Goal: Task Accomplishment & Management: Use online tool/utility

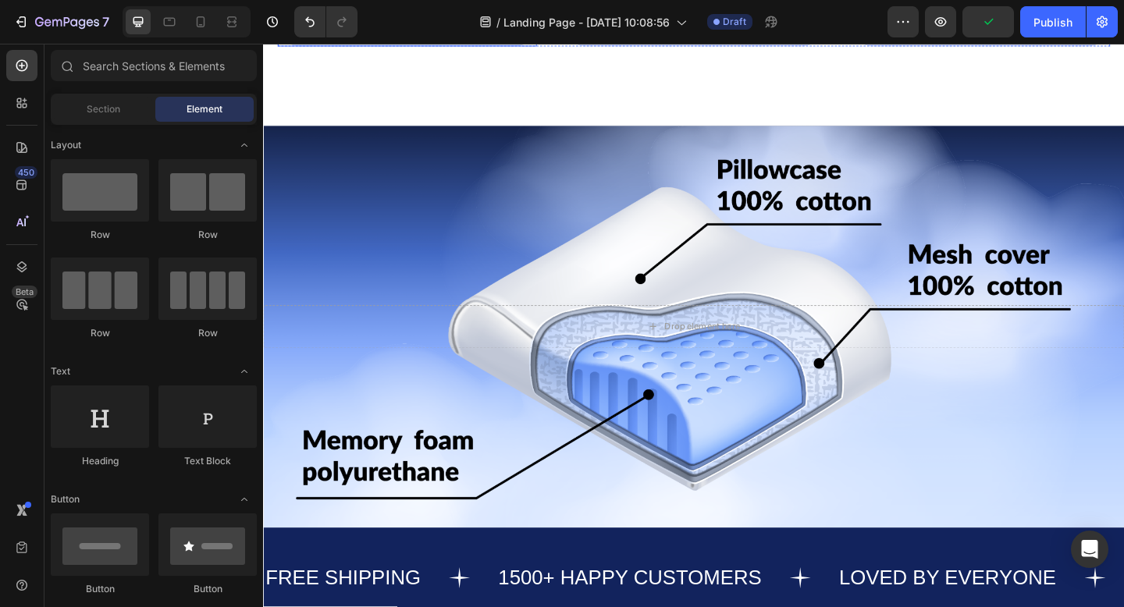
scroll to position [1202, 0]
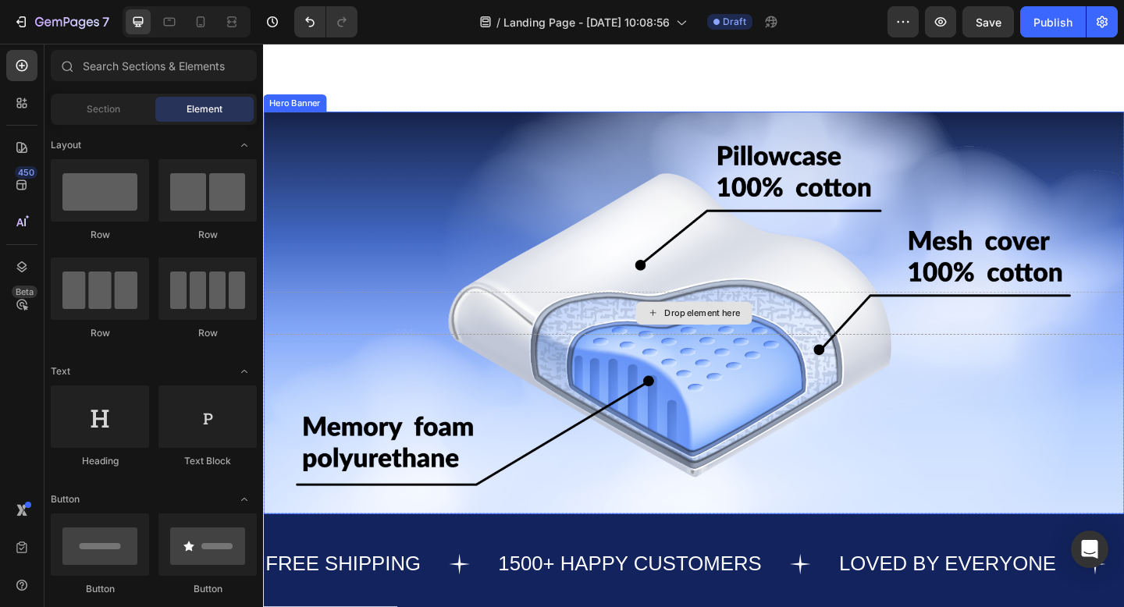
click at [595, 356] on div "Drop element here" at bounding box center [731, 337] width 937 height 47
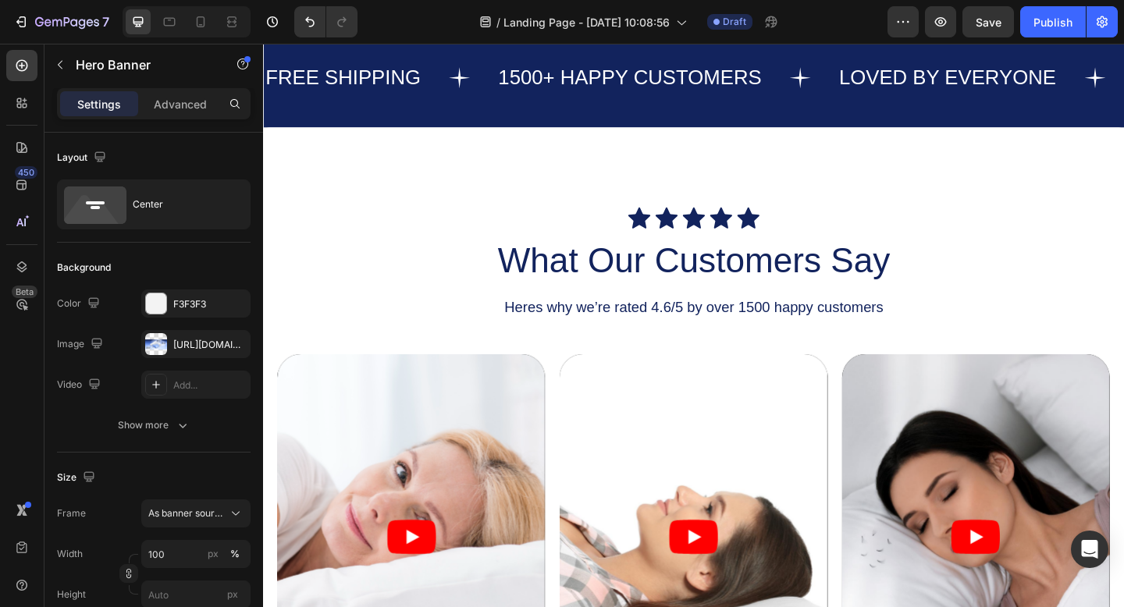
scroll to position [1759, 0]
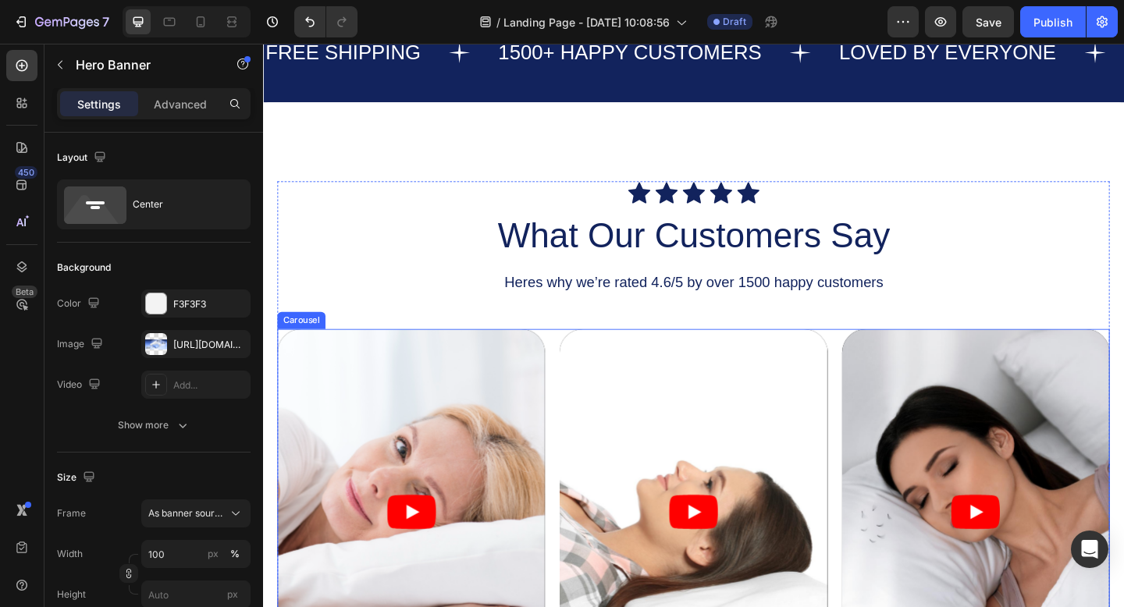
click at [579, 460] on div "Video Video Video" at bounding box center [732, 552] width 906 height 397
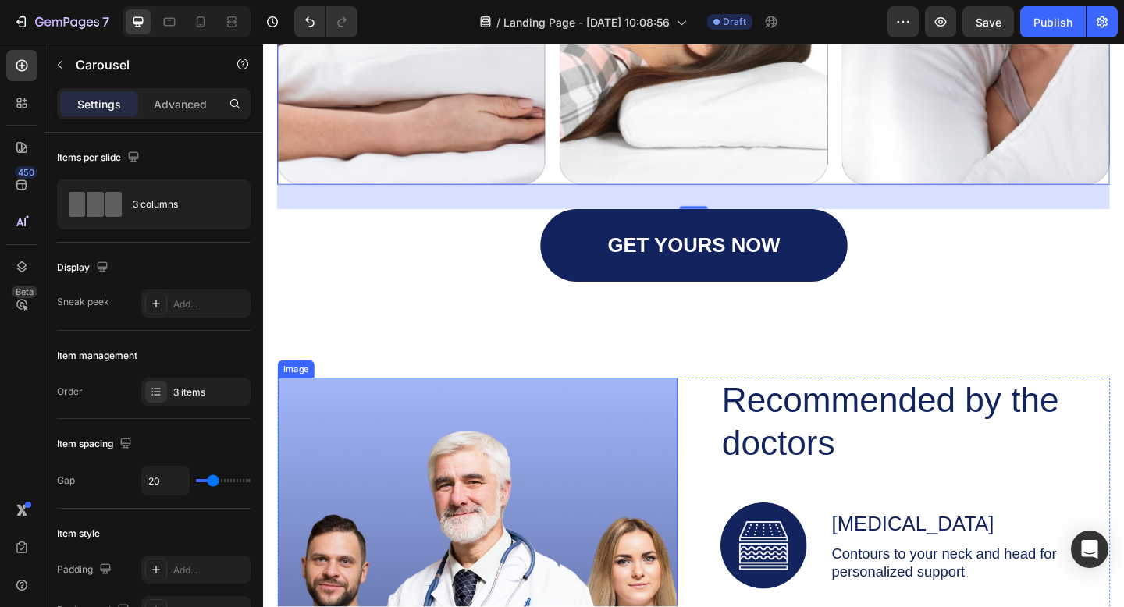
scroll to position [2405, 0]
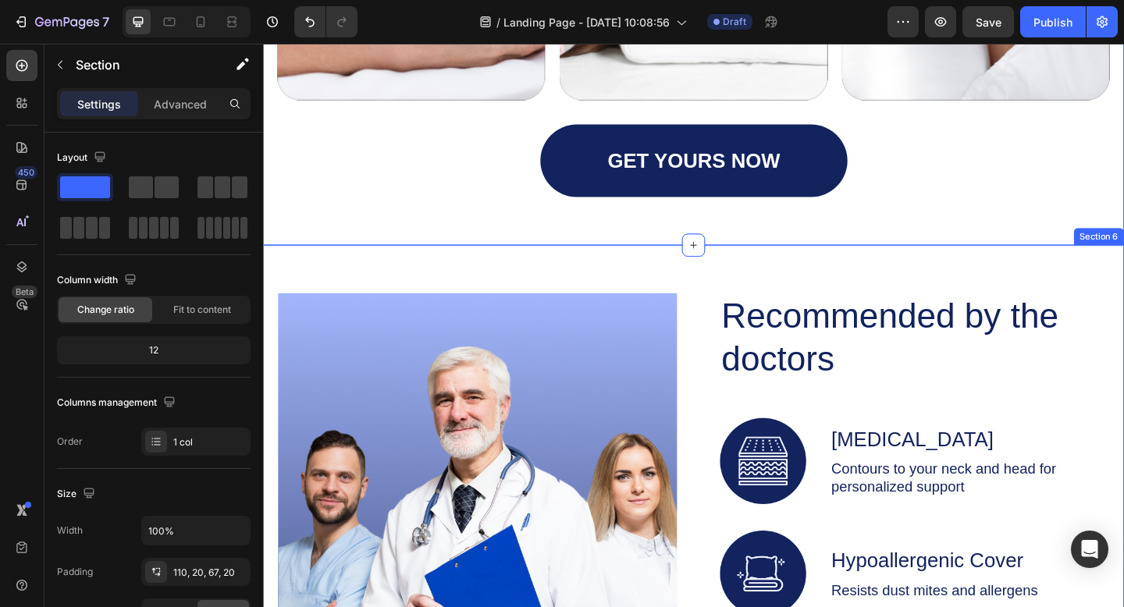
click at [493, 297] on div "Image Recommended by the doctors Heading Image Memory Foam Text Block Contours …" at bounding box center [731, 618] width 937 height 710
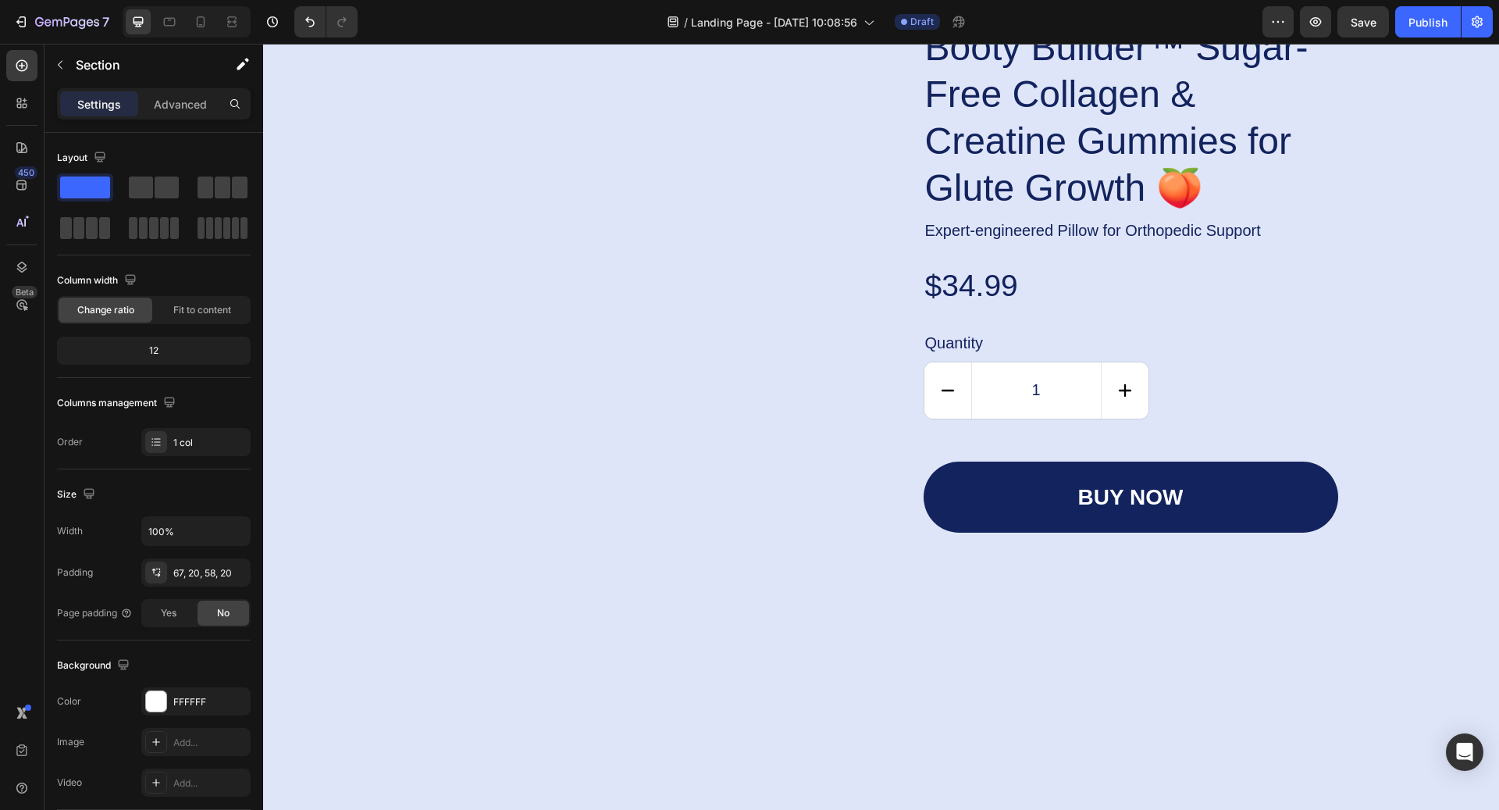
scroll to position [4258, 0]
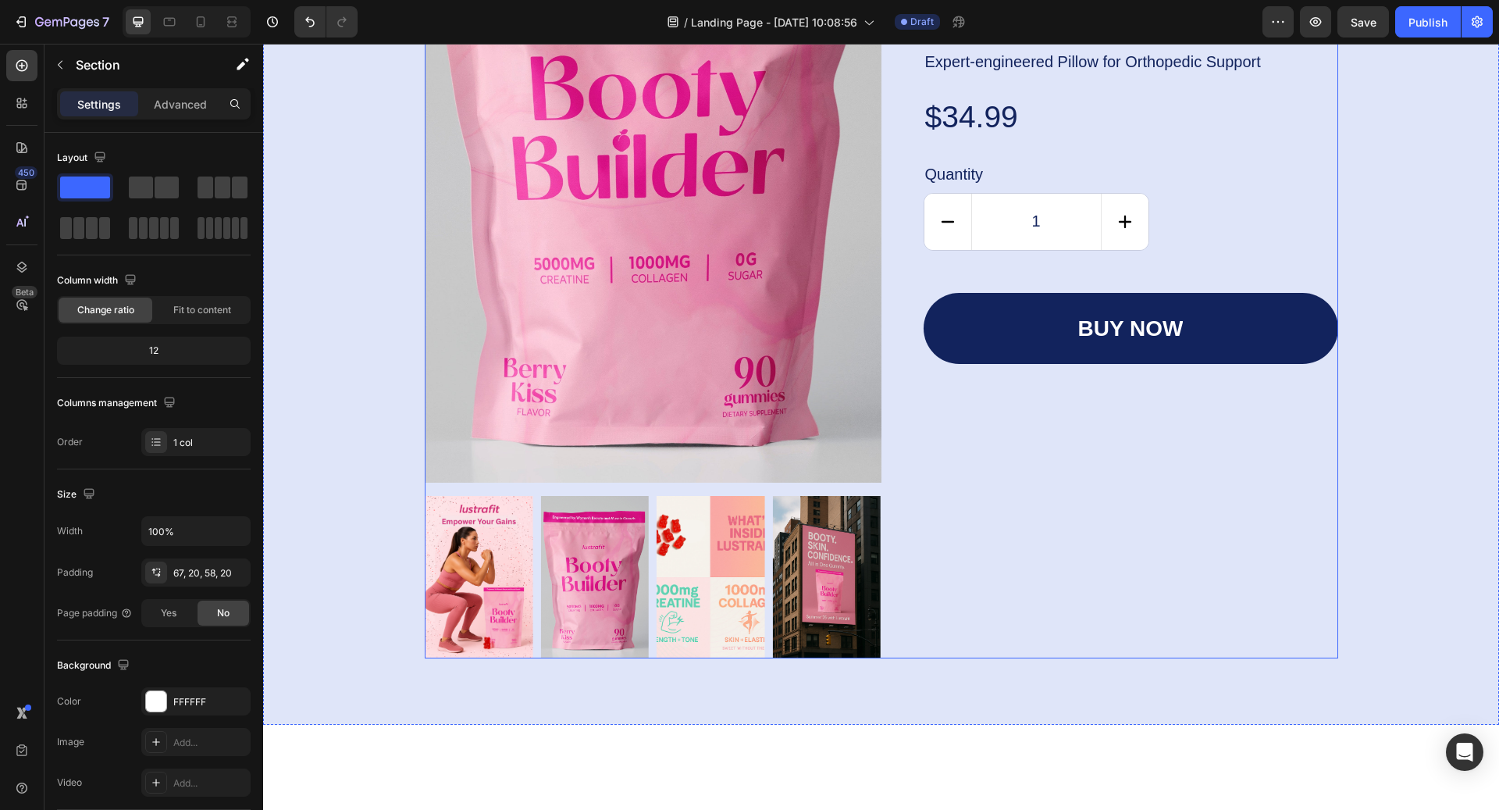
click at [999, 522] on div "Icon Icon Icon Icon Icon Icon List Booty Builder™ Sugar-Free Collagen & Creatin…" at bounding box center [1109, 227] width 457 height 861
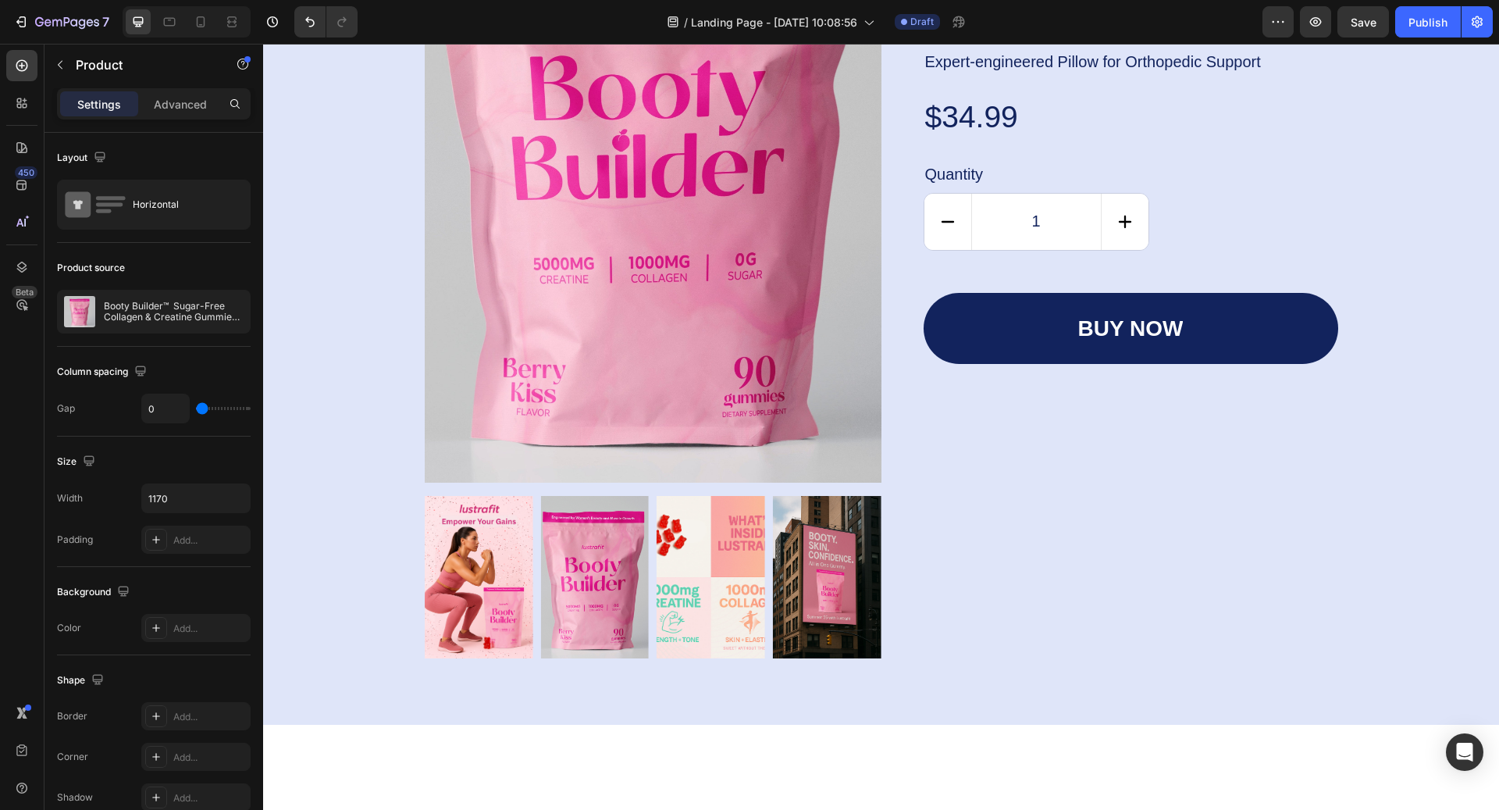
click at [1016, 459] on div "Icon Icon Icon Icon Icon Icon List Booty Builder™ Sugar-Free Collagen & Creatin…" at bounding box center [1109, 227] width 457 height 861
click at [197, 109] on p "Advanced" at bounding box center [180, 104] width 53 height 16
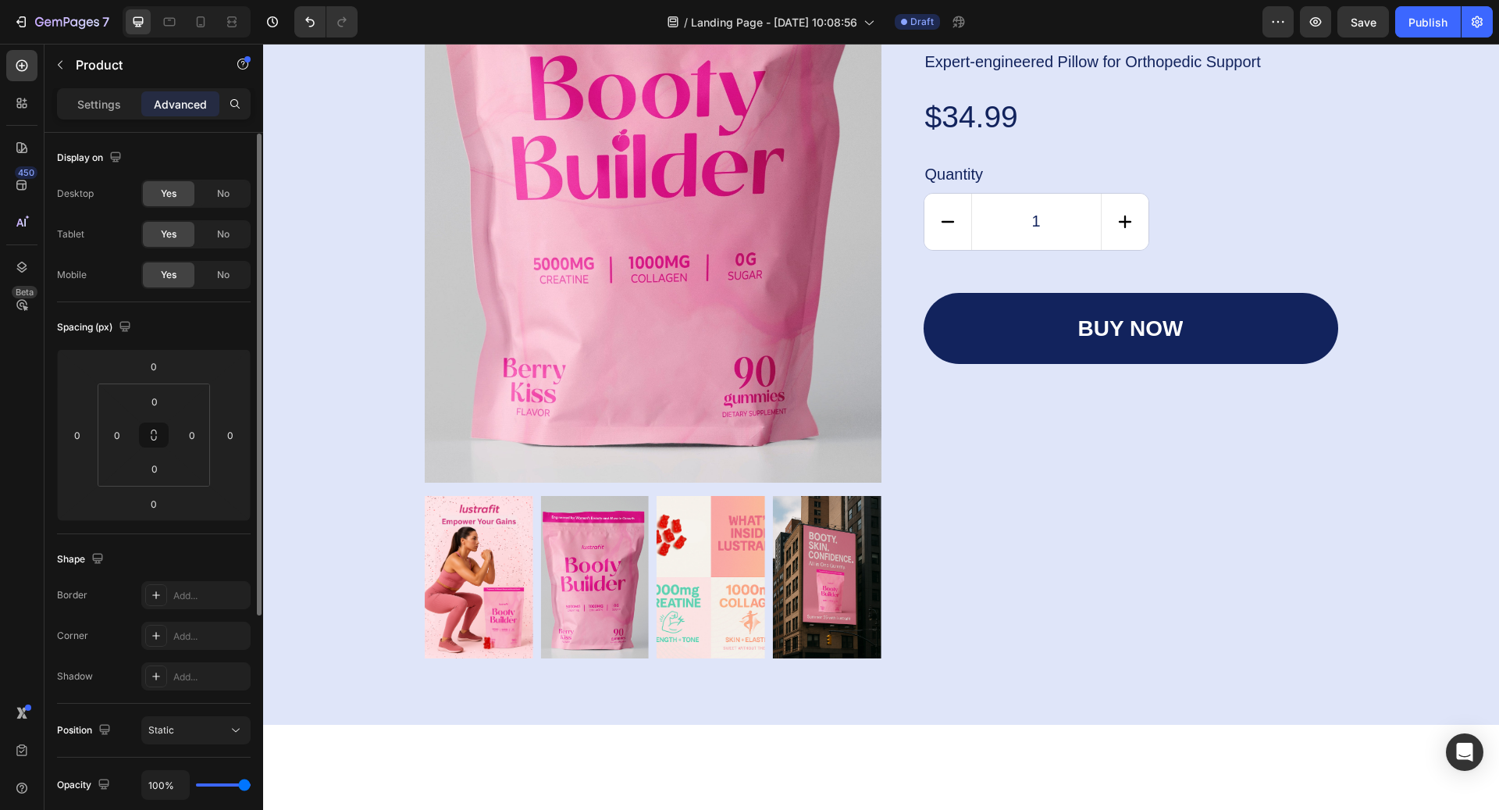
scroll to position [359, 0]
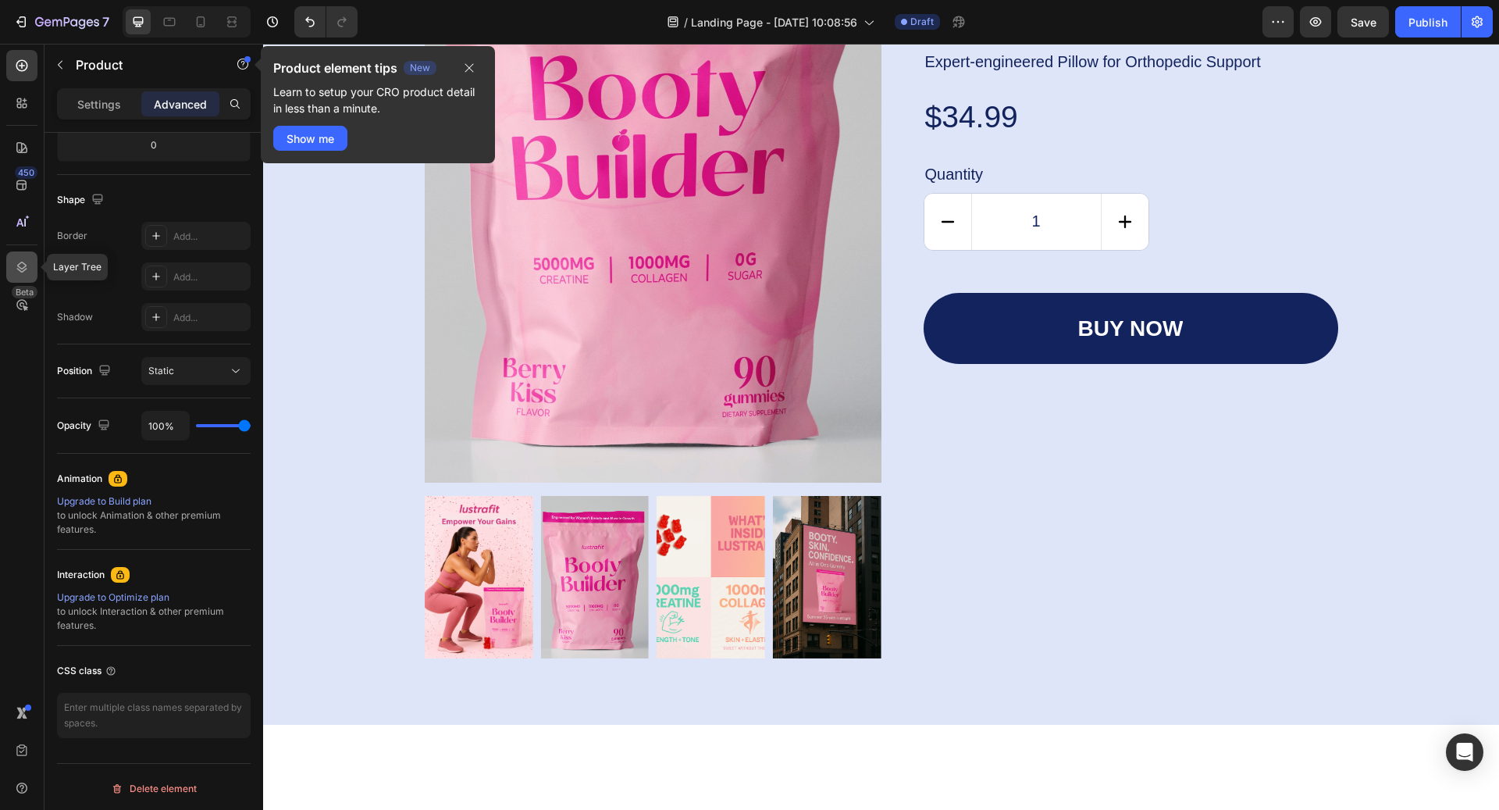
click at [9, 267] on div at bounding box center [21, 266] width 31 height 31
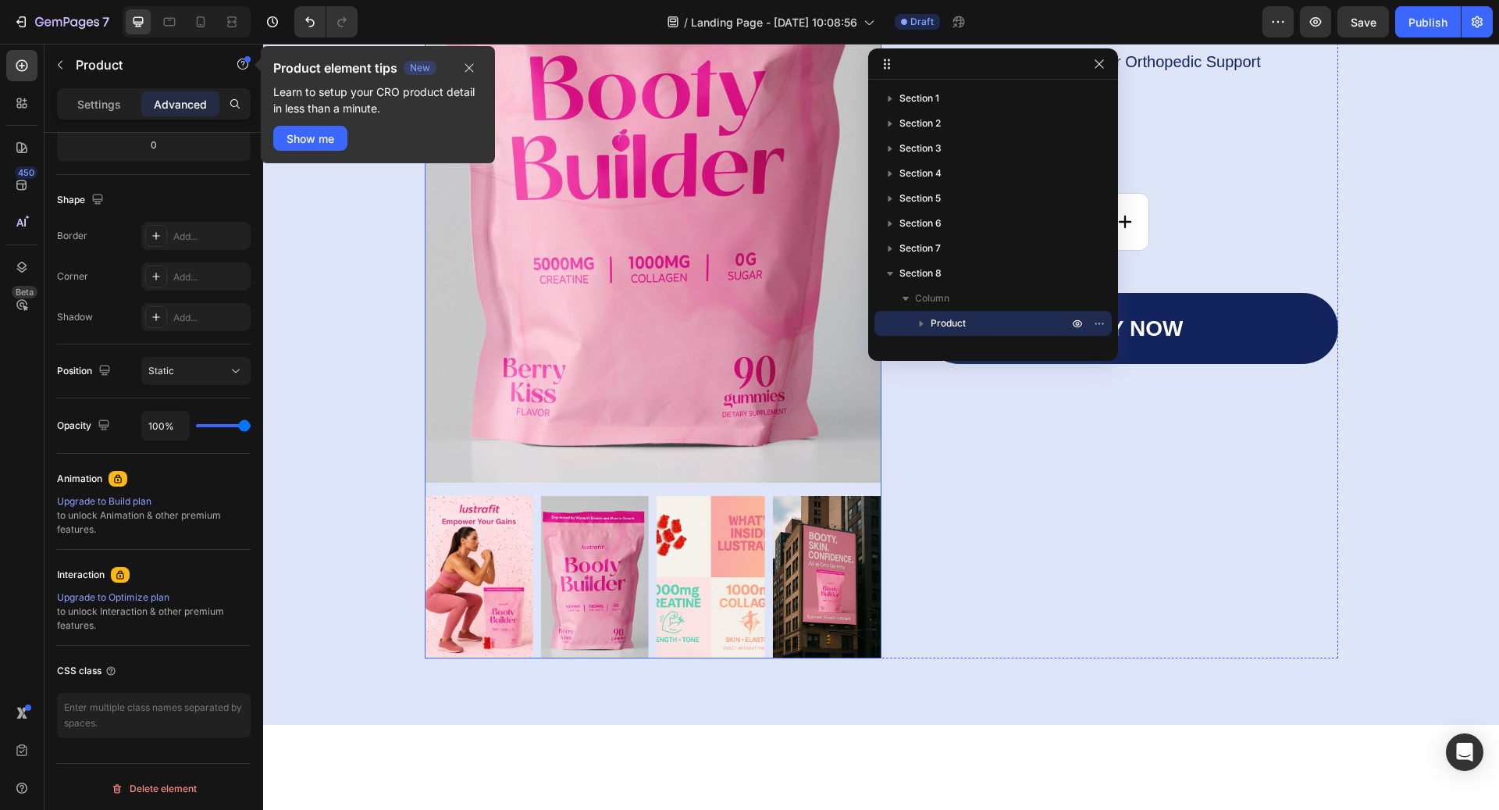
click at [465, 284] on img at bounding box center [653, 139] width 457 height 685
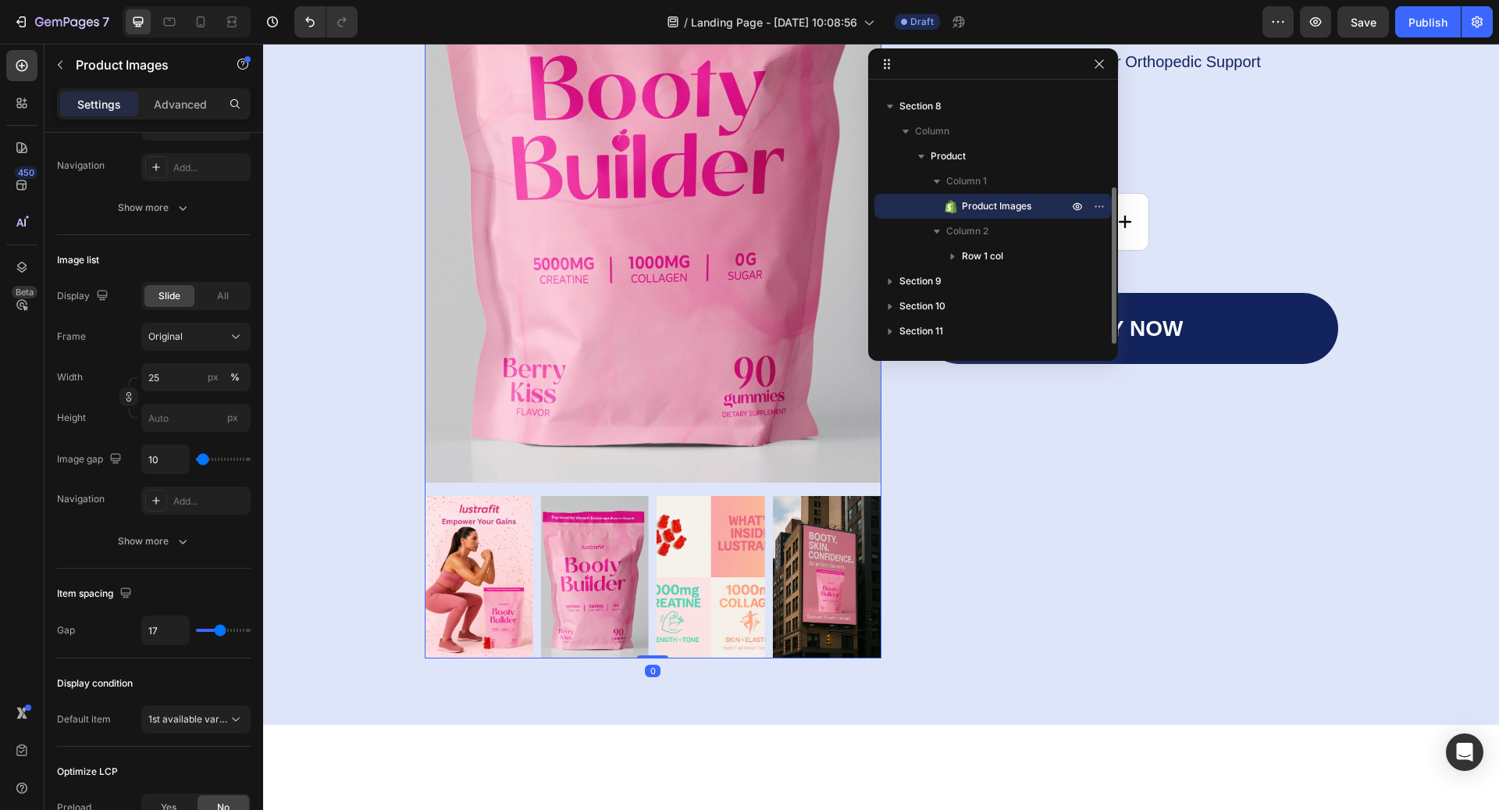
scroll to position [0, 0]
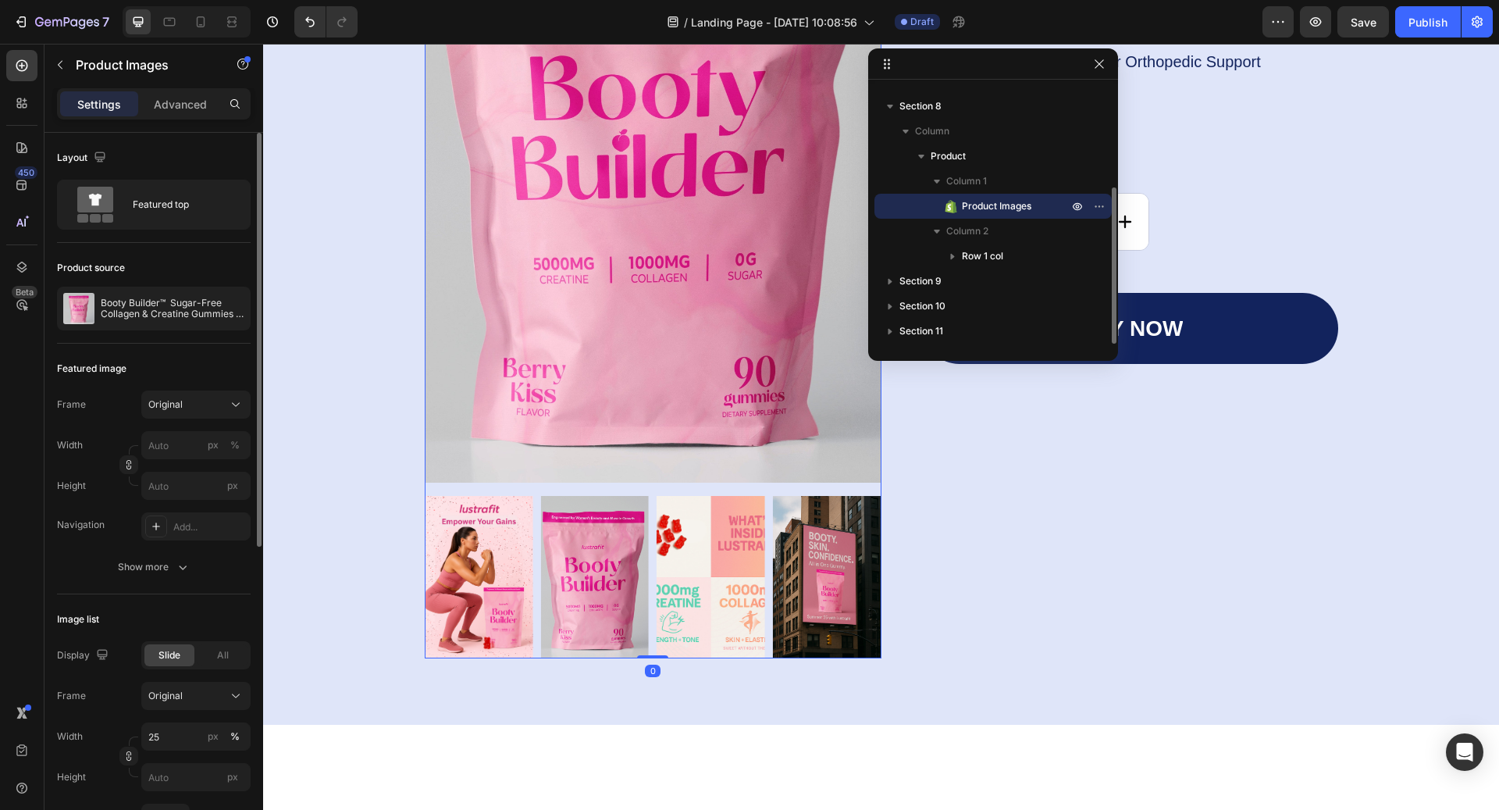
click at [1110, 65] on div at bounding box center [993, 63] width 250 height 31
click at [1096, 68] on icon "button" at bounding box center [1099, 64] width 12 height 12
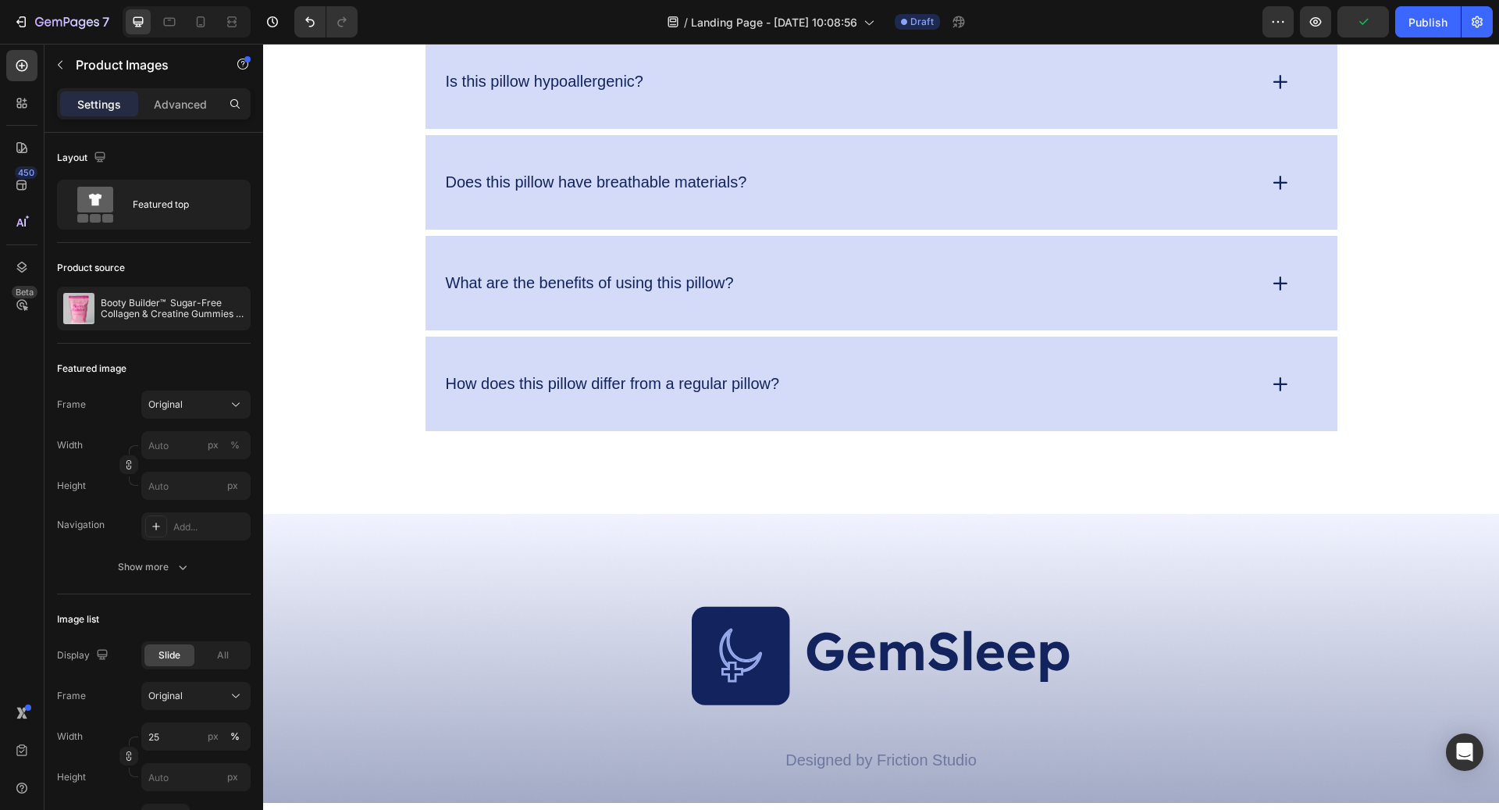
scroll to position [6320, 0]
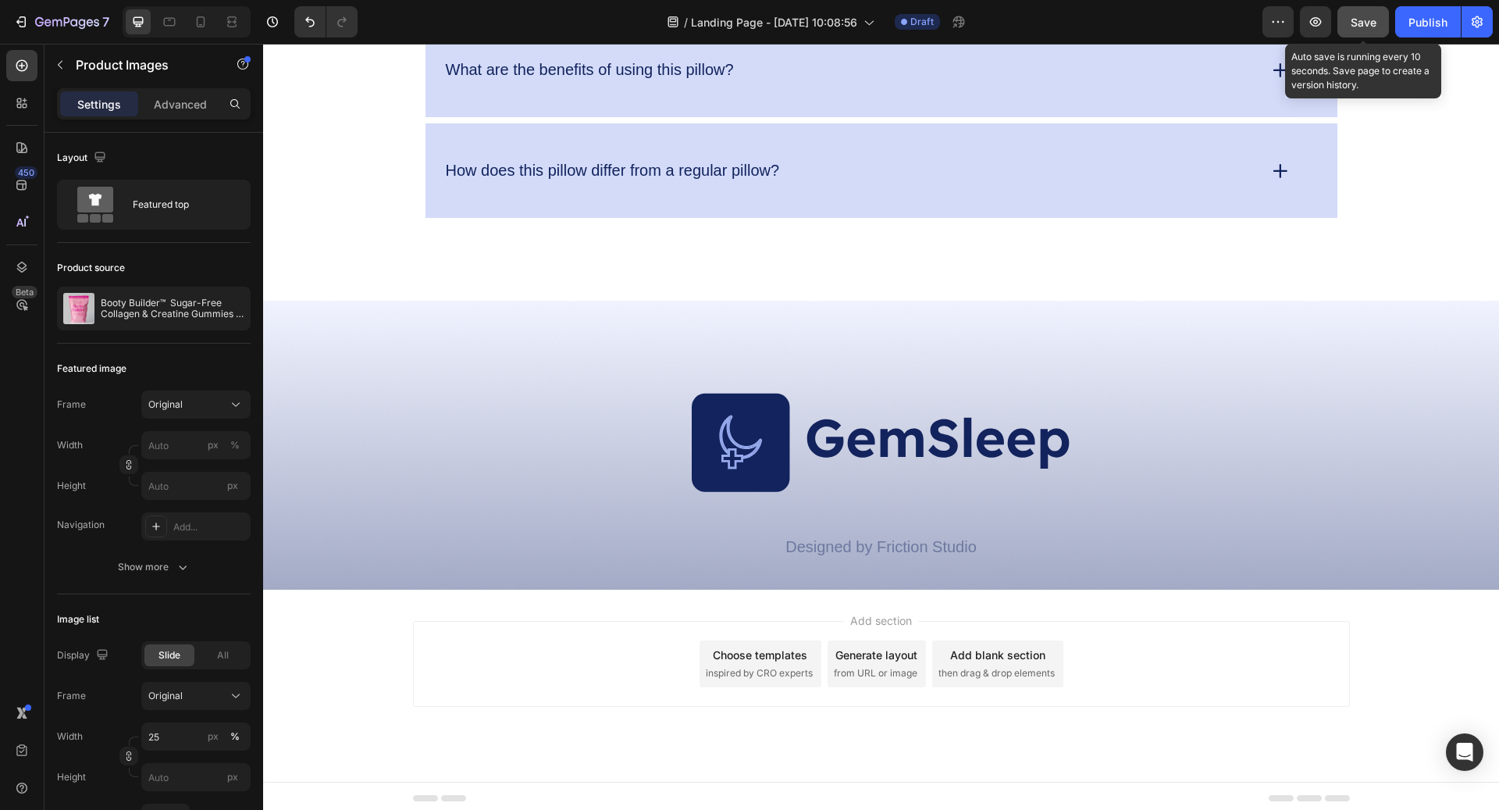
click at [1123, 20] on button "Save" at bounding box center [1363, 21] width 52 height 31
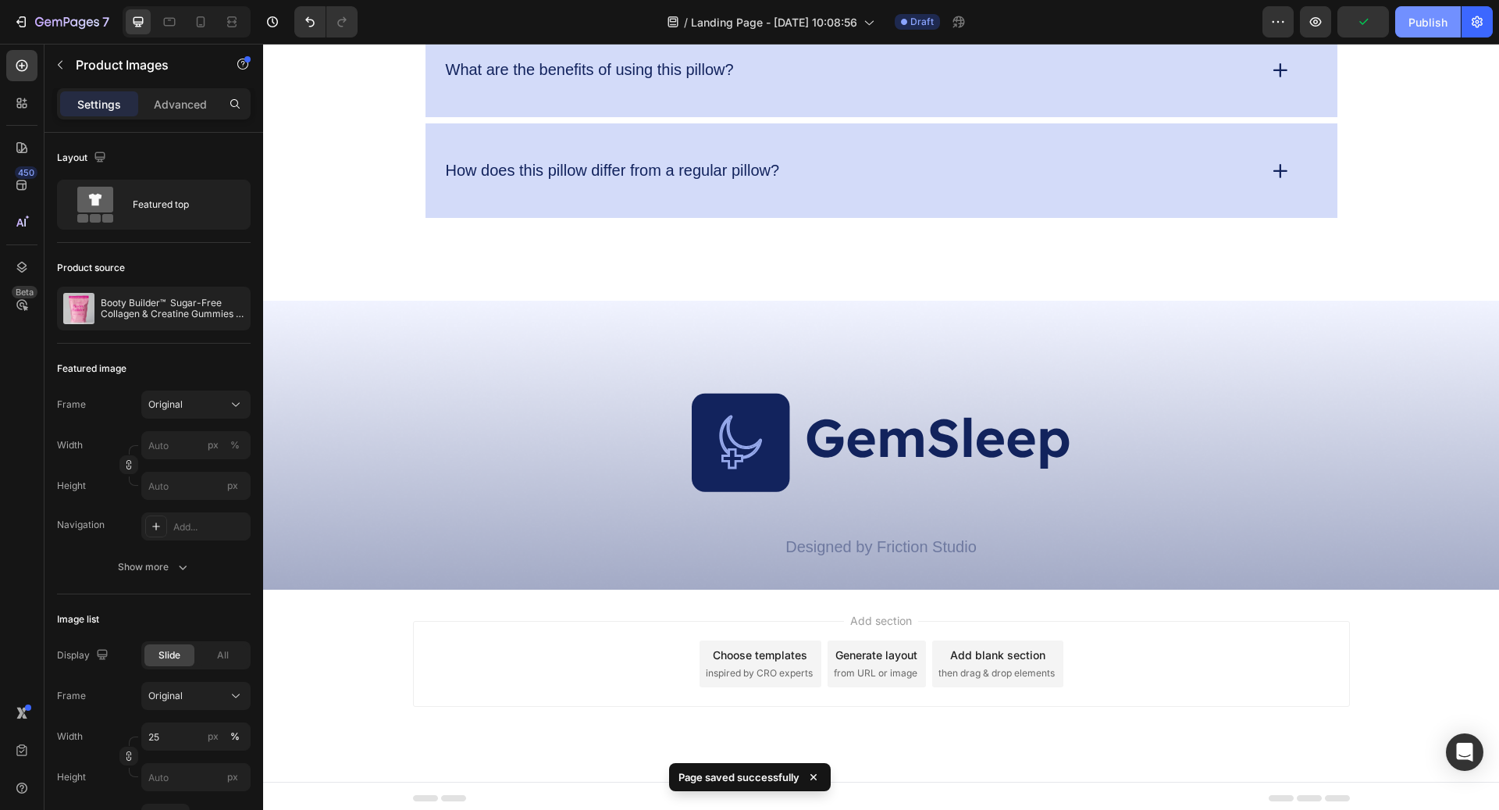
click at [1123, 28] on div "Publish" at bounding box center [1427, 22] width 39 height 16
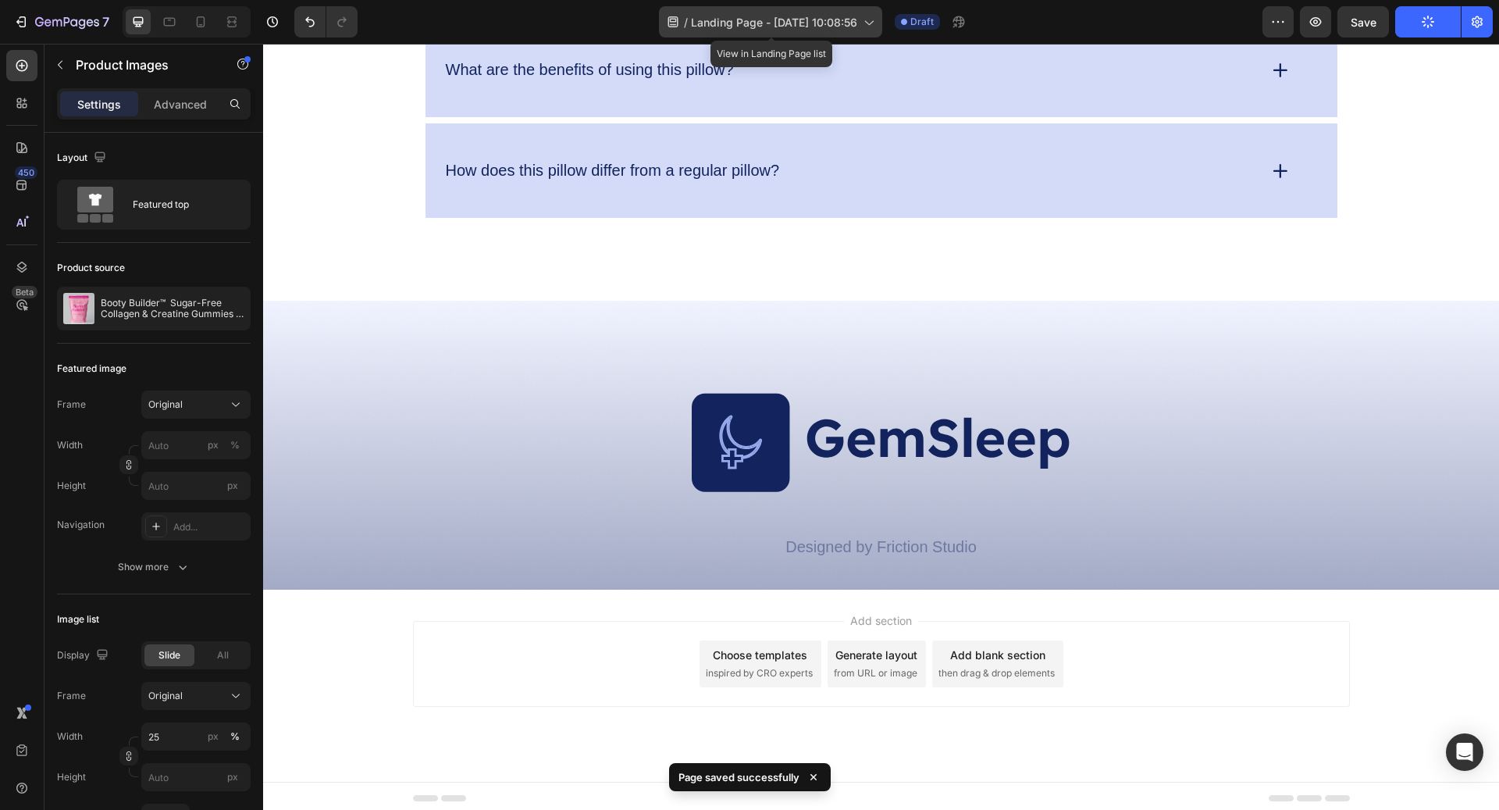
click at [820, 29] on span "Landing Page - [DATE] 10:08:56" at bounding box center [774, 22] width 166 height 16
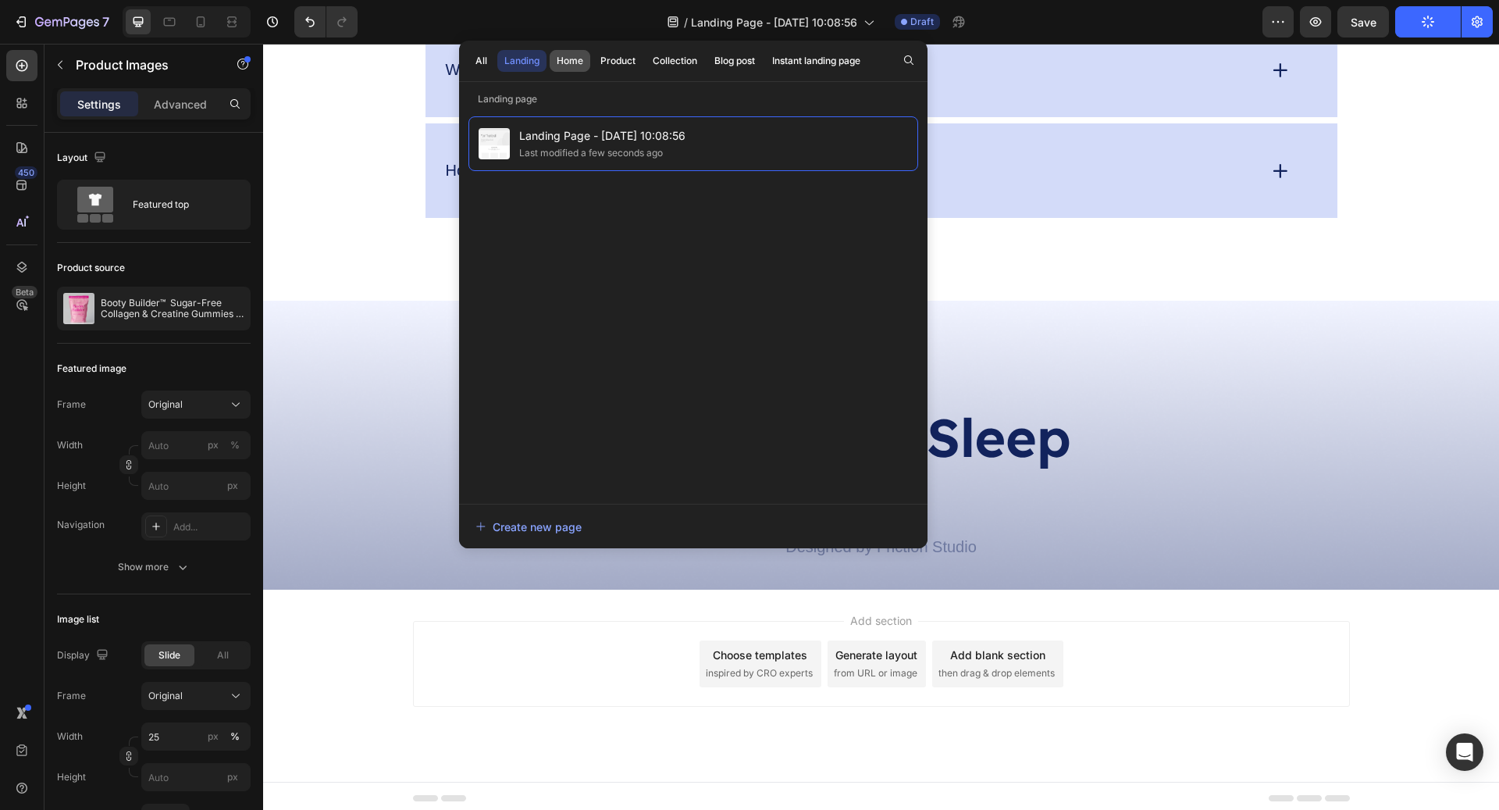
click at [593, 69] on button "Home" at bounding box center [617, 61] width 49 height 22
click at [618, 62] on div "Product" at bounding box center [617, 61] width 35 height 14
click at [575, 62] on div "Home" at bounding box center [570, 61] width 27 height 14
click at [612, 62] on div "Product" at bounding box center [617, 61] width 35 height 14
click at [653, 62] on div "Collection" at bounding box center [675, 61] width 44 height 14
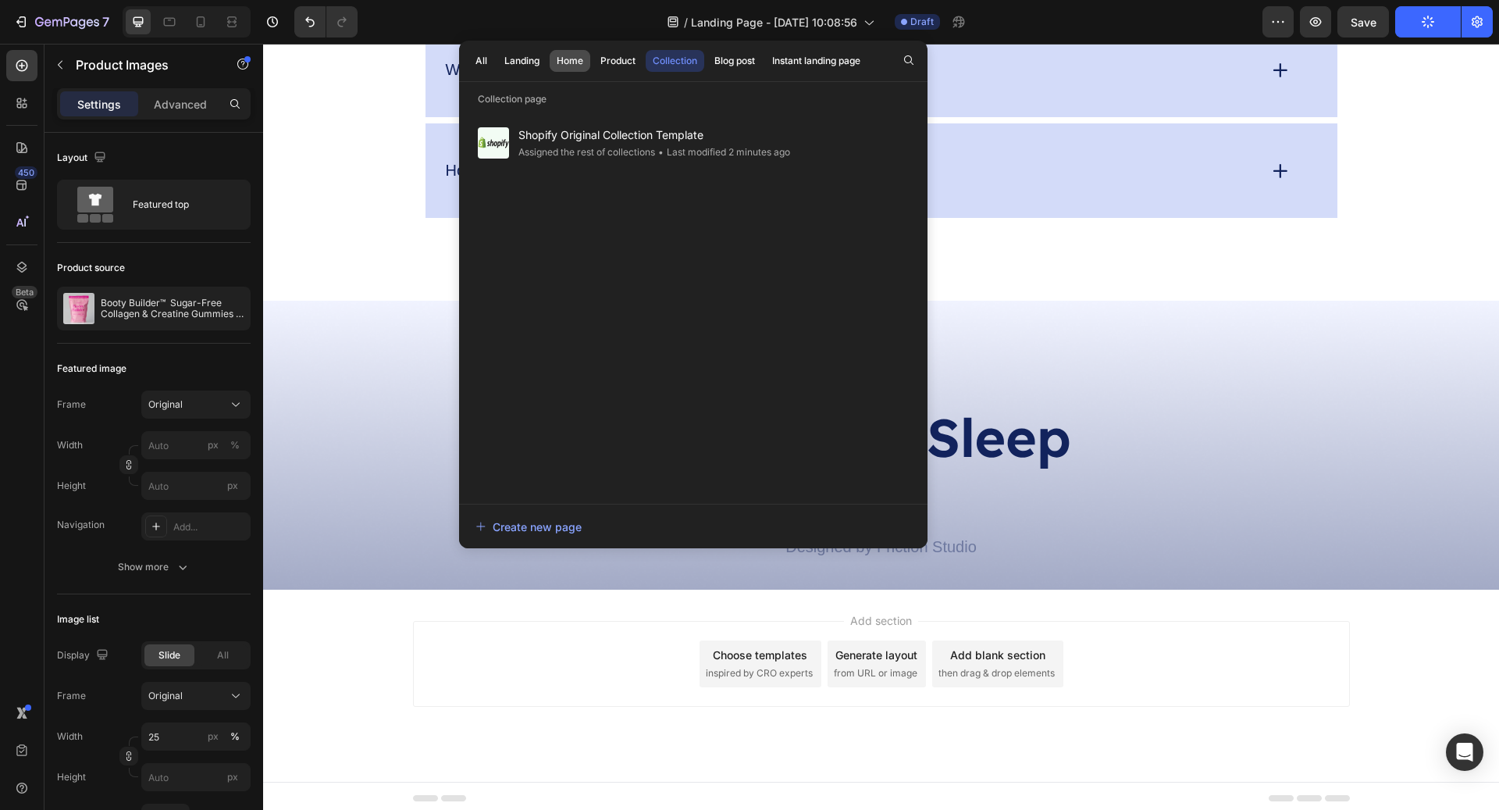
click at [571, 61] on div "Home" at bounding box center [570, 61] width 27 height 14
click at [535, 65] on div "Landing" at bounding box center [521, 61] width 35 height 14
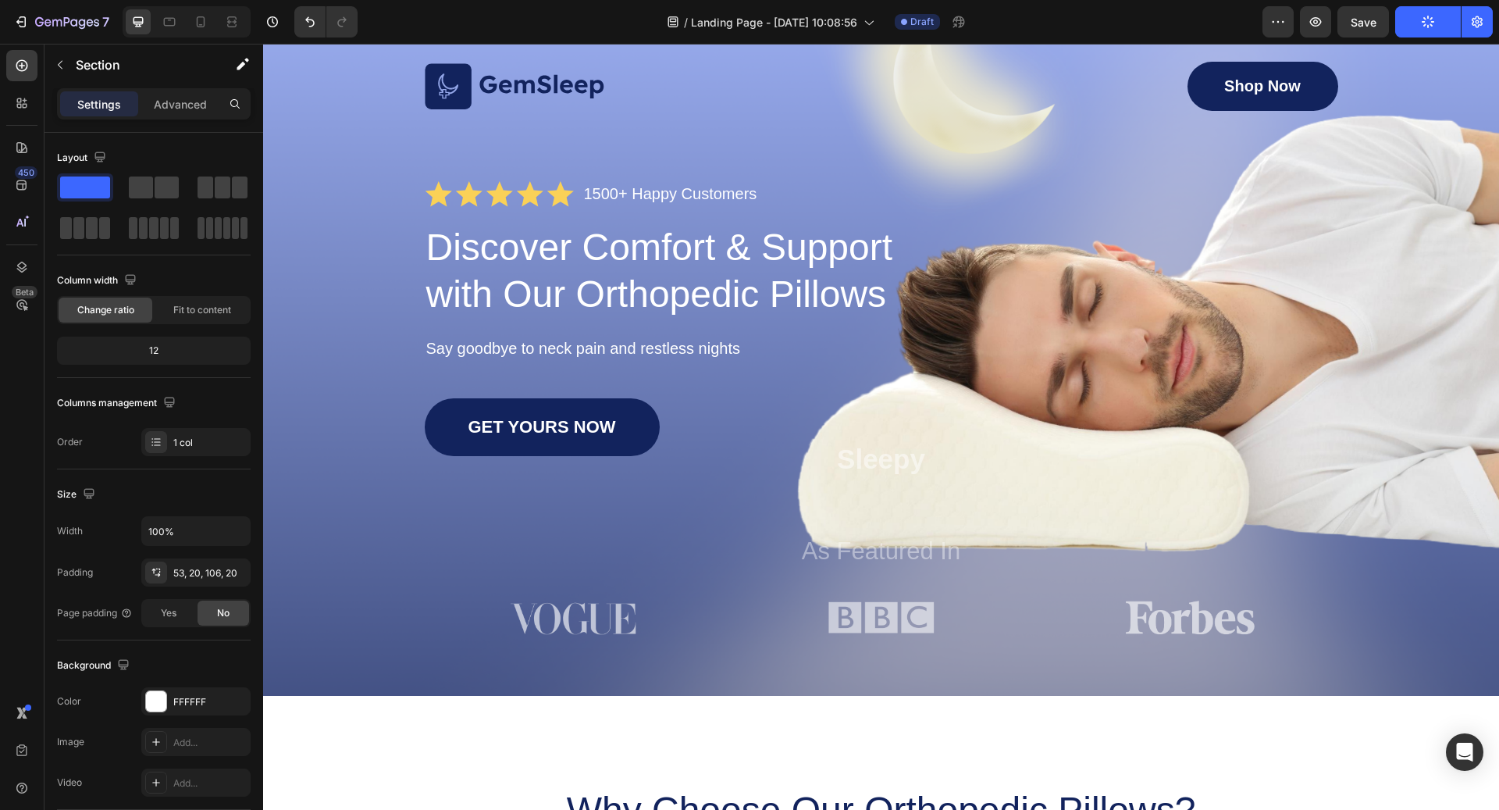
scroll to position [0, 0]
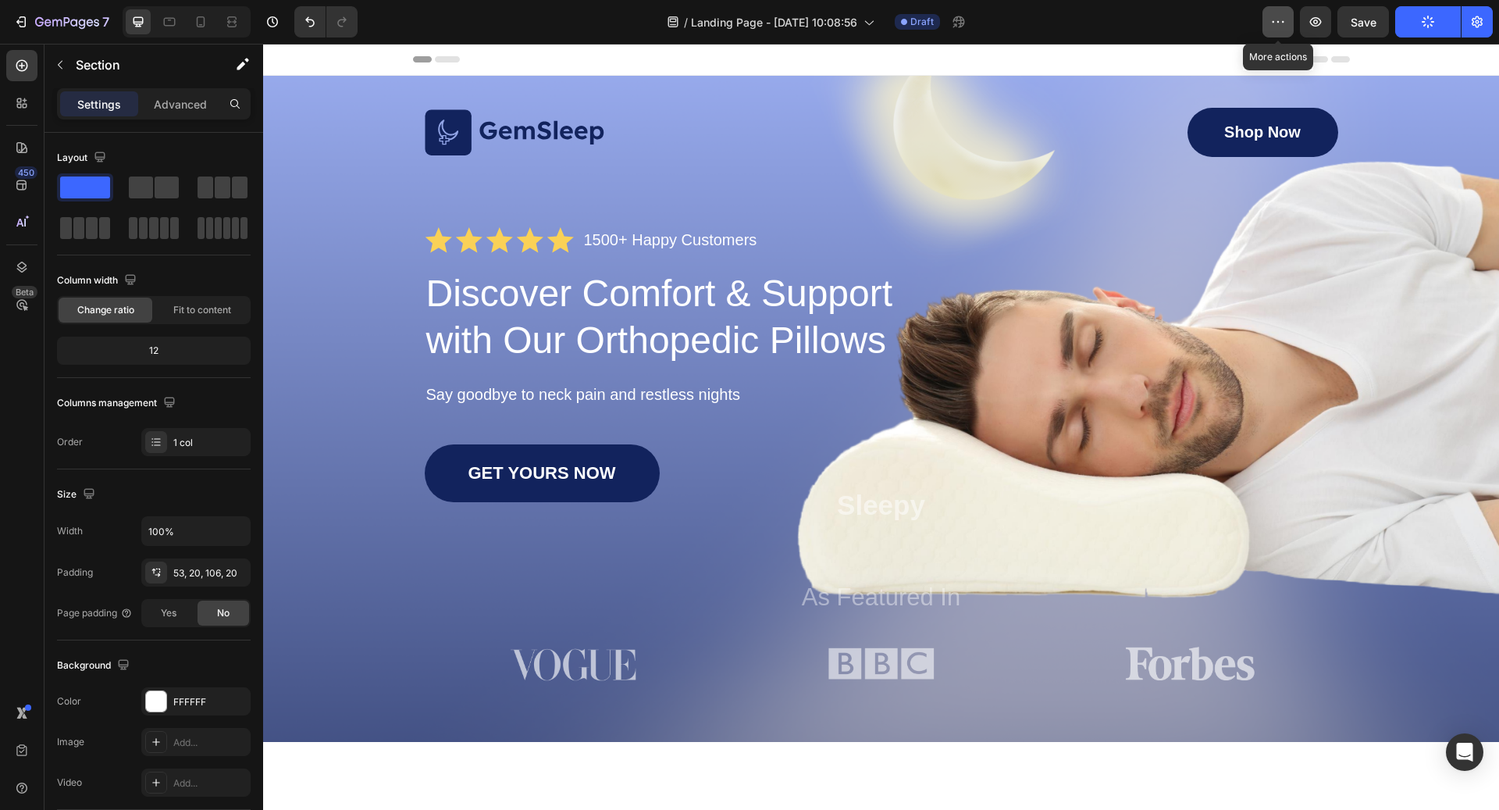
click at [1123, 22] on icon "button" at bounding box center [1278, 22] width 16 height 16
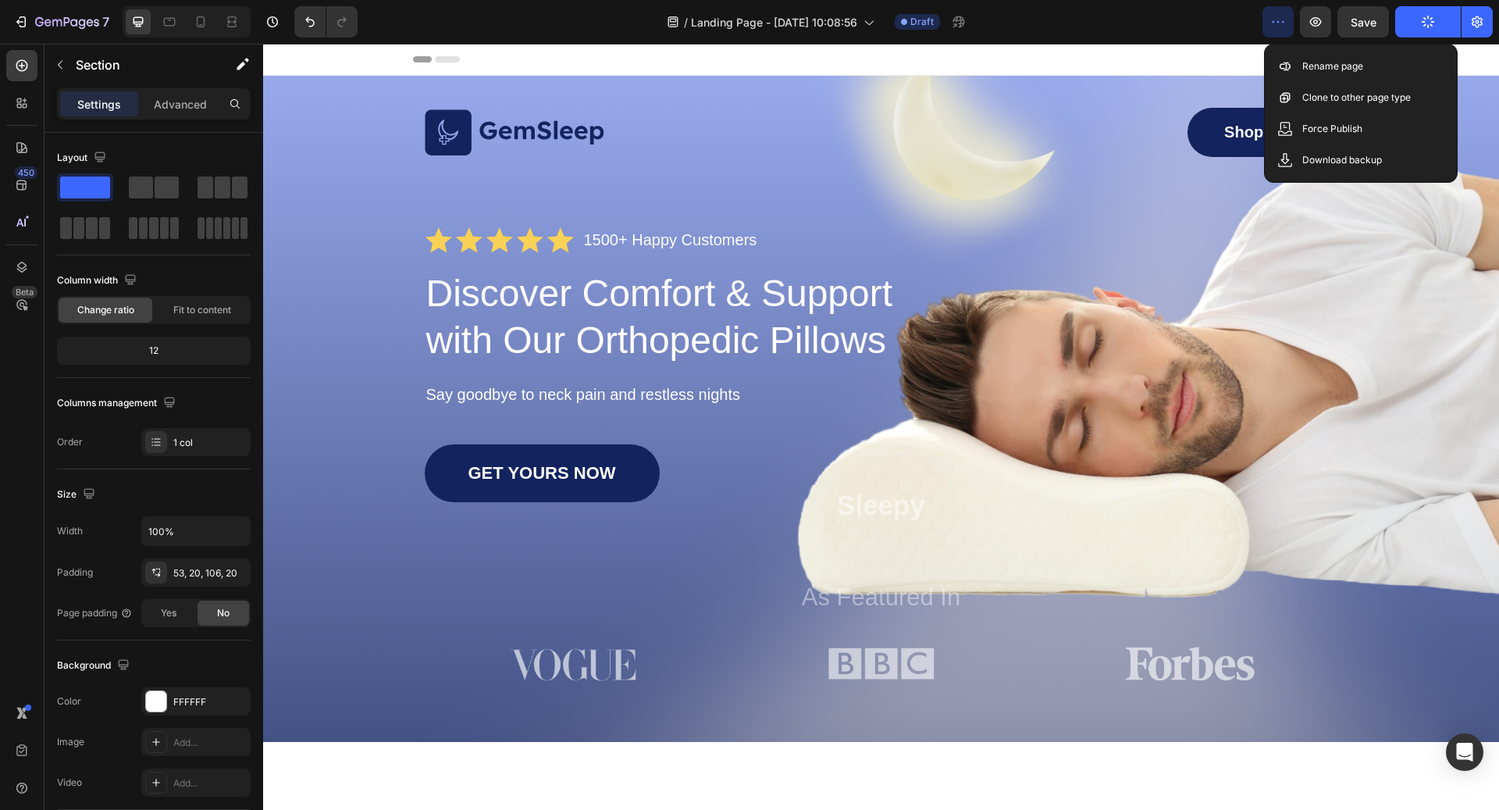
drag, startPoint x: 910, startPoint y: 1, endPoint x: 1169, endPoint y: 43, distance: 262.6
click at [1123, 43] on div "7 / Landing Page - Aug 27, 10:08:56 Draft Preview Save Publish" at bounding box center [749, 22] width 1499 height 44
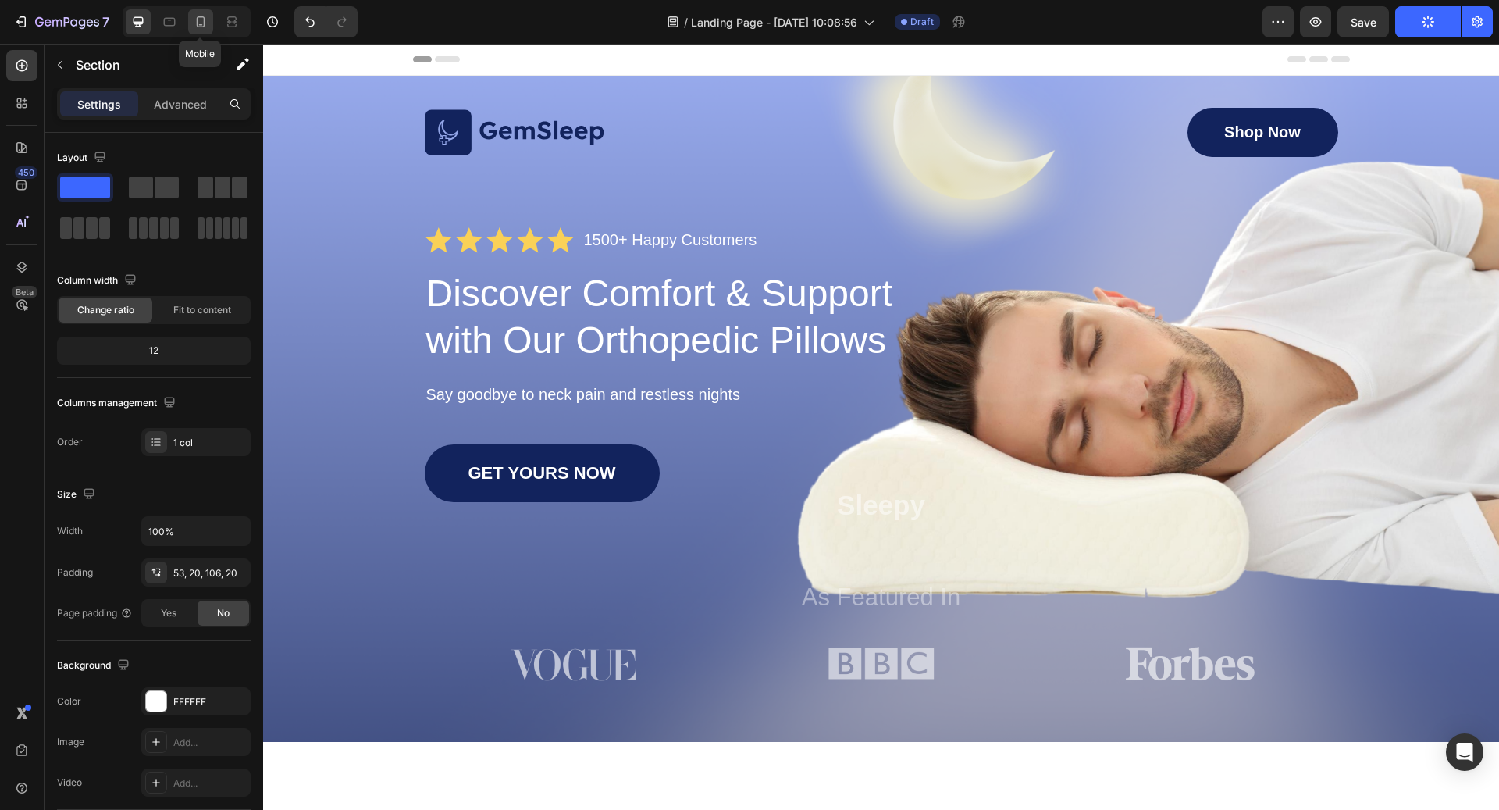
click at [198, 25] on icon at bounding box center [201, 22] width 16 height 16
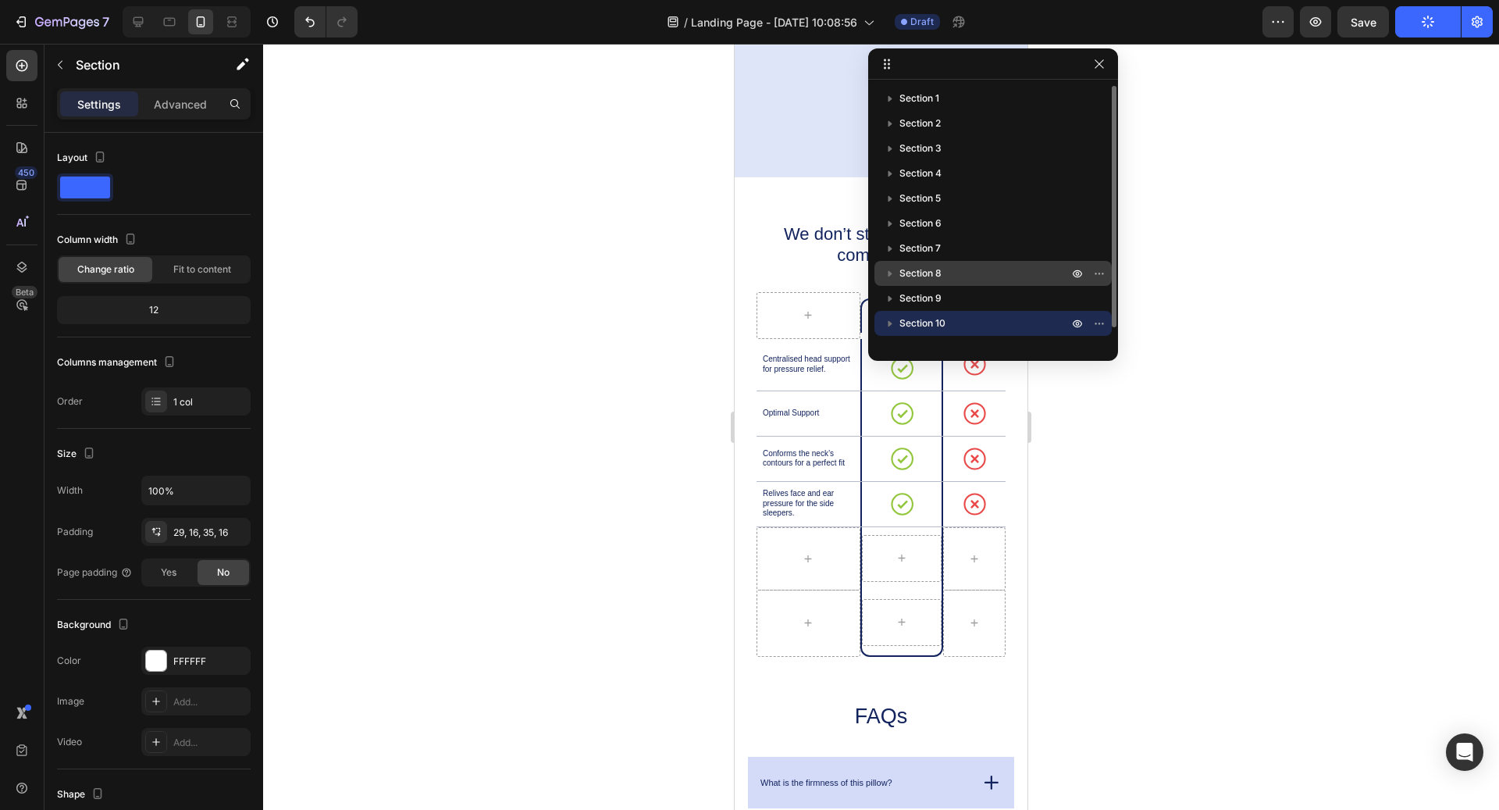
scroll to position [4515, 0]
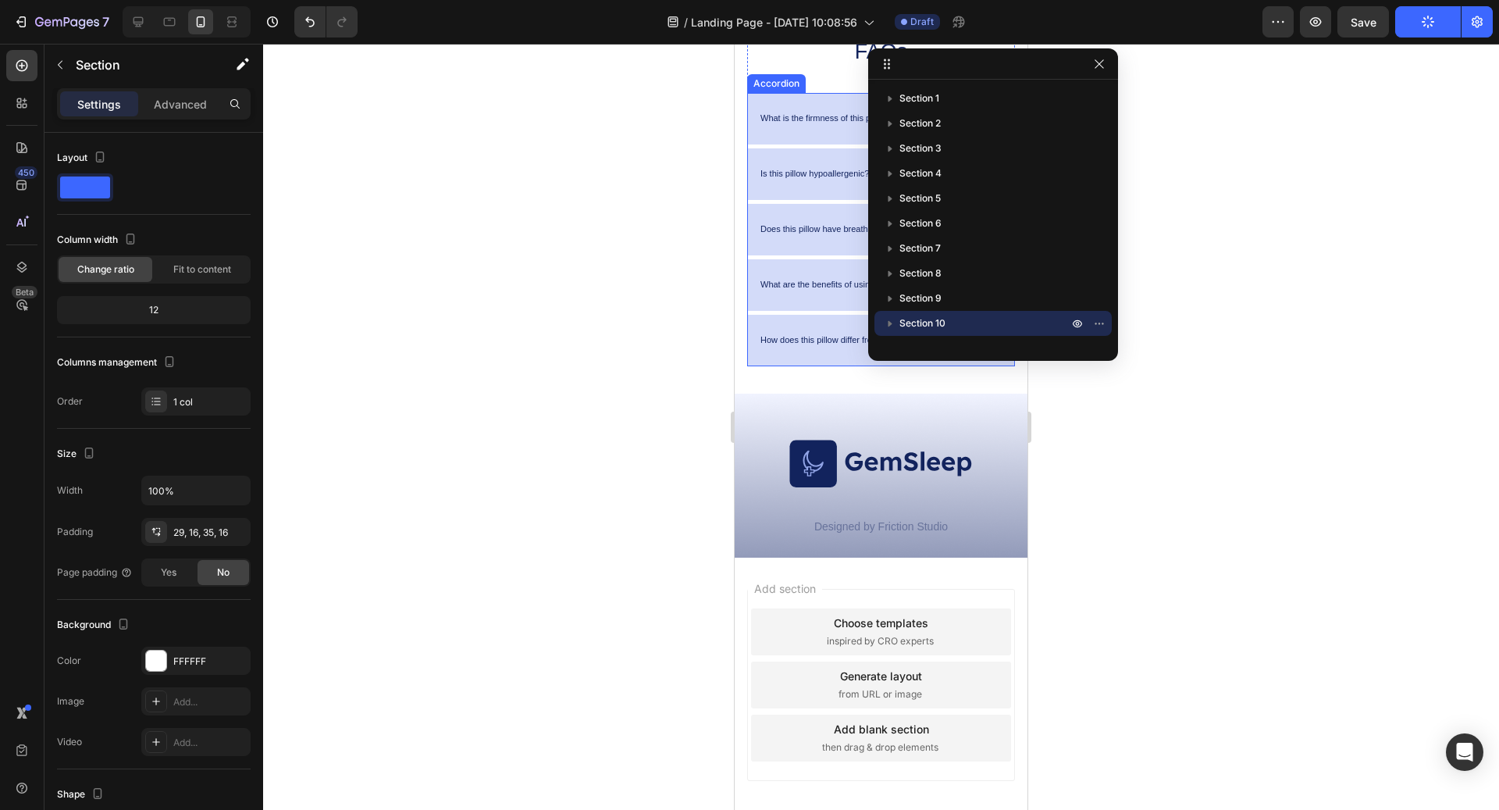
click at [747, 304] on div "What is the firmness of this pillow? Is this pillow hypoallergenic? Does this p…" at bounding box center [881, 229] width 268 height 273
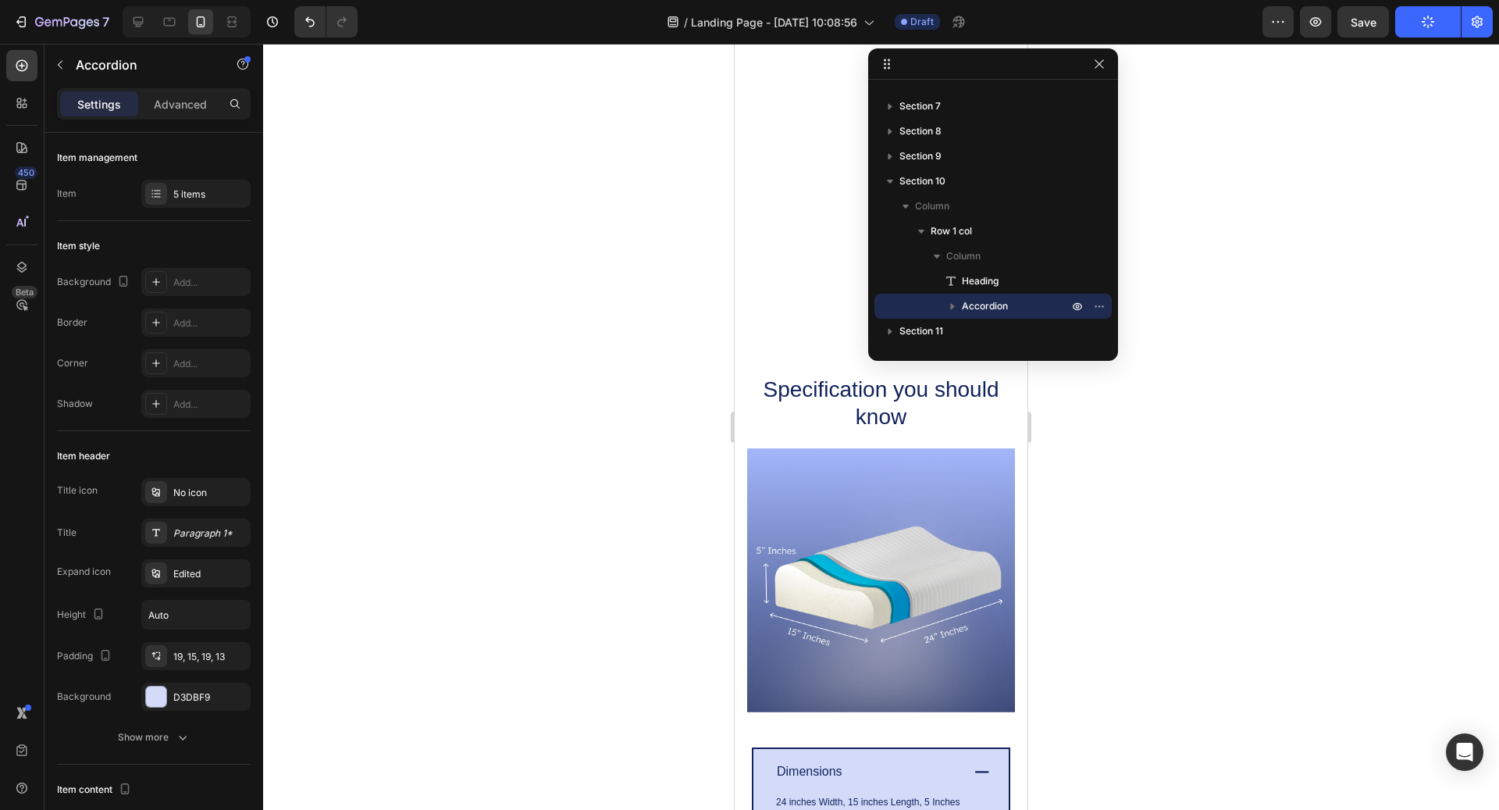
scroll to position [2066, 0]
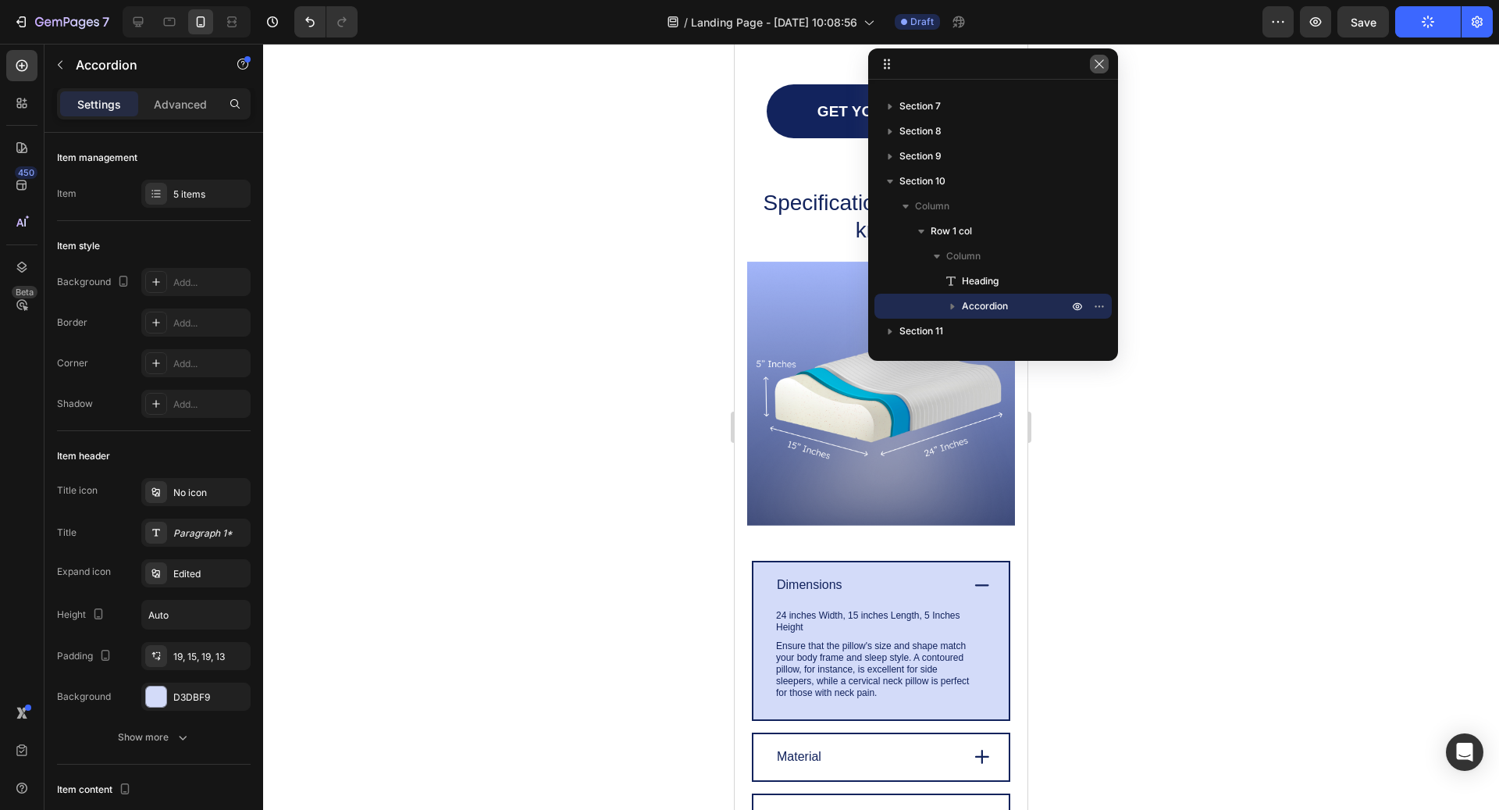
click at [1101, 66] on icon "button" at bounding box center [1099, 64] width 12 height 12
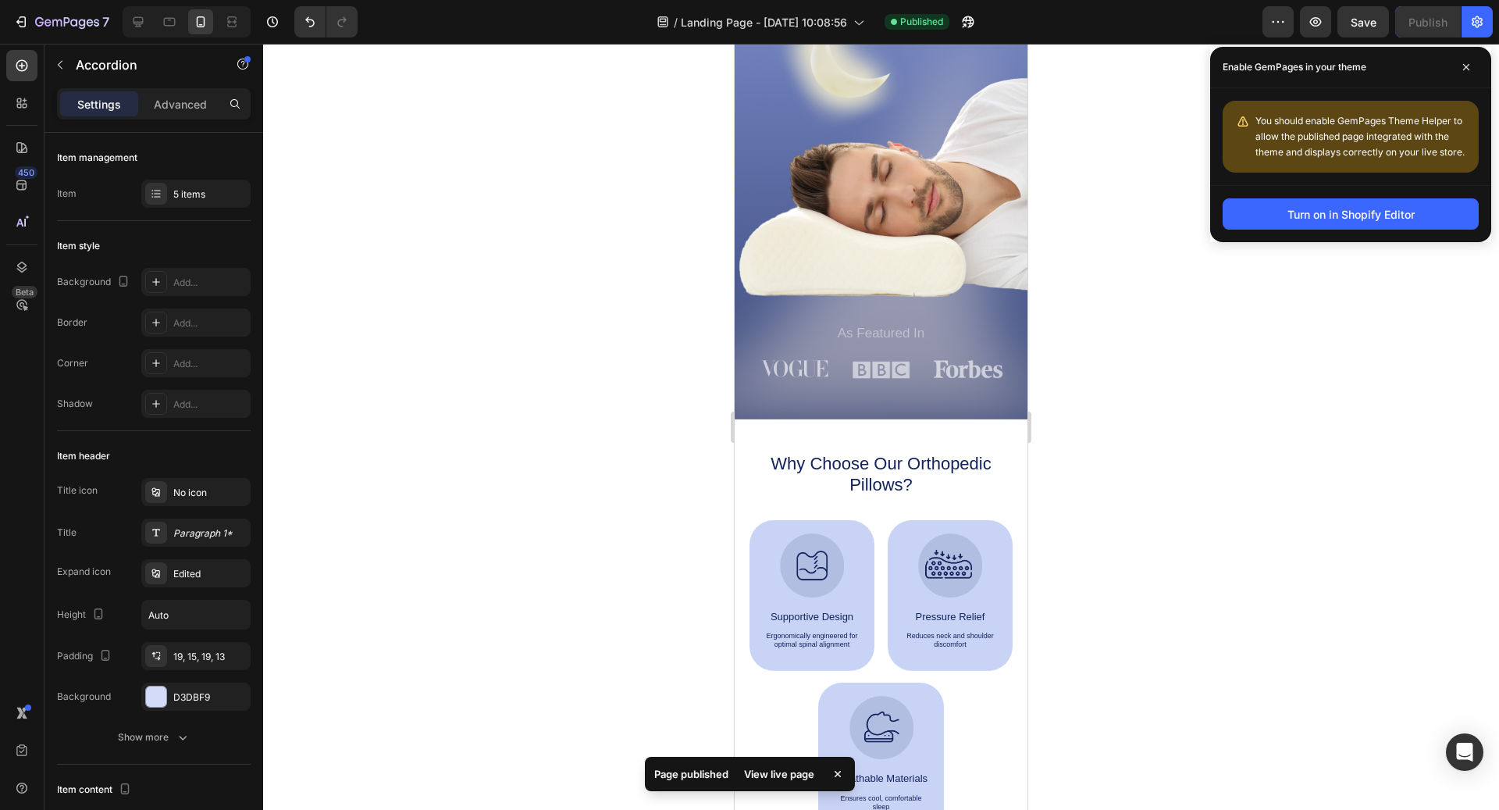
scroll to position [0, 0]
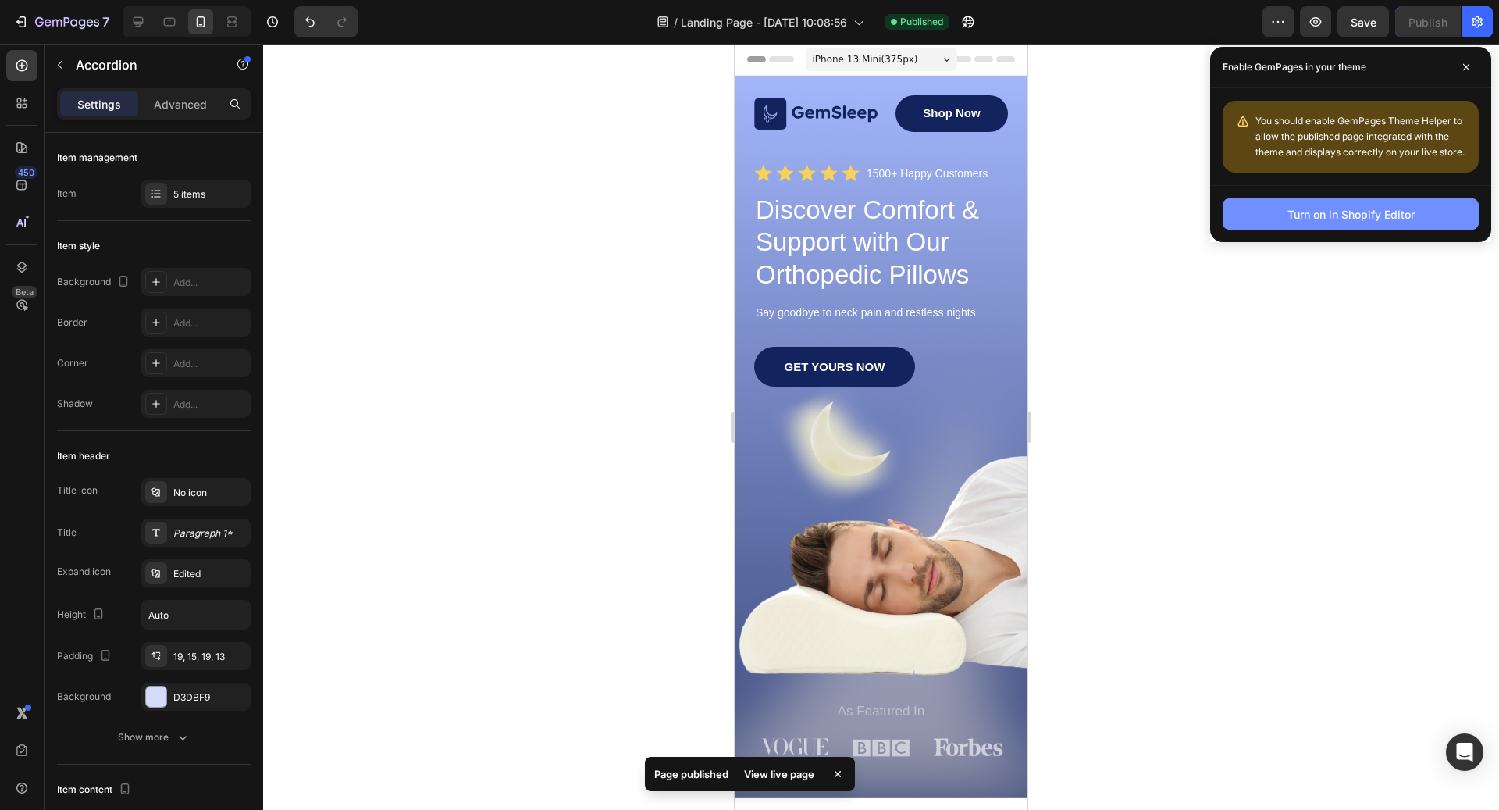
click at [1123, 219] on button "Turn on in Shopify Editor" at bounding box center [1351, 213] width 256 height 31
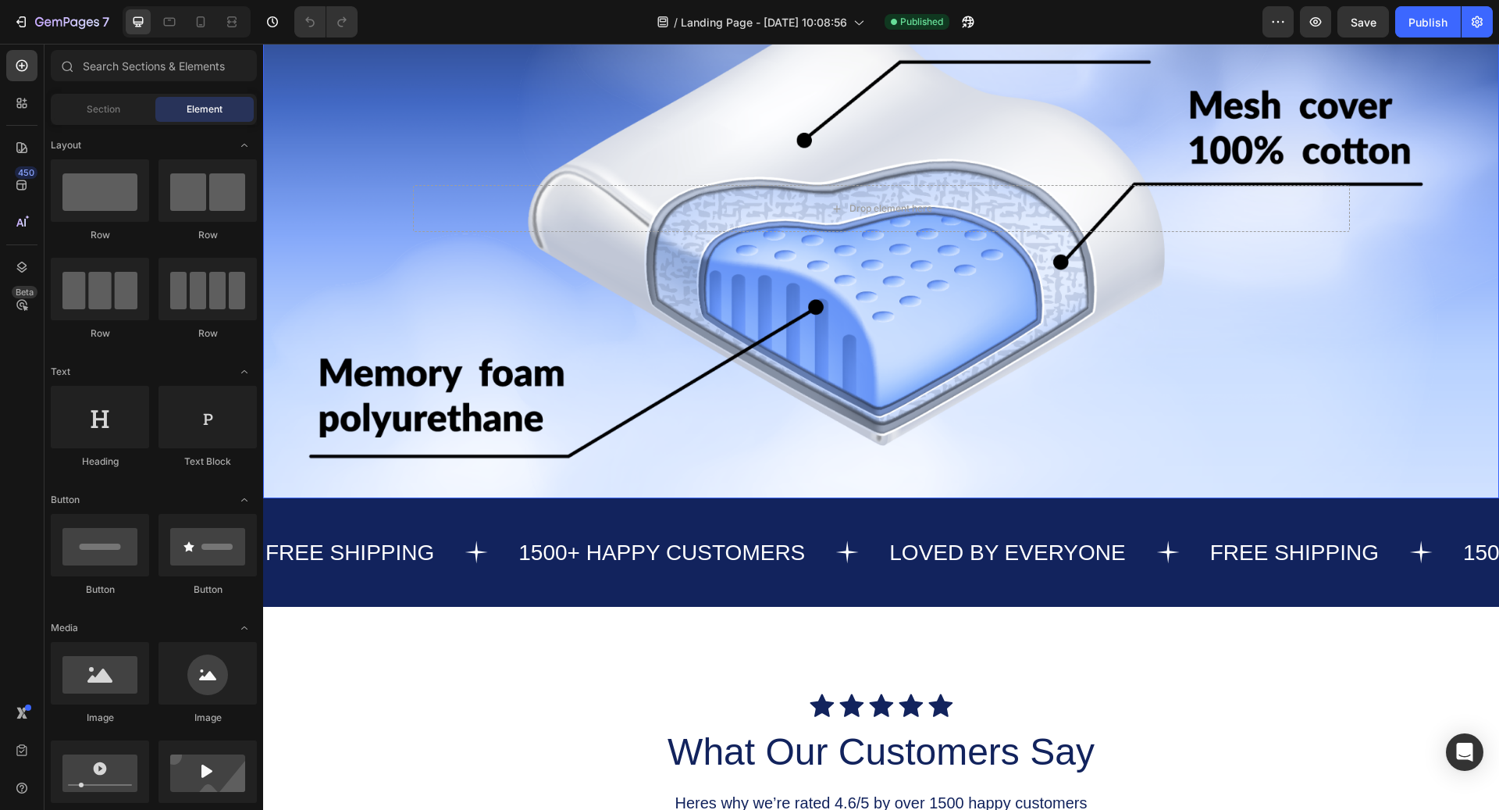
scroll to position [1674, 0]
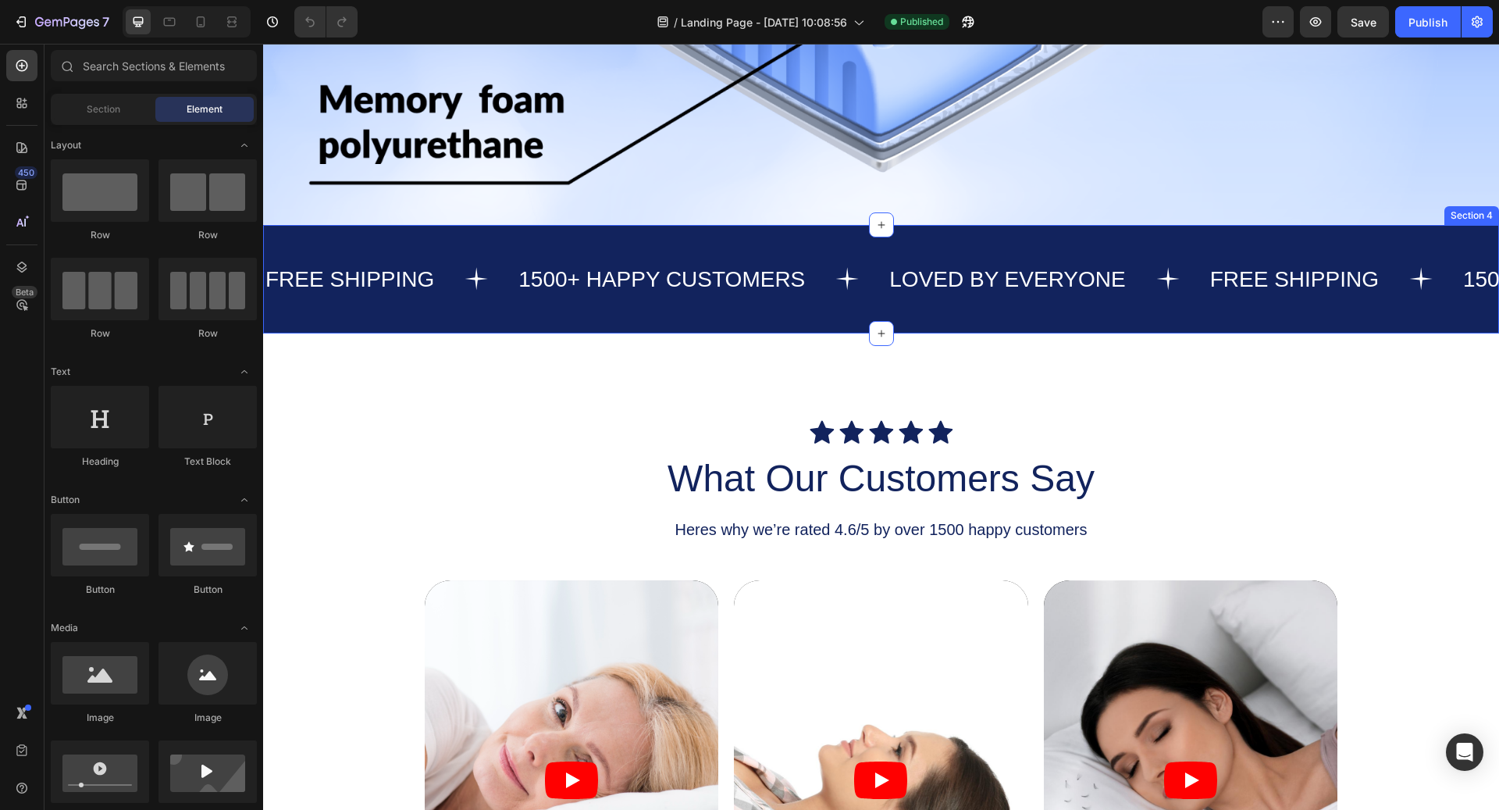
click at [868, 261] on div "FREE SHIPPING Text 1500+ HAPPY CUSTOMERS Text LOVED BY EVERYONE Text FREE SHIPP…" at bounding box center [881, 279] width 1236 height 109
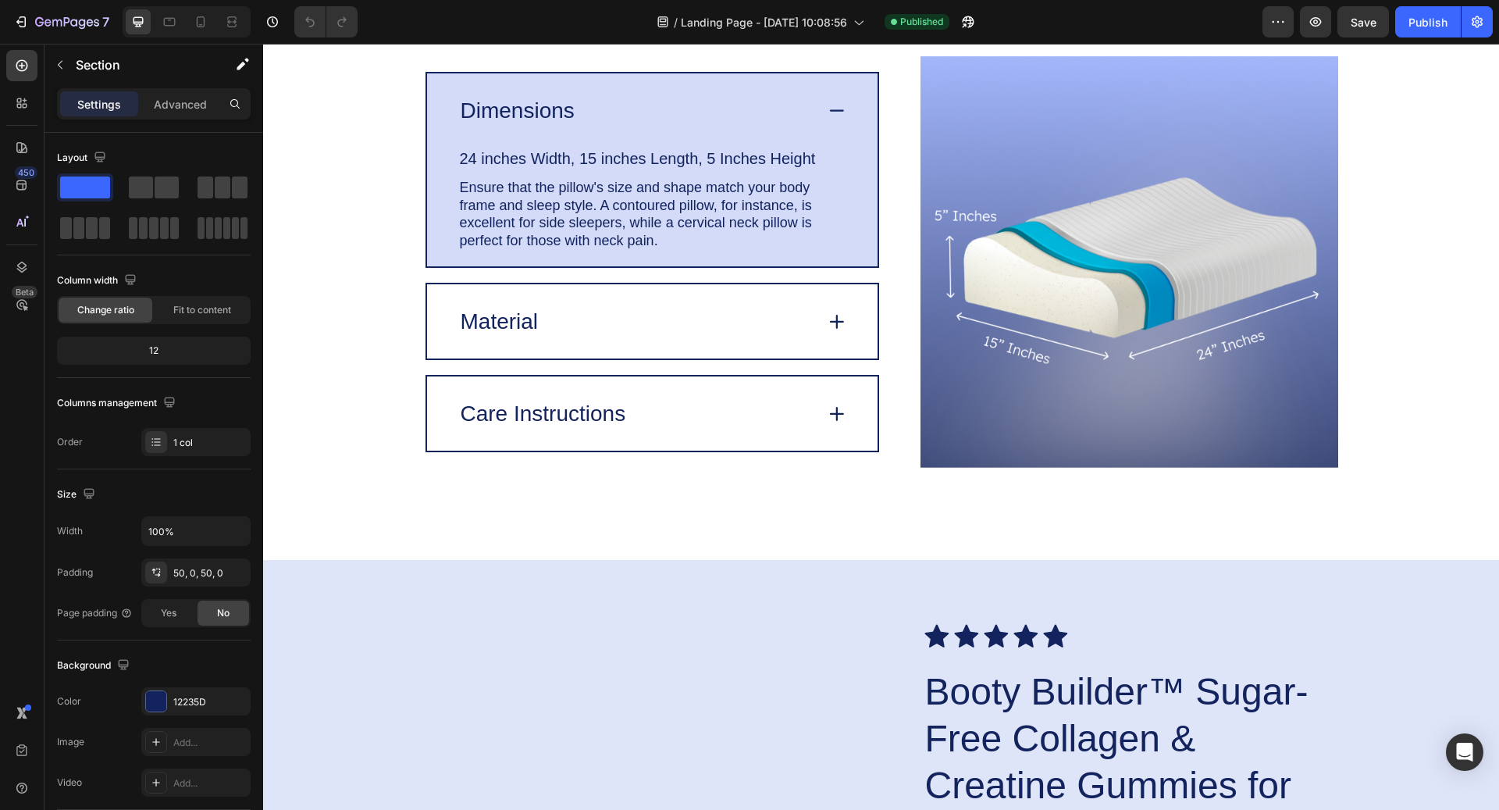
scroll to position [3948, 0]
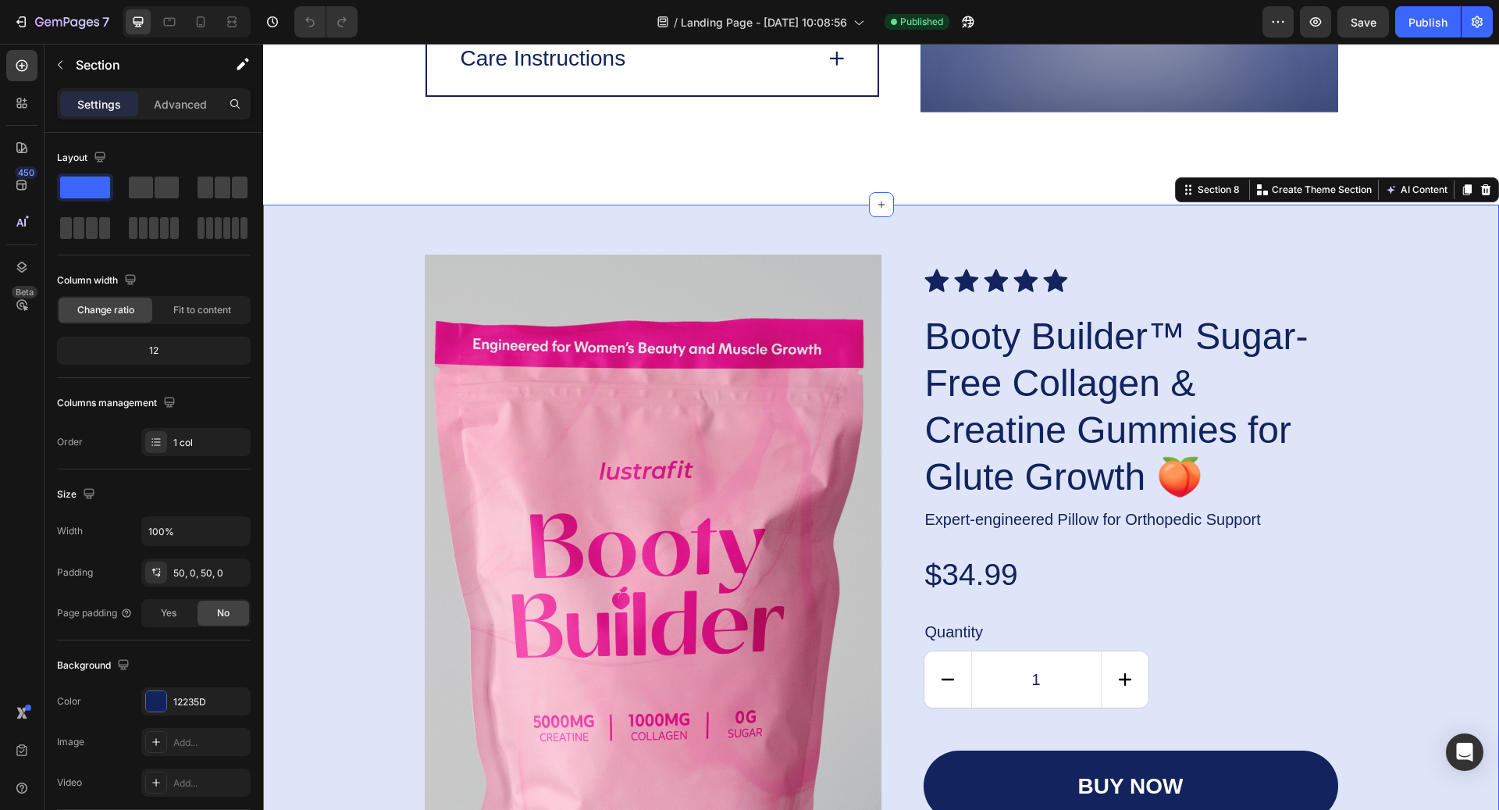
click at [387, 279] on div "Product Images Icon Icon Icon Icon Icon Icon List Booty Builder™ Sugar-Free Col…" at bounding box center [881, 685] width 1205 height 861
click at [23, 90] on div at bounding box center [21, 102] width 31 height 31
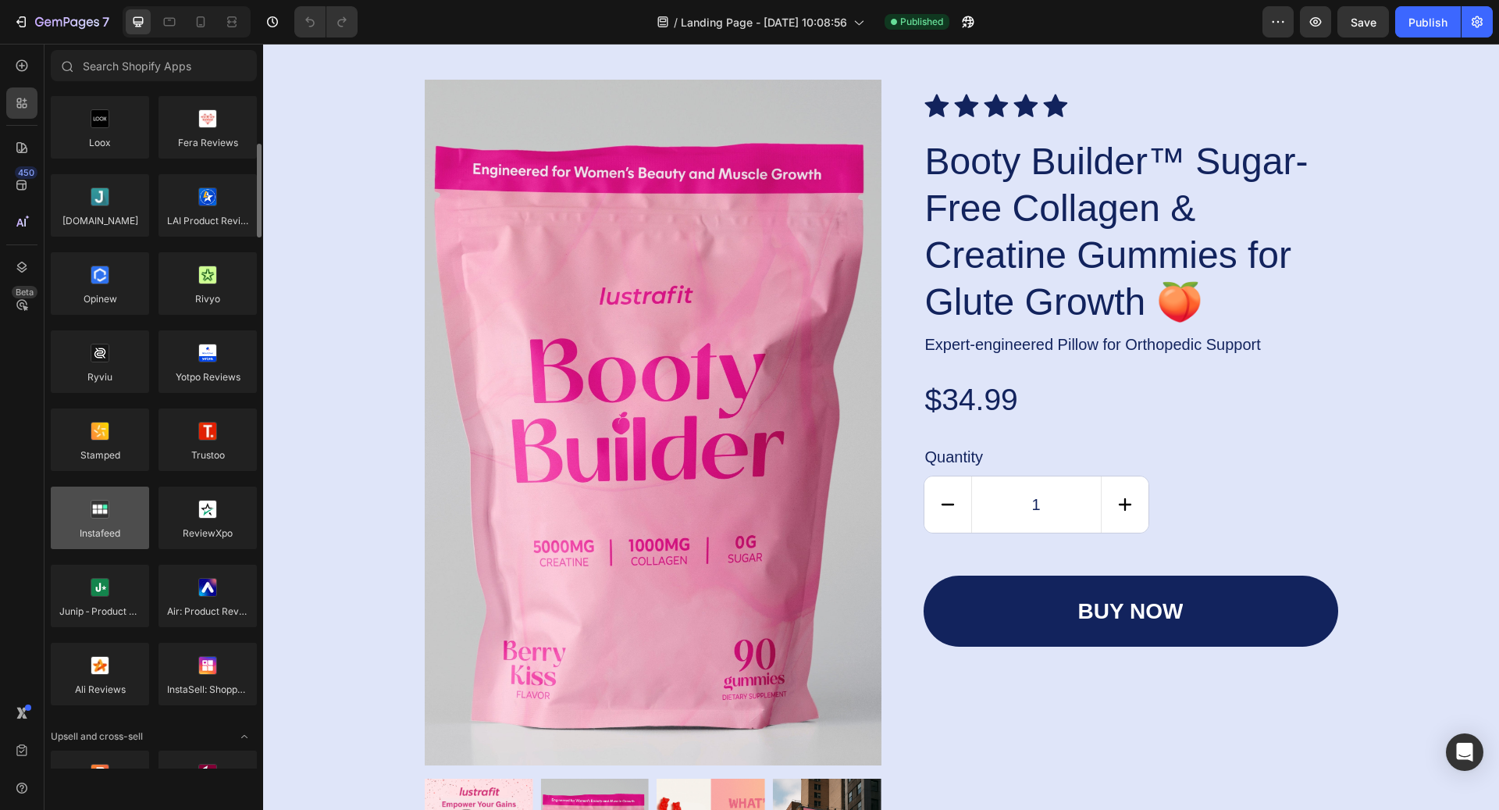
scroll to position [75, 0]
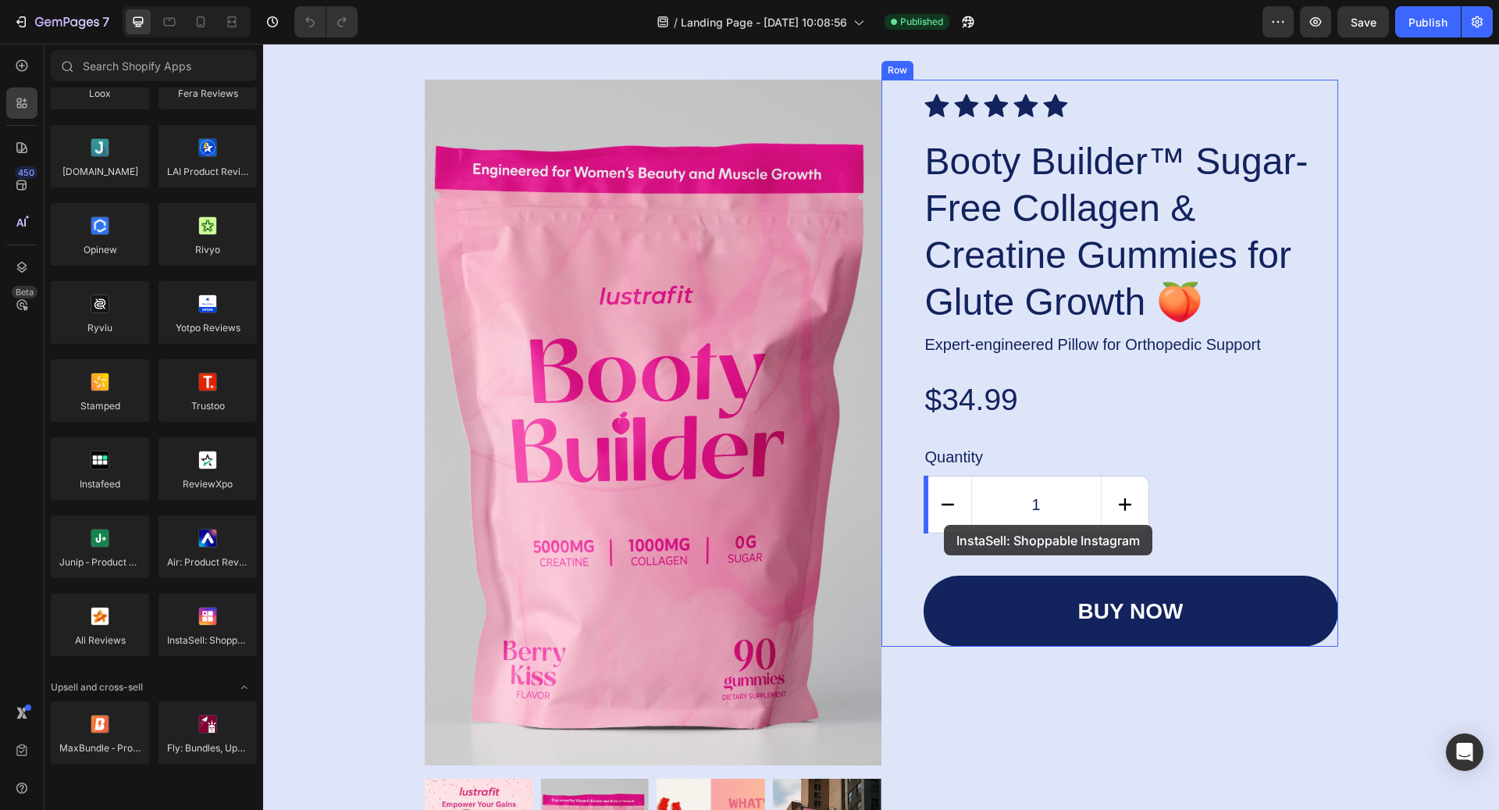
drag, startPoint x: 457, startPoint y: 660, endPoint x: 945, endPoint y: 524, distance: 505.7
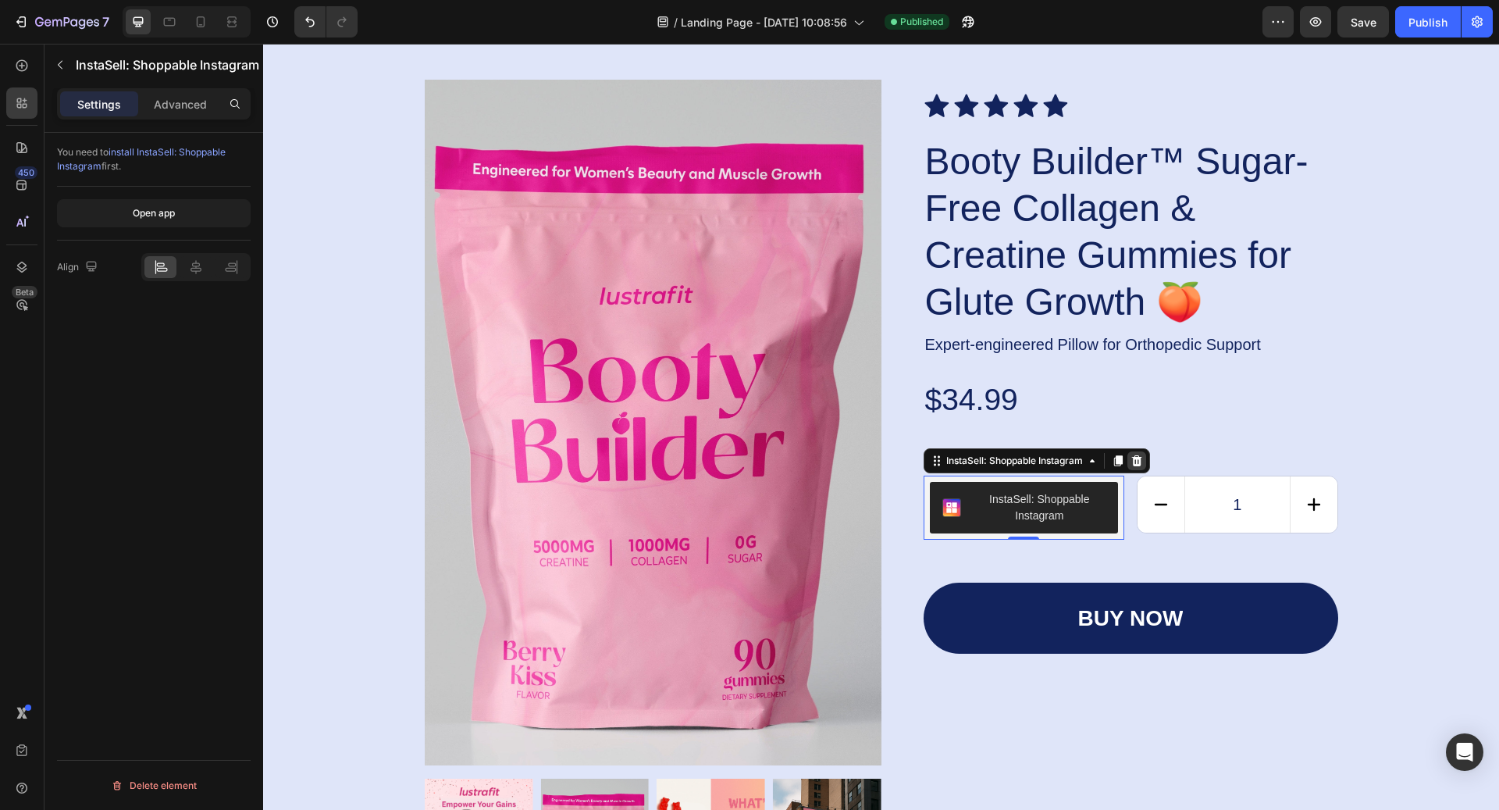
click at [1137, 464] on icon at bounding box center [1136, 460] width 10 height 11
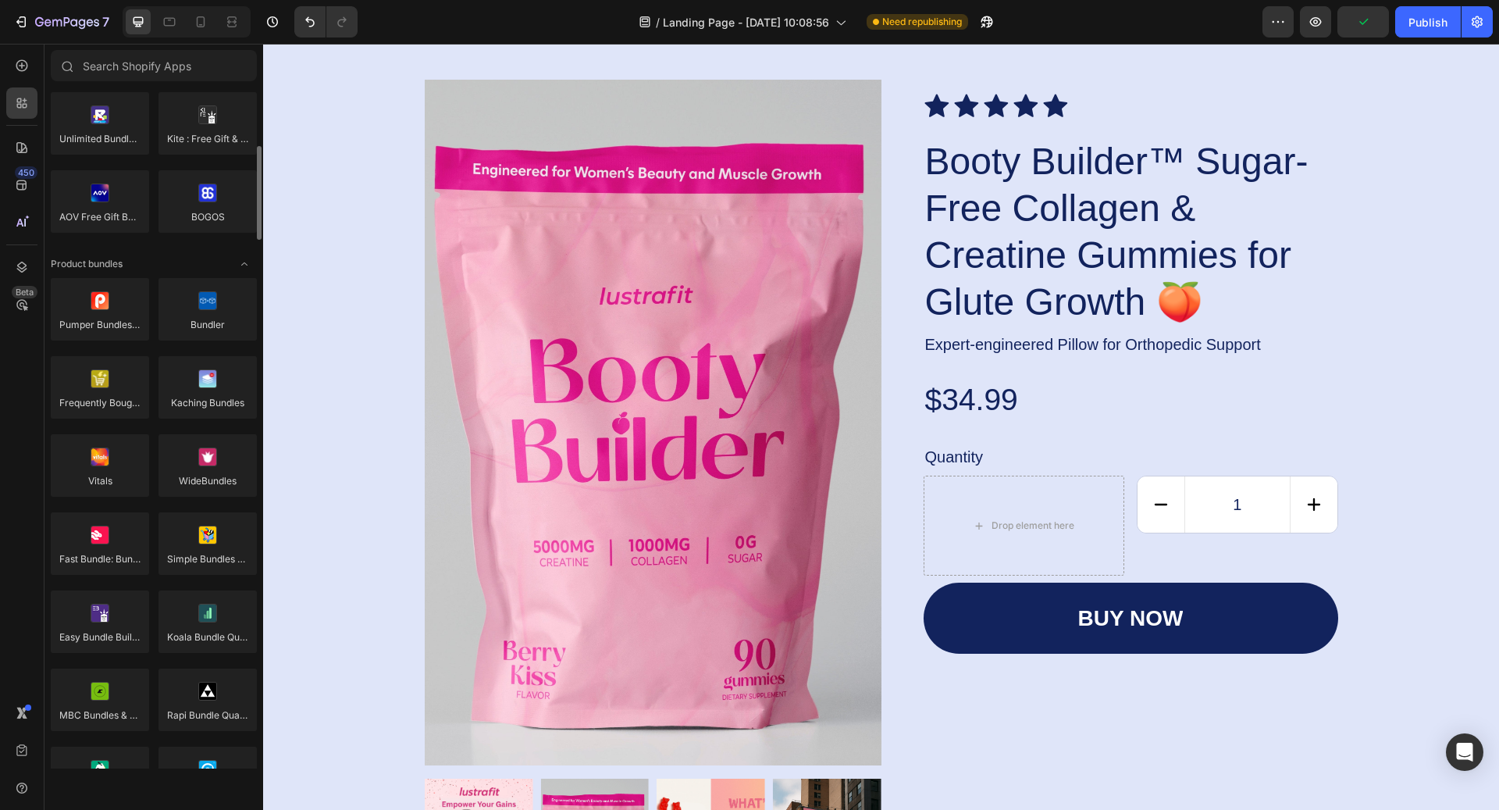
scroll to position [1047, 0]
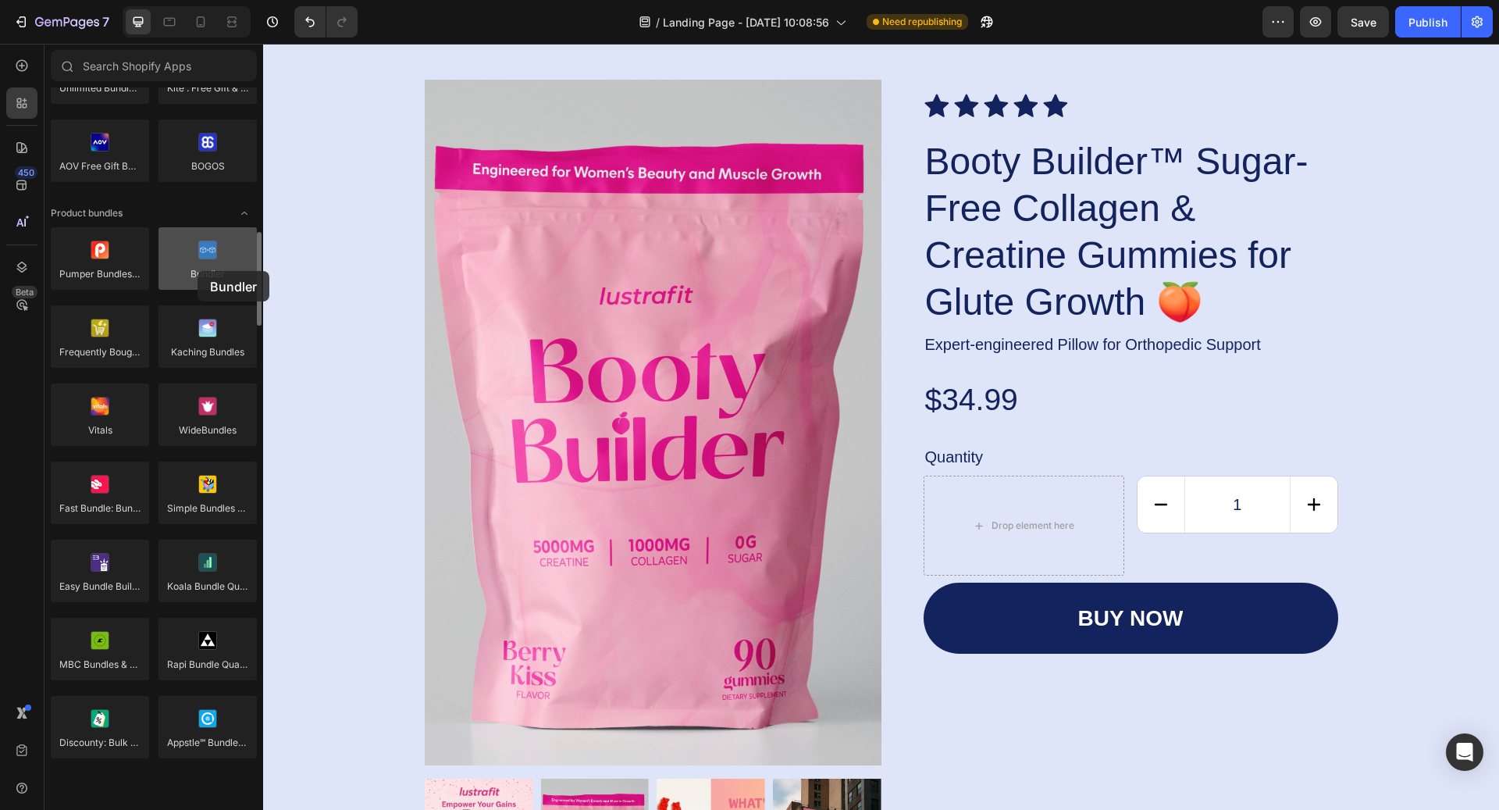
click at [198, 271] on div at bounding box center [207, 258] width 98 height 62
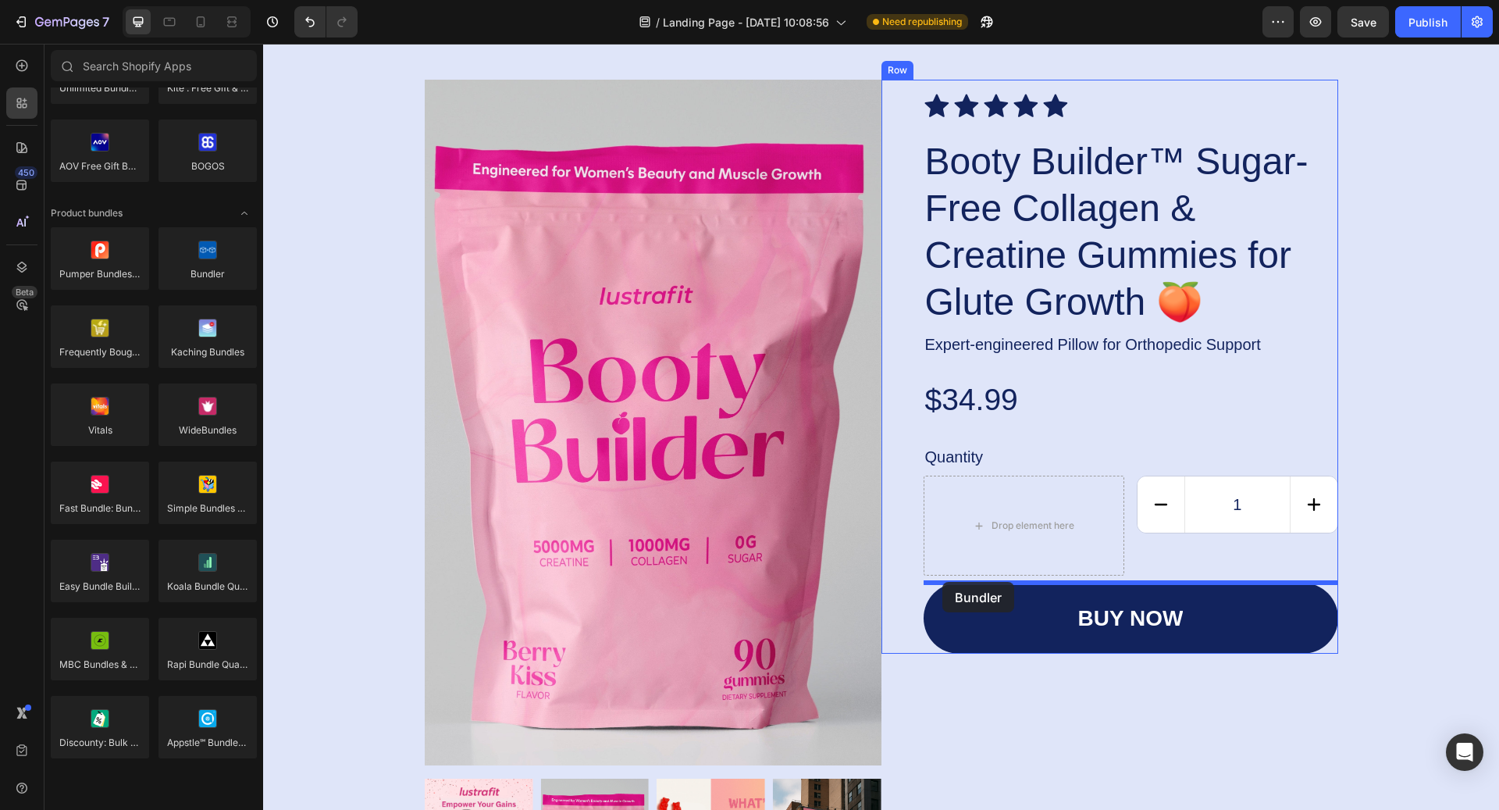
drag, startPoint x: 475, startPoint y: 305, endPoint x: 942, endPoint y: 582, distance: 542.5
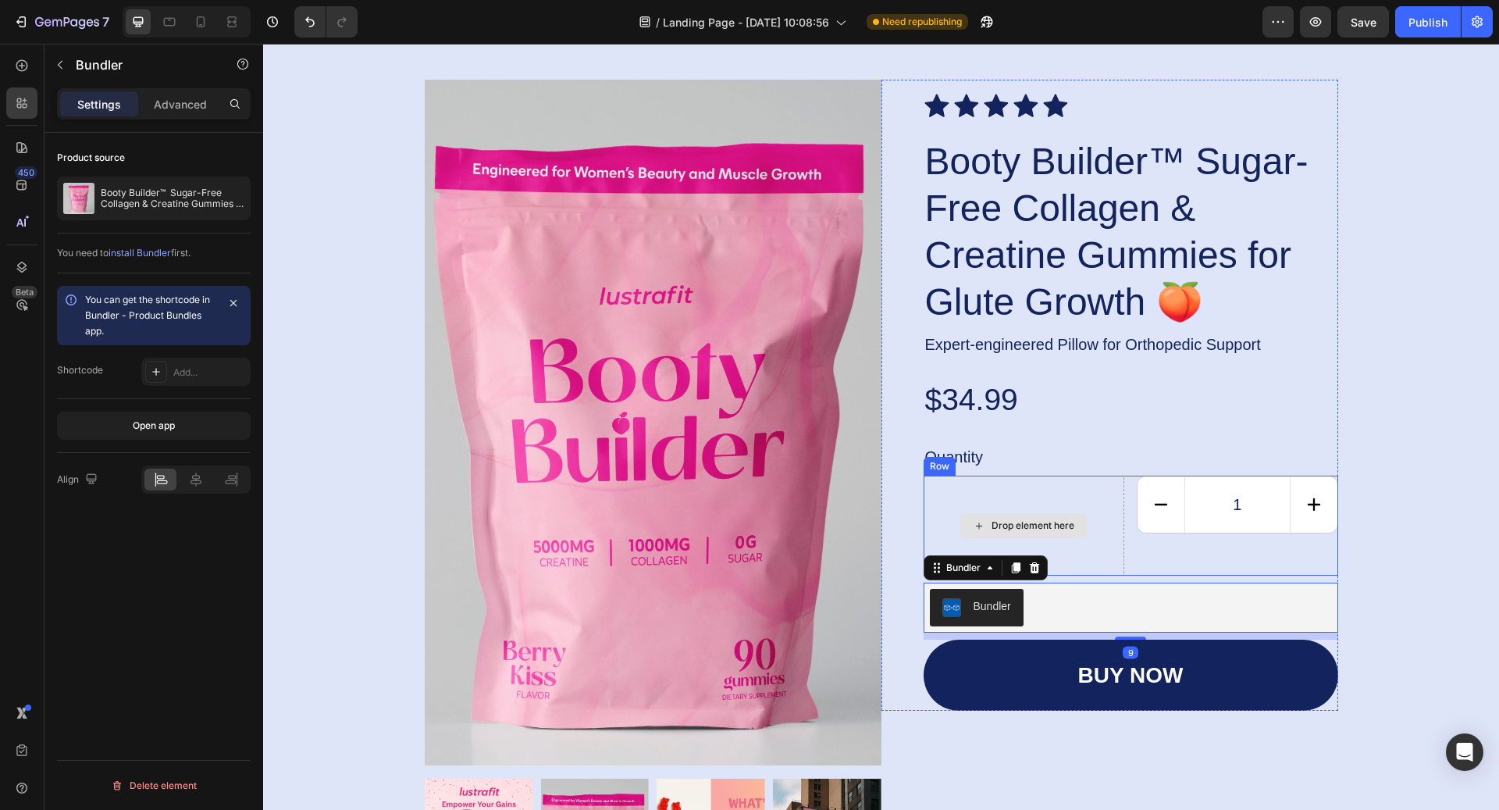
click at [1059, 513] on div "Drop element here" at bounding box center [1023, 525] width 126 height 25
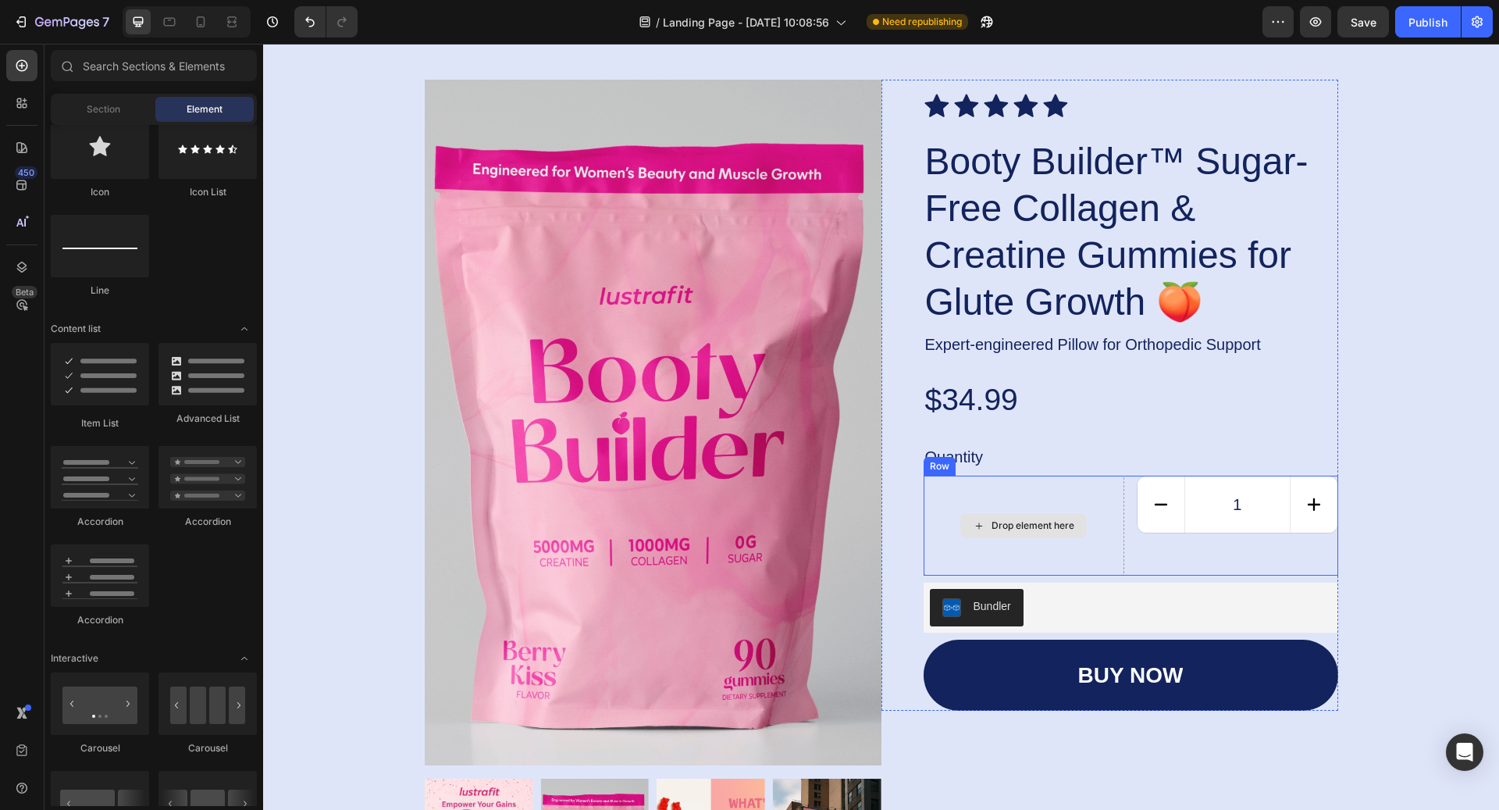
click at [1120, 523] on div "Drop element here" at bounding box center [1024, 525] width 201 height 100
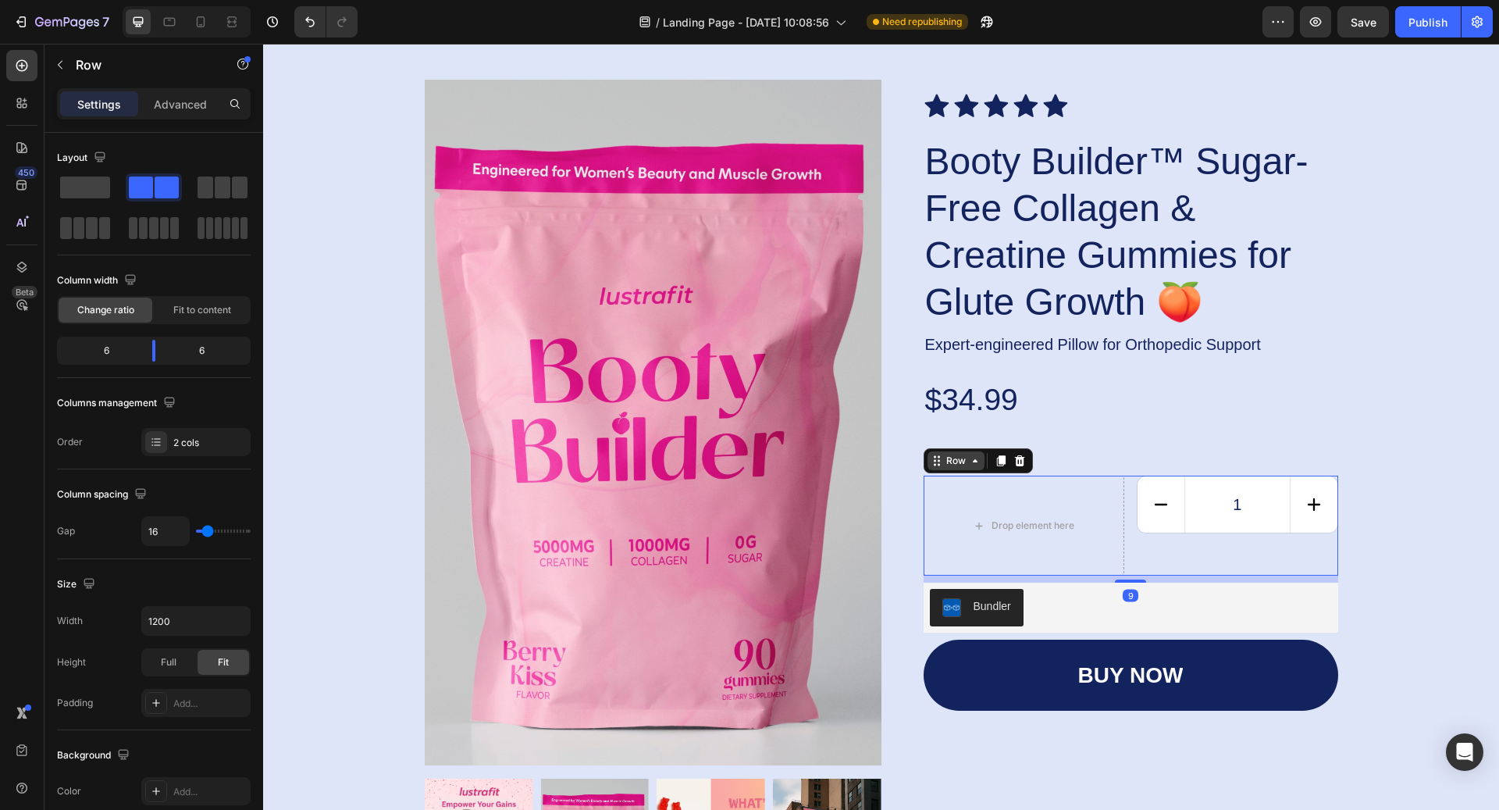
click at [962, 464] on div "Row" at bounding box center [956, 461] width 26 height 14
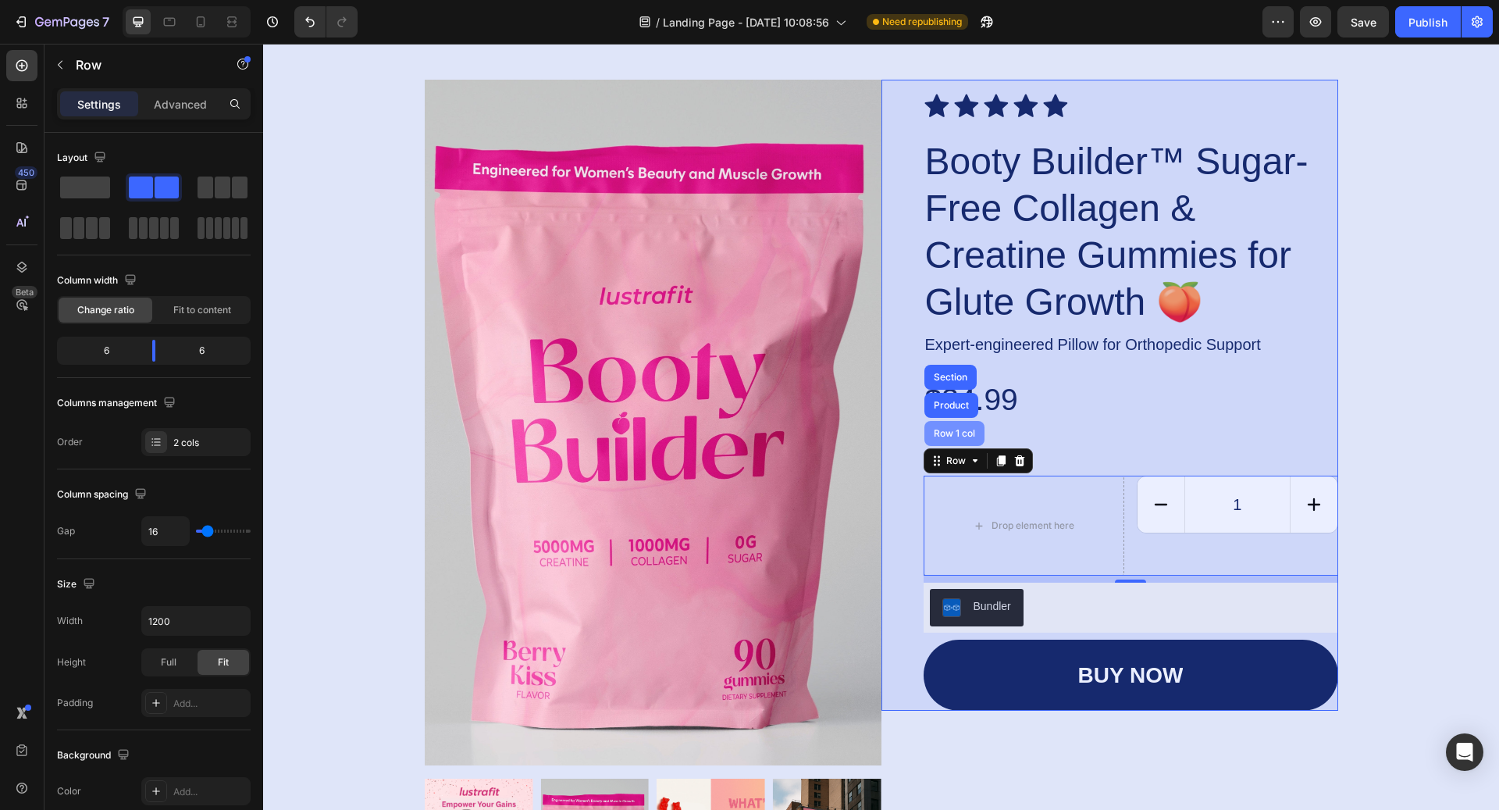
click at [943, 433] on div "Row 1 col" at bounding box center [955, 433] width 48 height 9
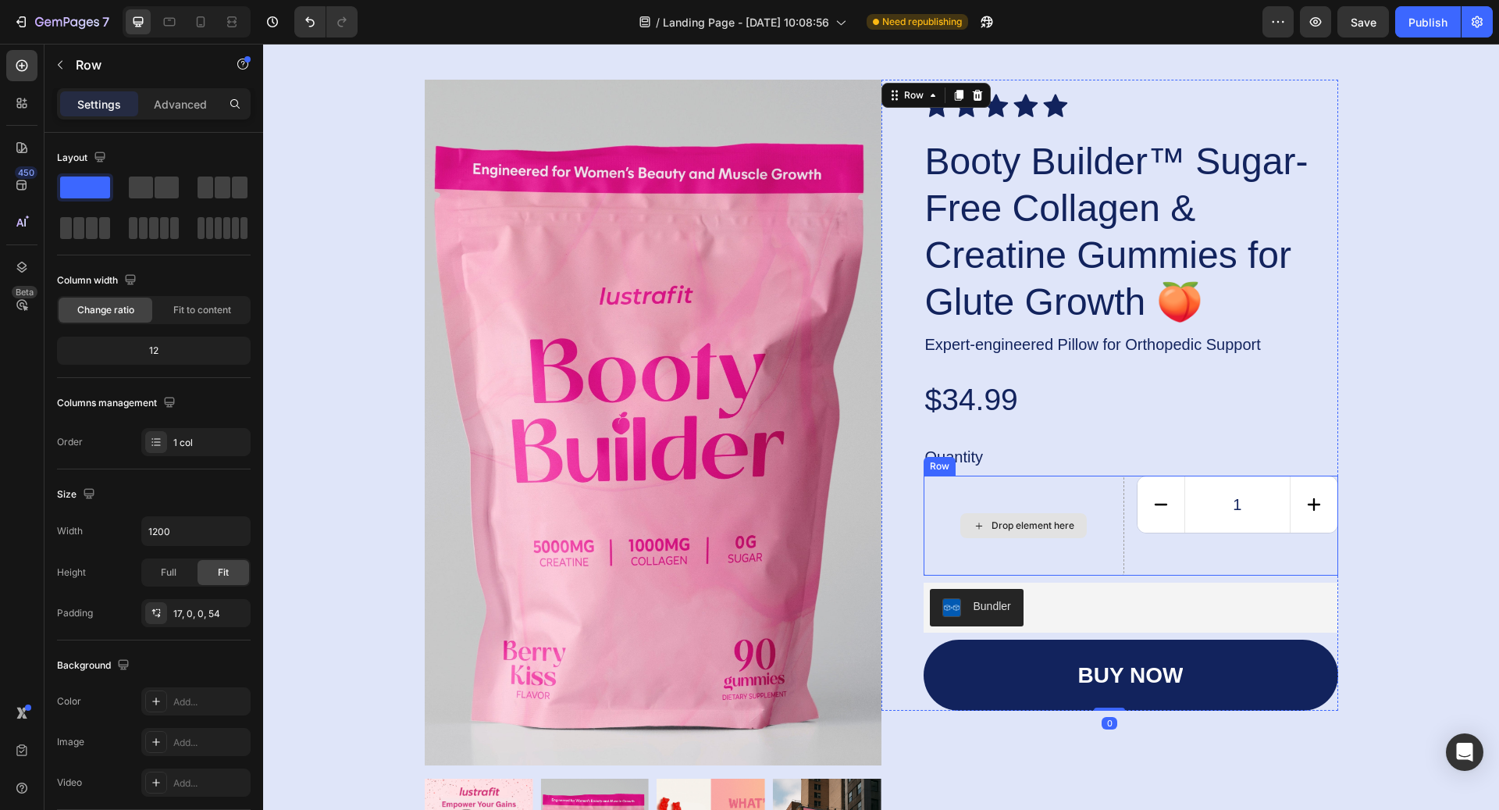
click at [1020, 500] on div "Drop element here" at bounding box center [1024, 525] width 201 height 100
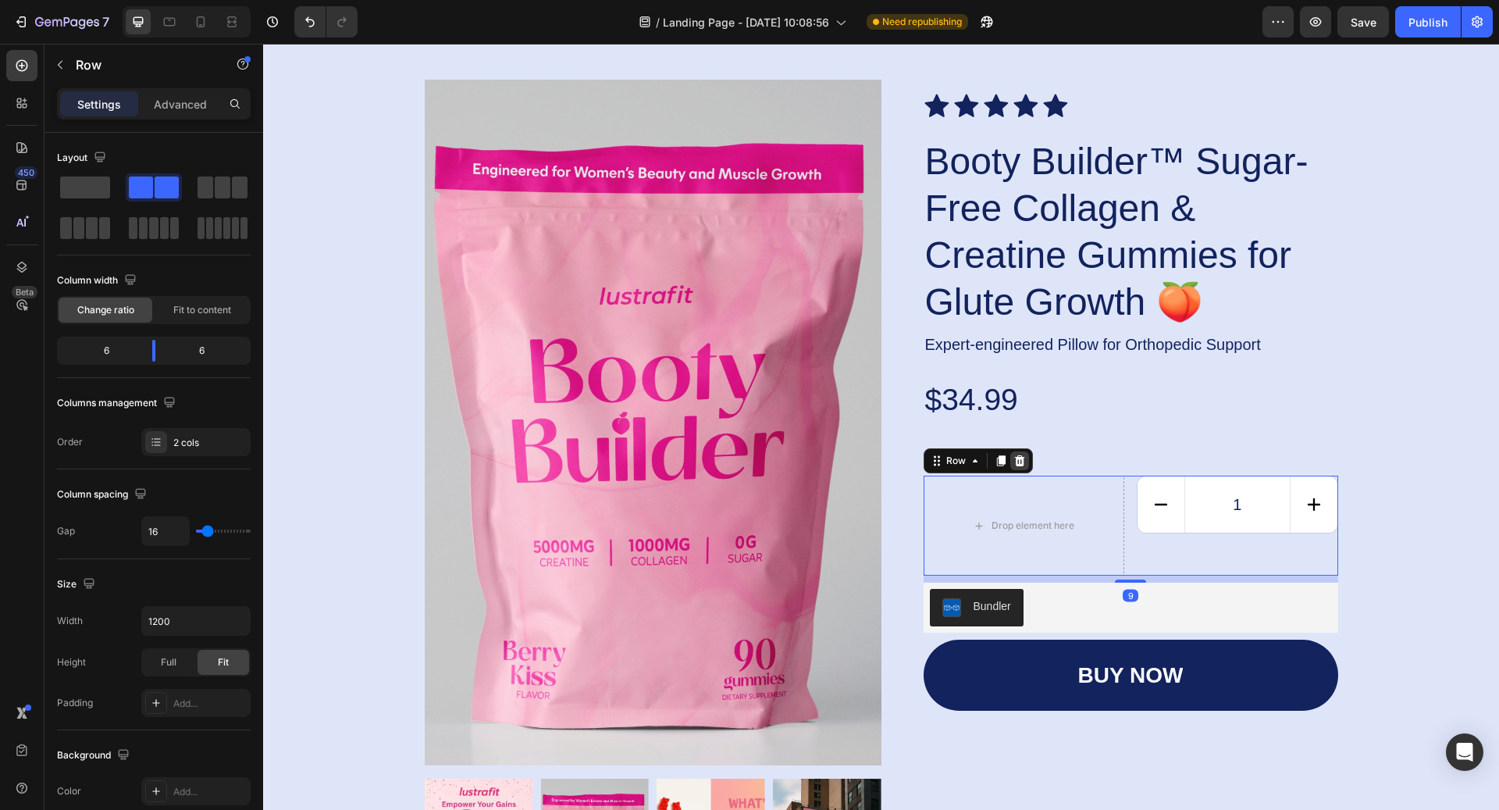
click at [1020, 459] on icon at bounding box center [1019, 460] width 12 height 12
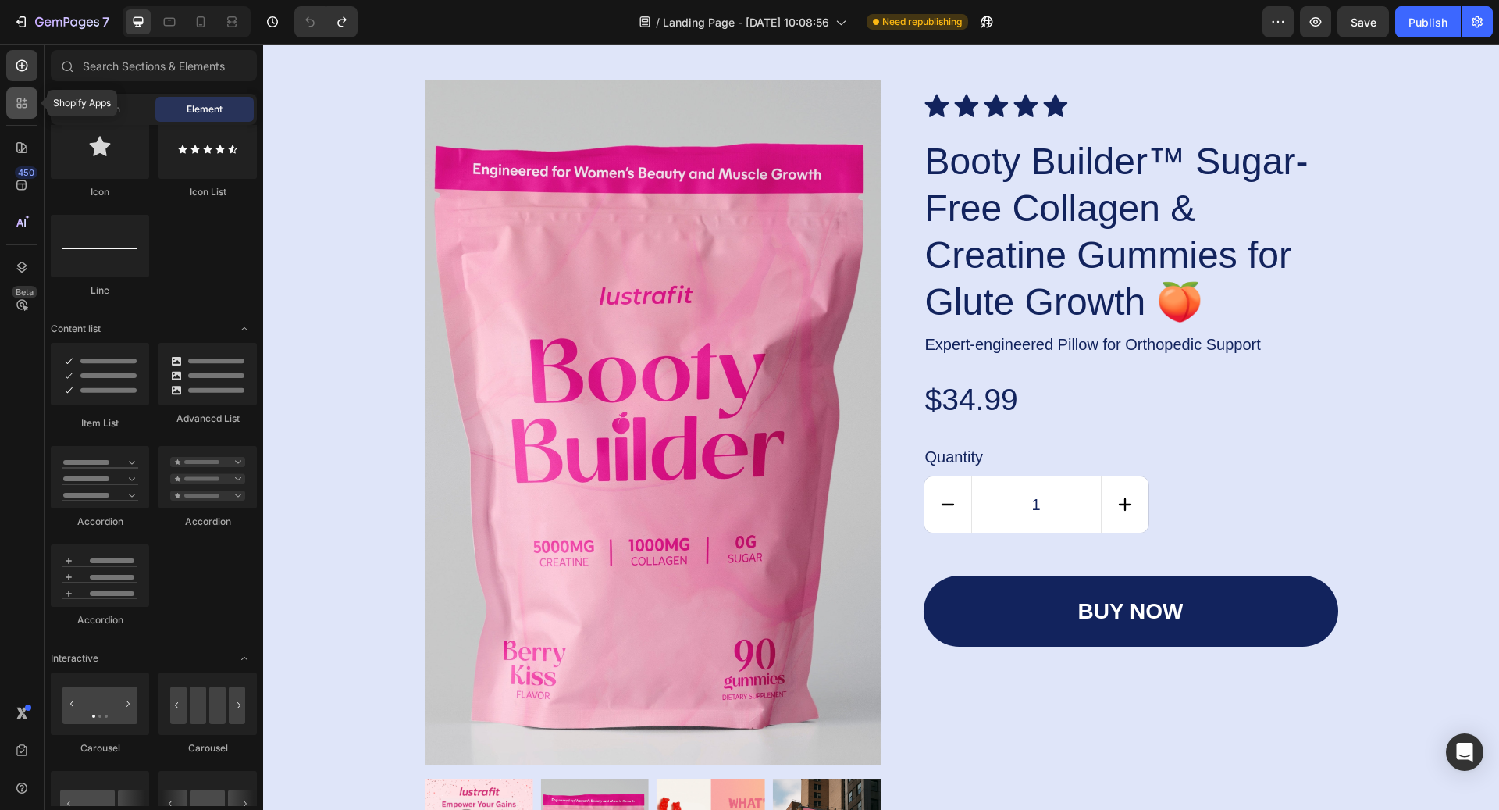
click at [34, 112] on div at bounding box center [21, 102] width 31 height 31
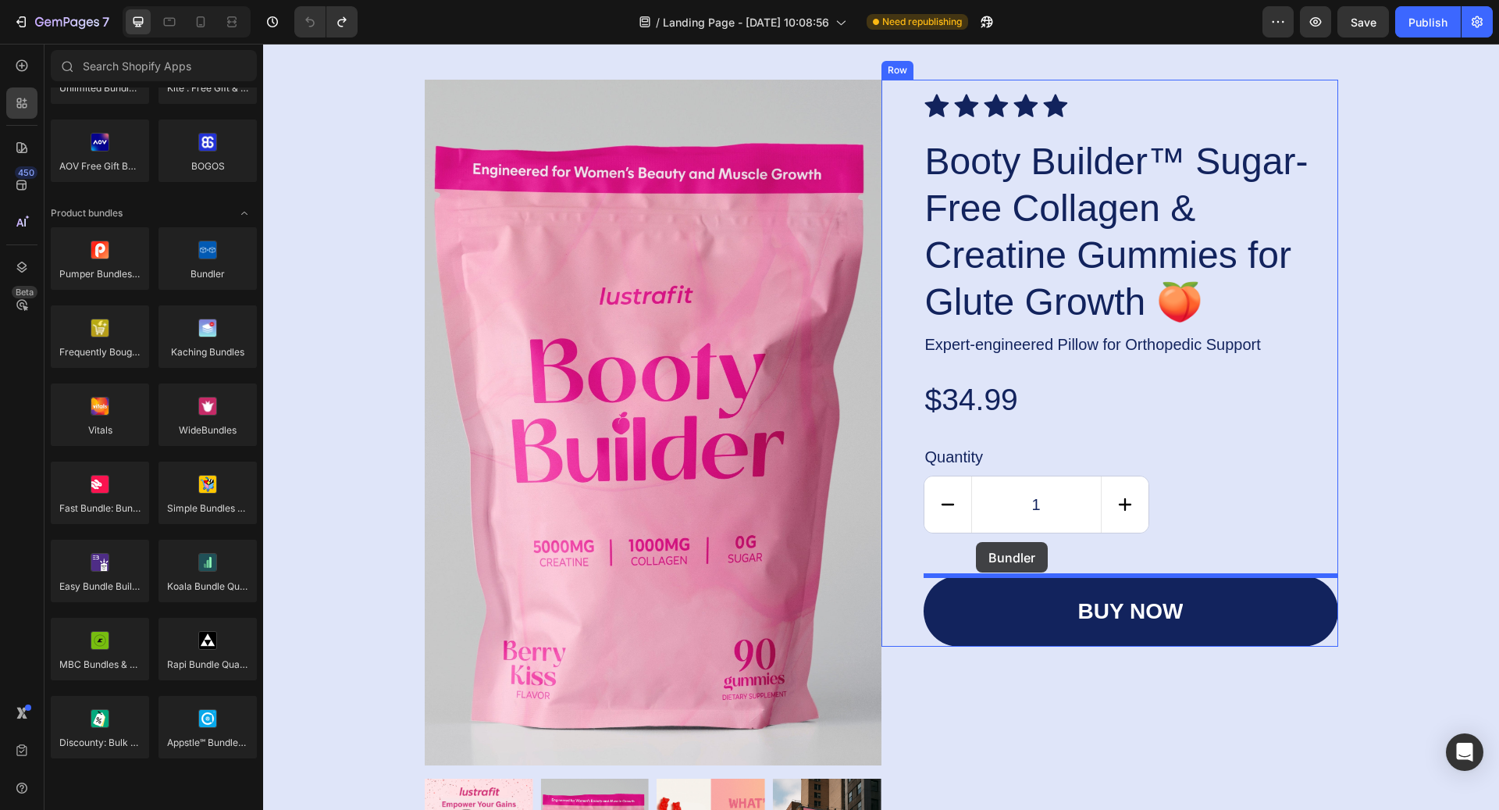
drag, startPoint x: 381, startPoint y: 311, endPoint x: 976, endPoint y: 542, distance: 638.2
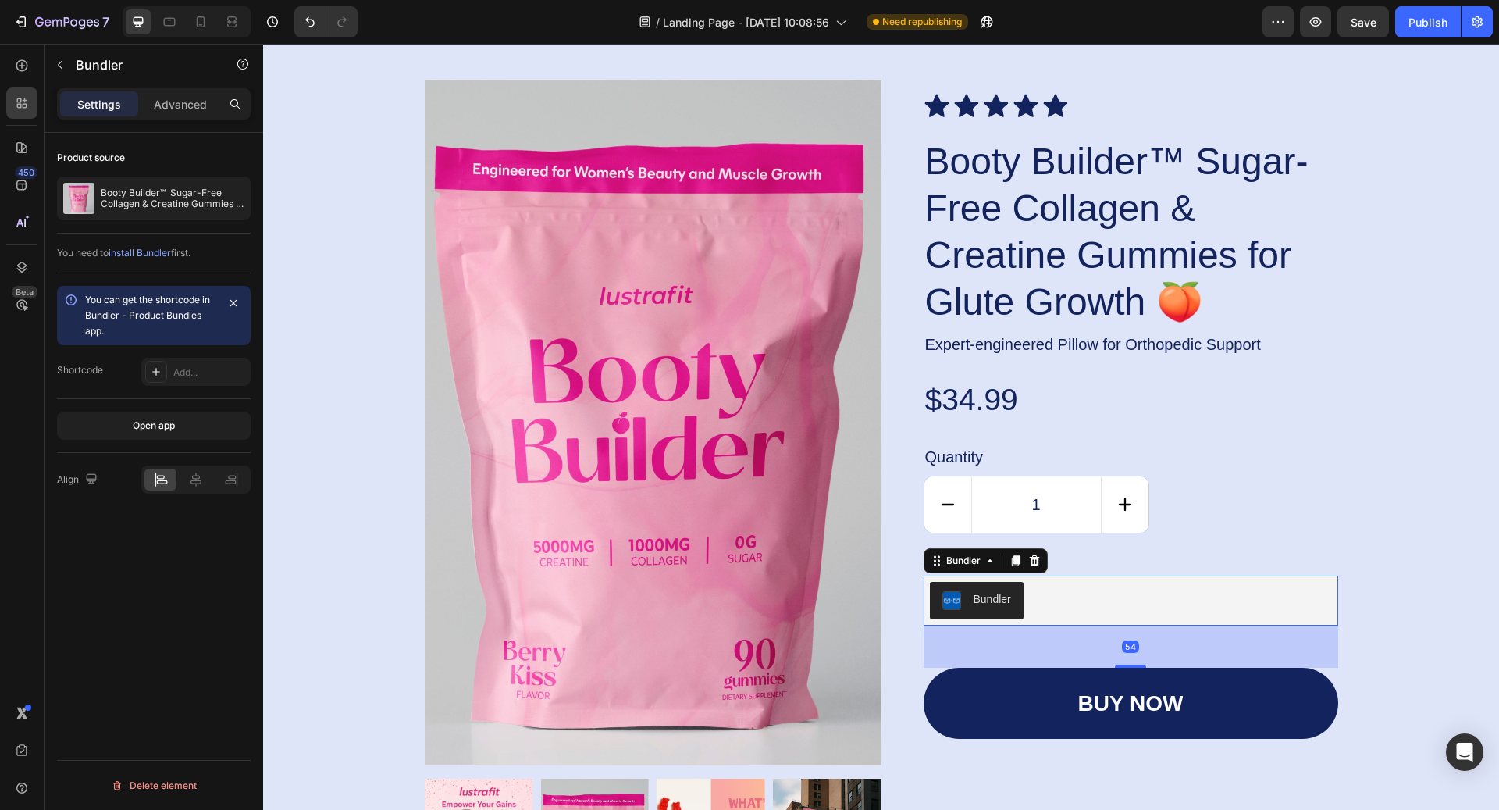
click at [981, 613] on button "Bundler" at bounding box center [977, 600] width 94 height 37
click at [976, 605] on div "Bundler" at bounding box center [992, 599] width 37 height 16
click at [123, 199] on p "Booty Builder™ Sugar-Free Collagen & Creatine Gummies for Glute Growth 🍑" at bounding box center [173, 198] width 144 height 22
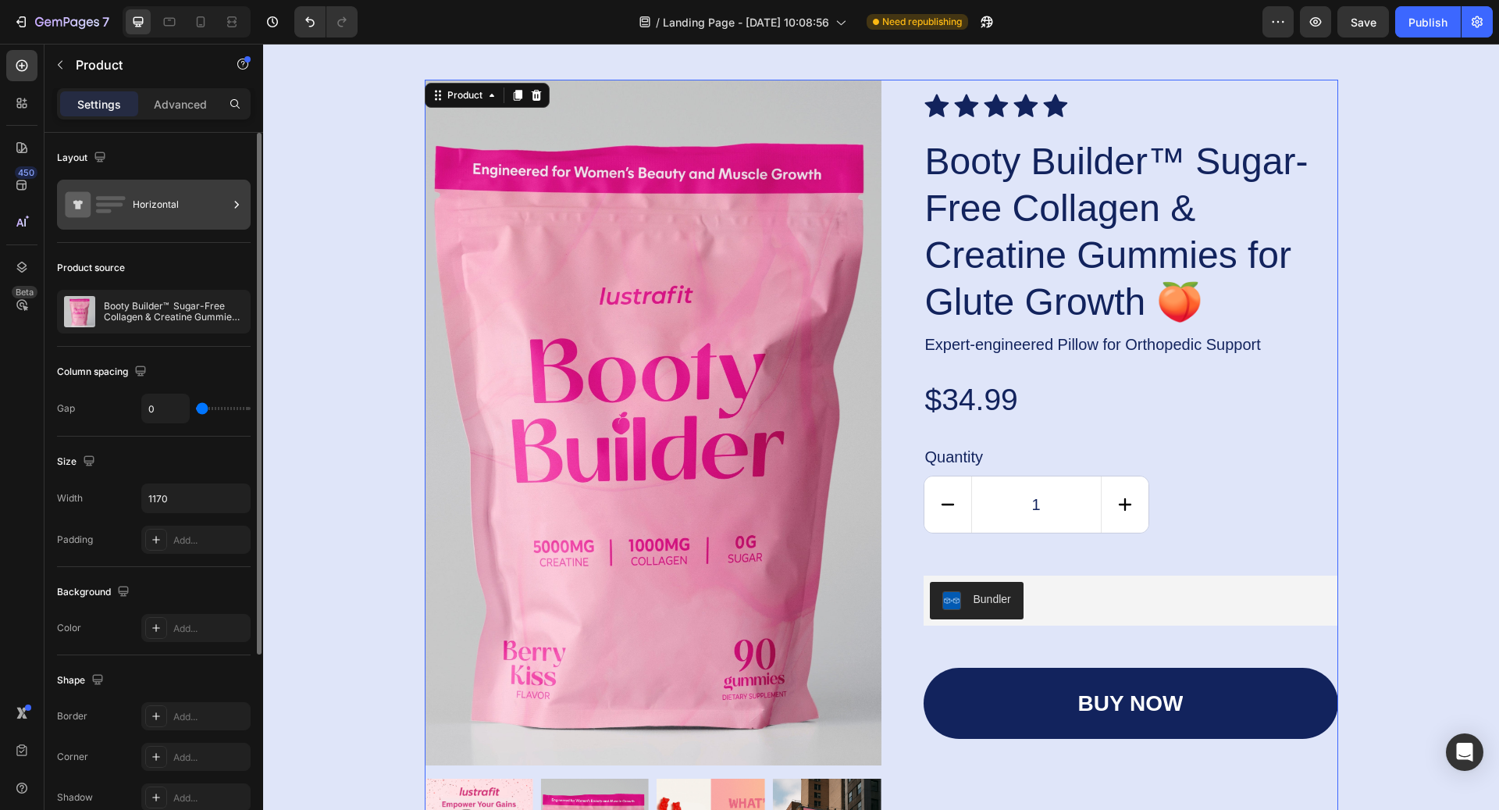
click at [140, 219] on div "Horizontal" at bounding box center [180, 205] width 95 height 36
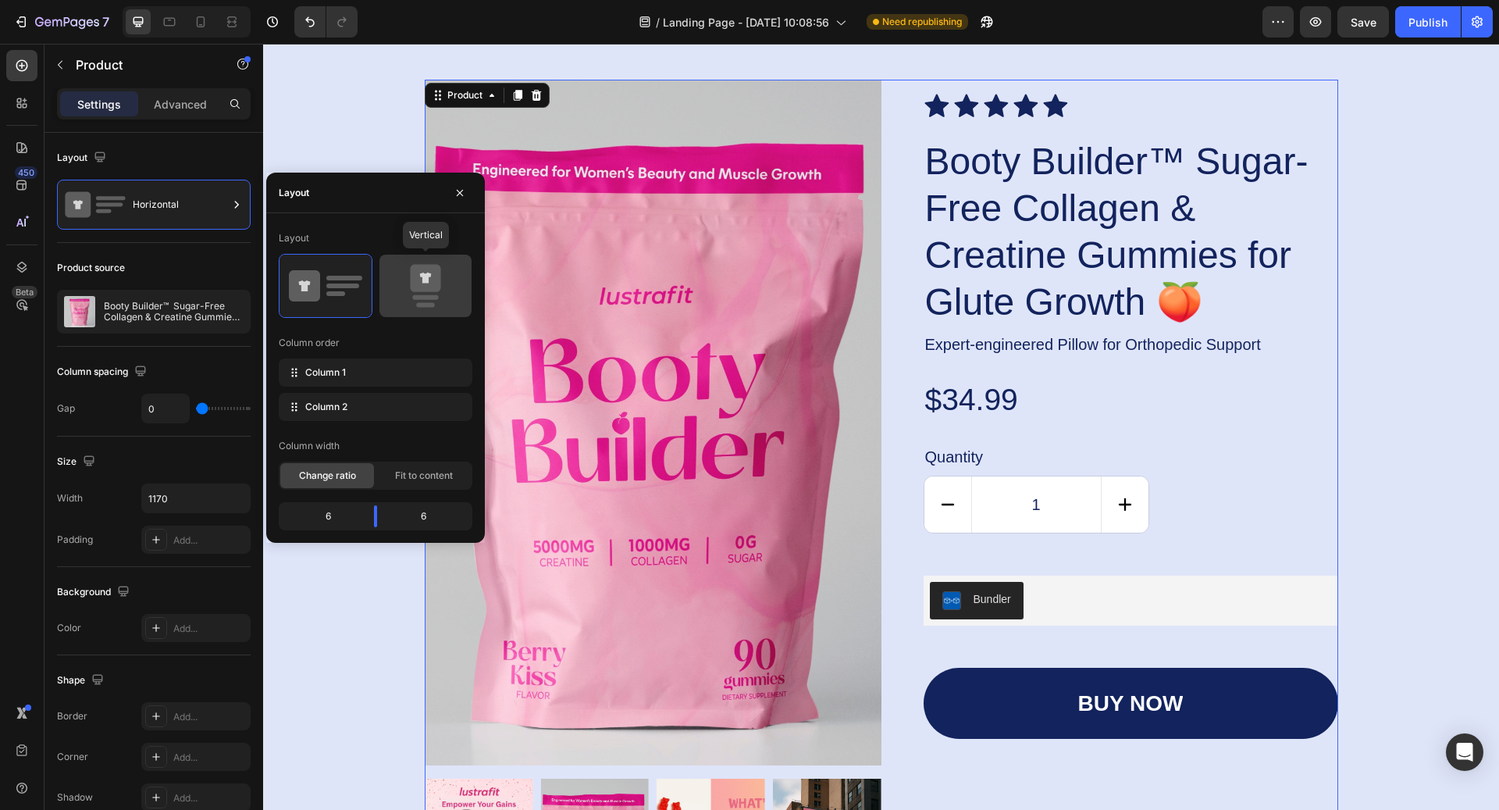
click at [402, 284] on icon at bounding box center [425, 286] width 73 height 44
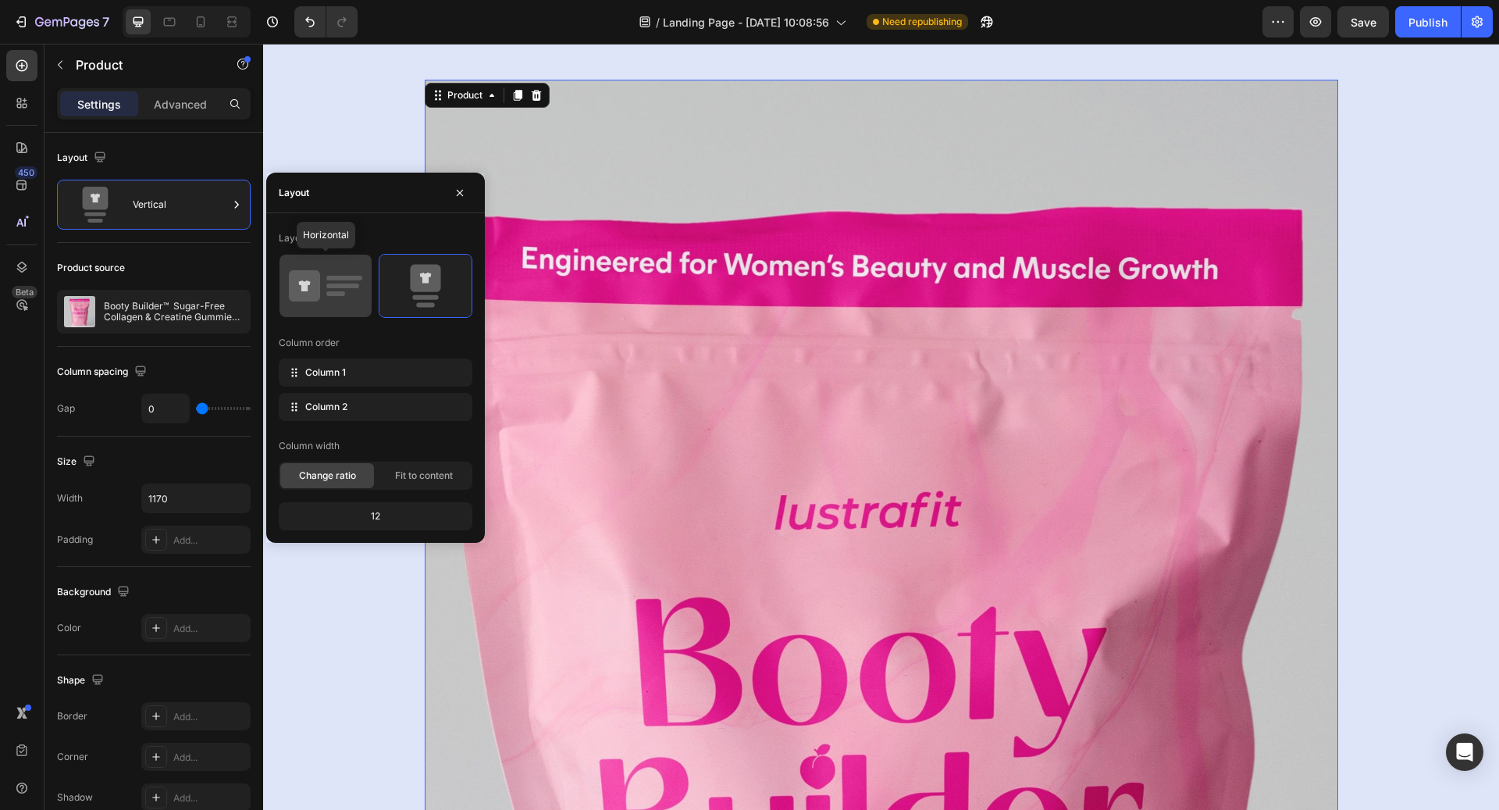
click at [322, 288] on icon at bounding box center [325, 286] width 73 height 44
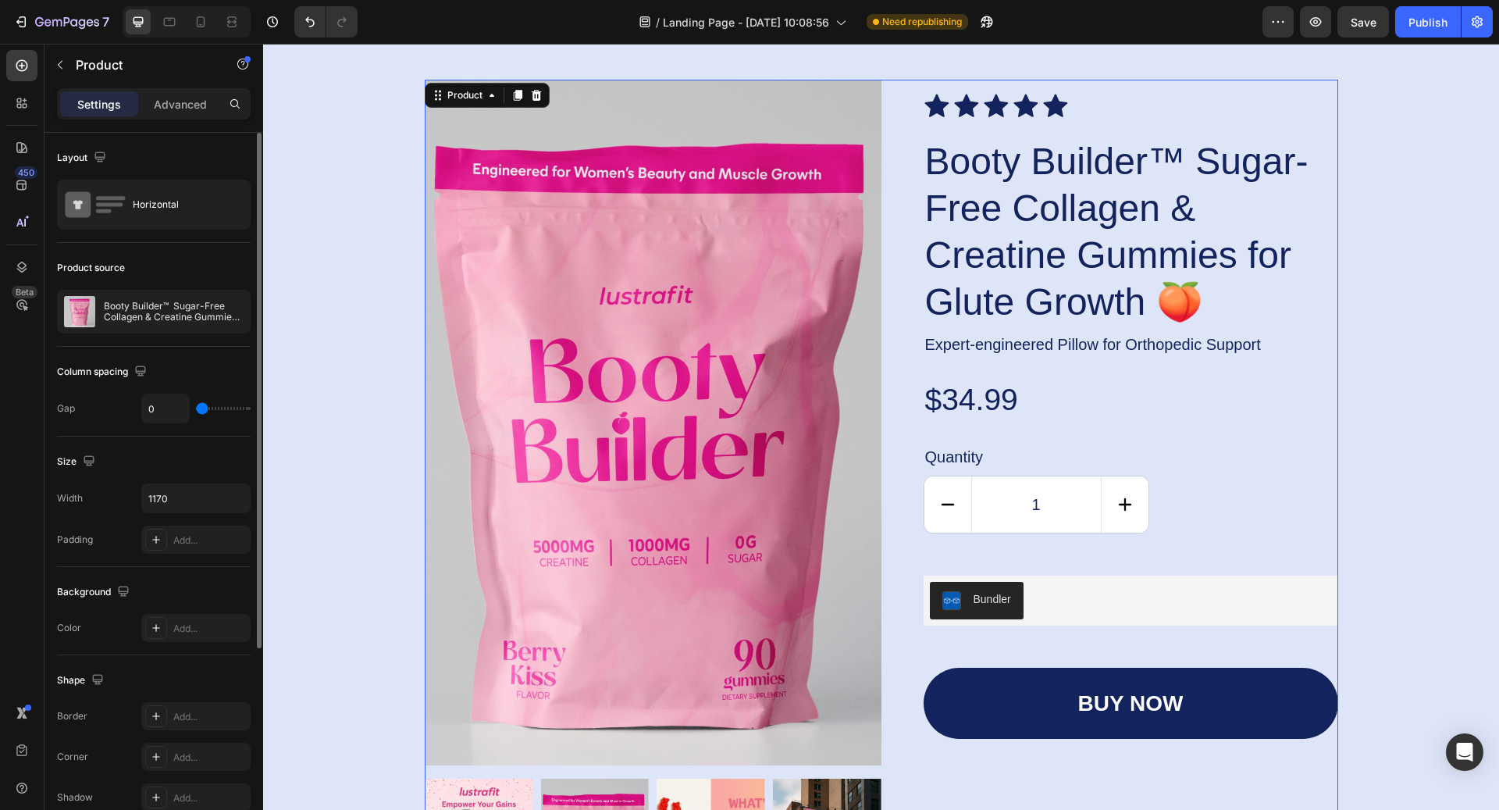
click at [169, 271] on div "Product source" at bounding box center [154, 267] width 194 height 25
type input "3"
type input "19"
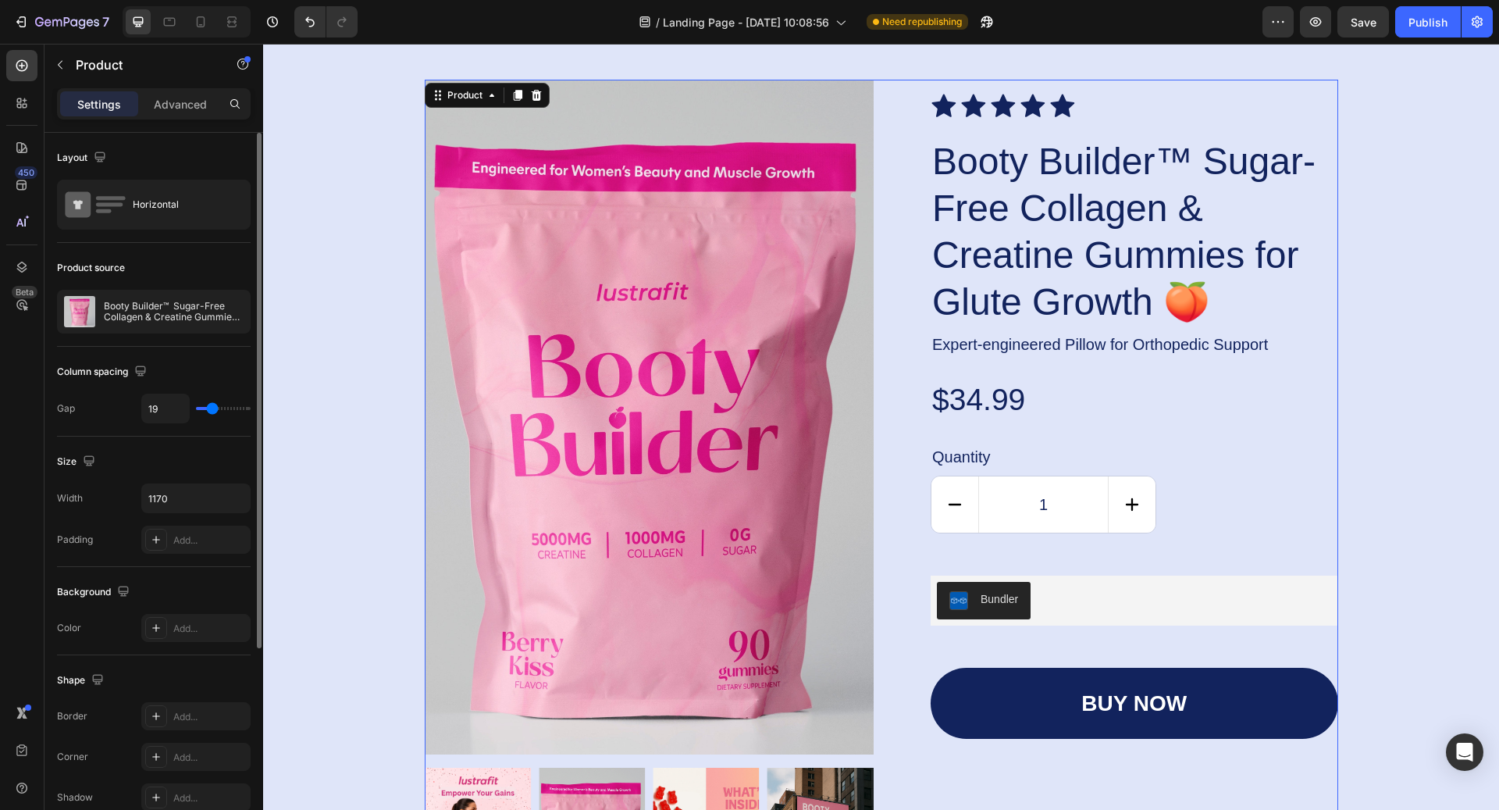
type input "20"
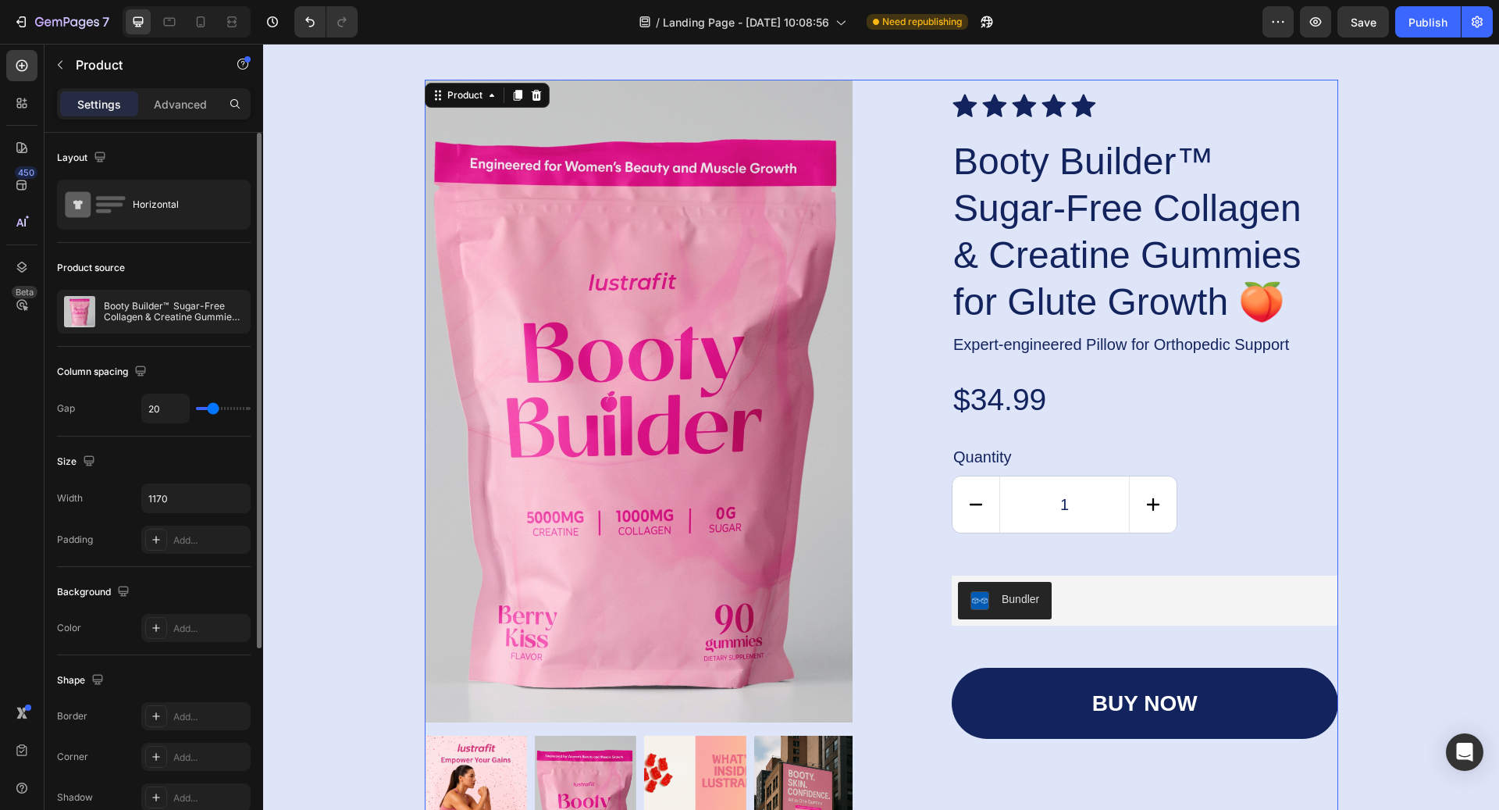
type input "73"
type input "80"
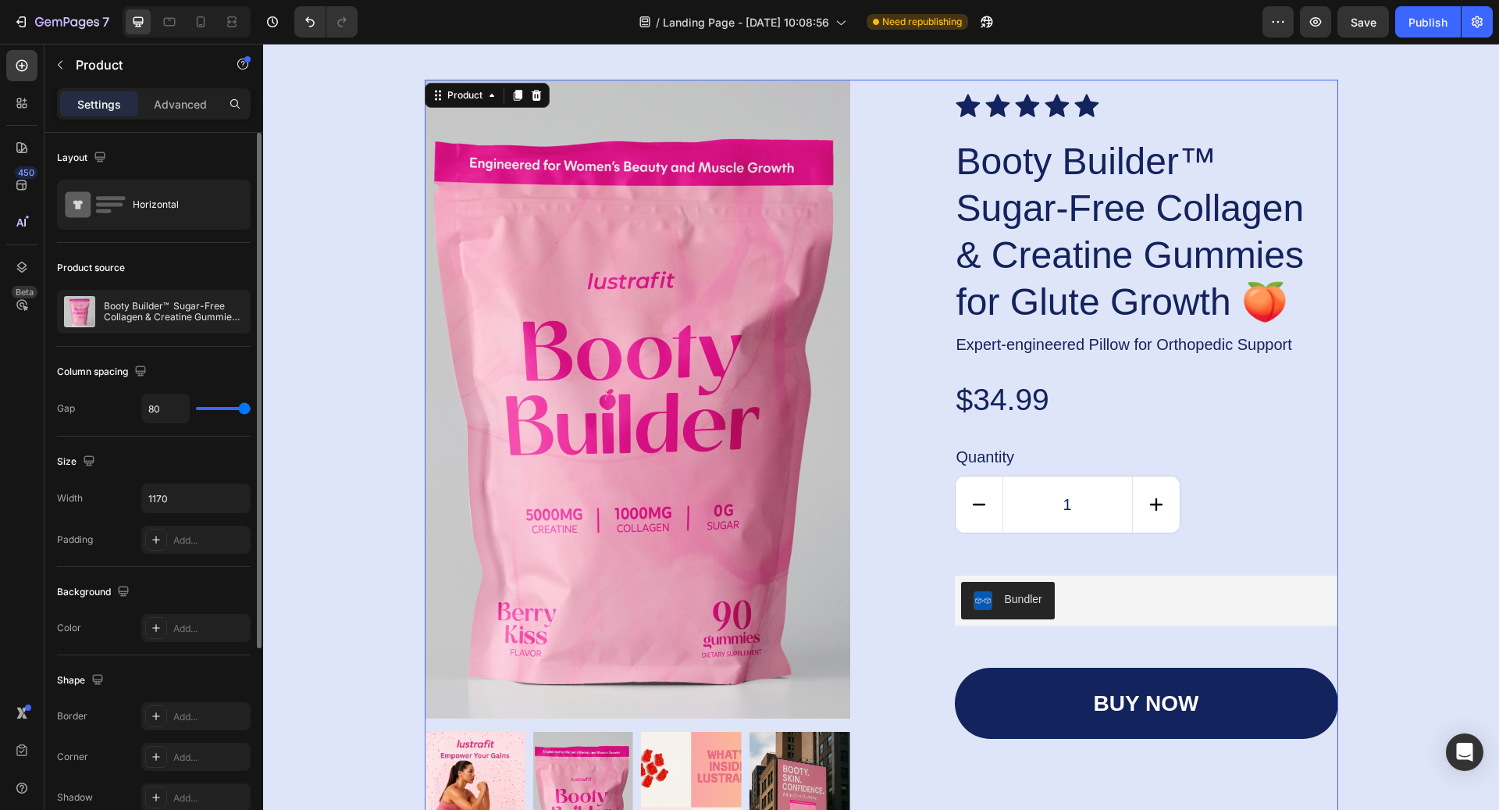
type input "75"
type input "60"
type input "58"
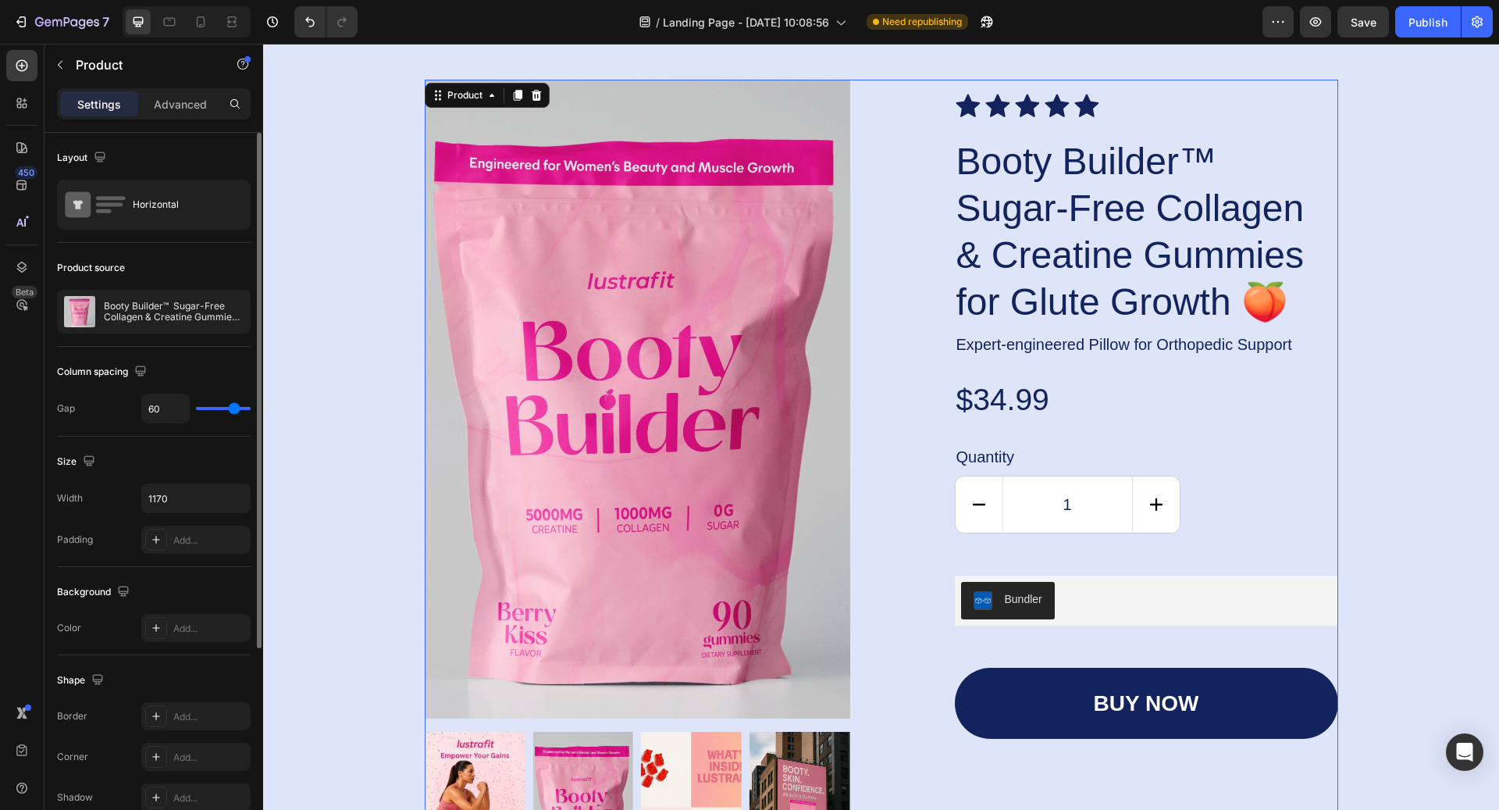
type input "58"
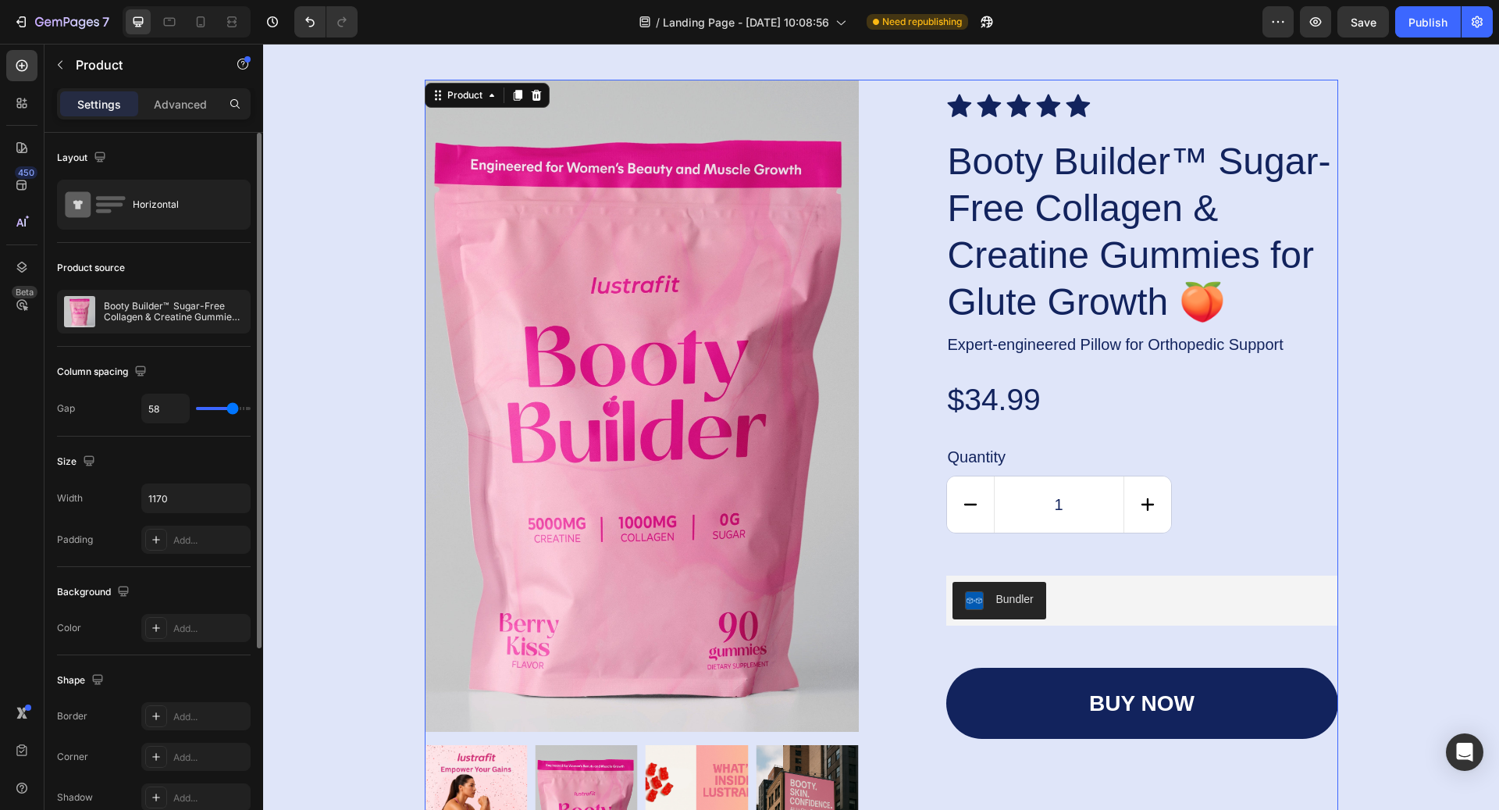
type input "57"
type input "55"
type input "54"
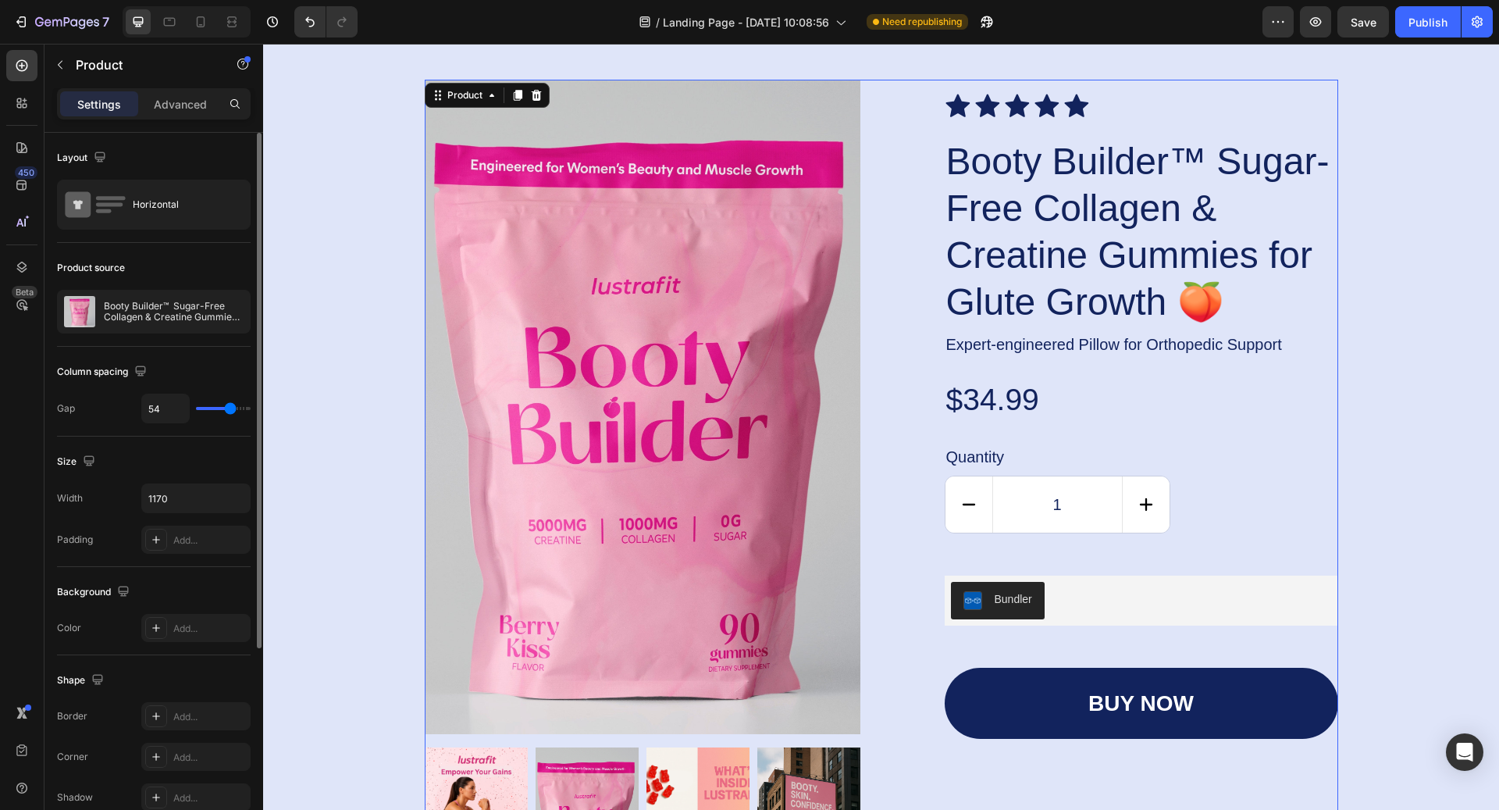
drag, startPoint x: 204, startPoint y: 412, endPoint x: 230, endPoint y: 413, distance: 26.6
type input "54"
click at [230, 410] on input "range" at bounding box center [223, 408] width 55 height 3
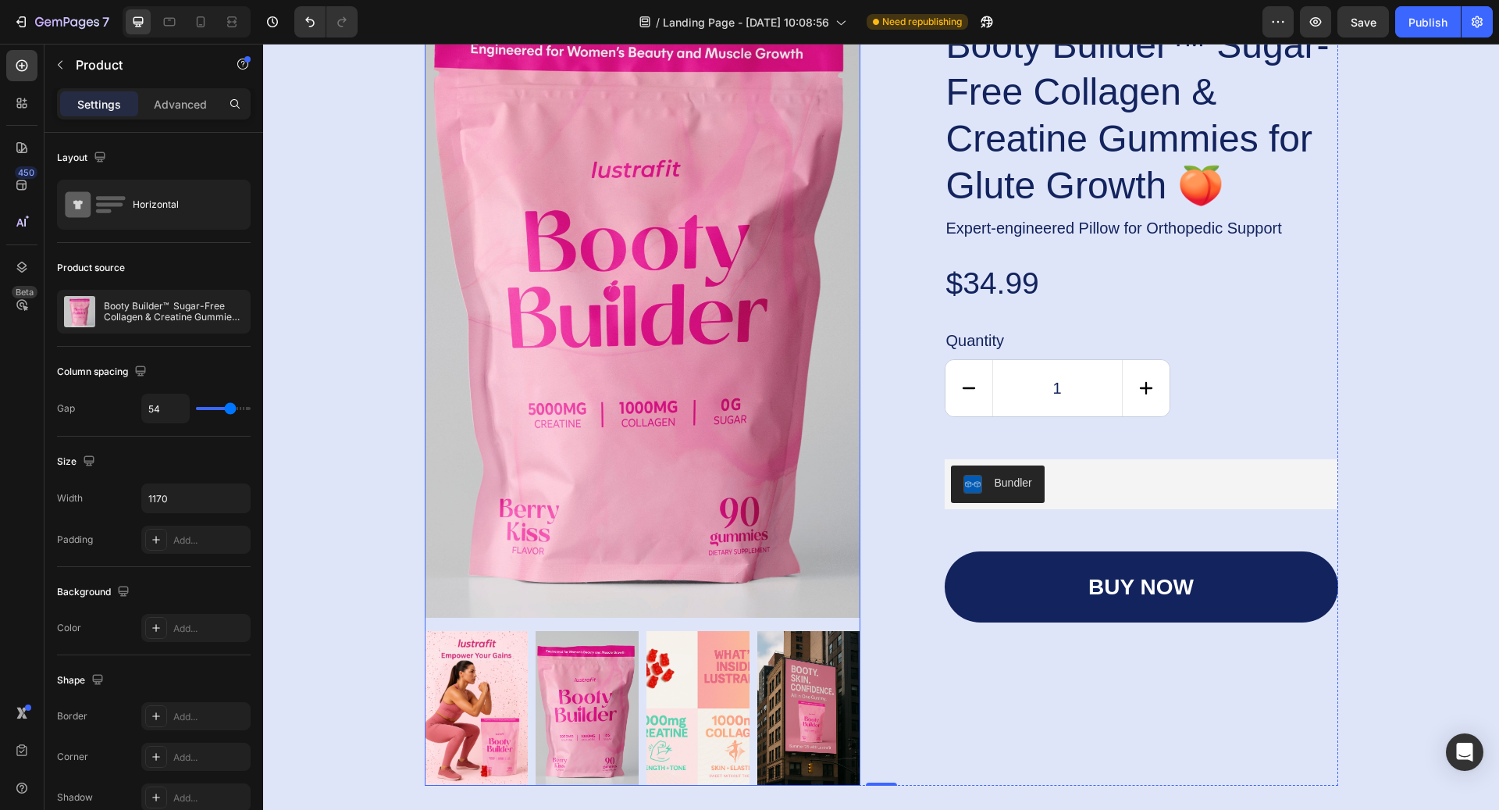
scroll to position [4329, 0]
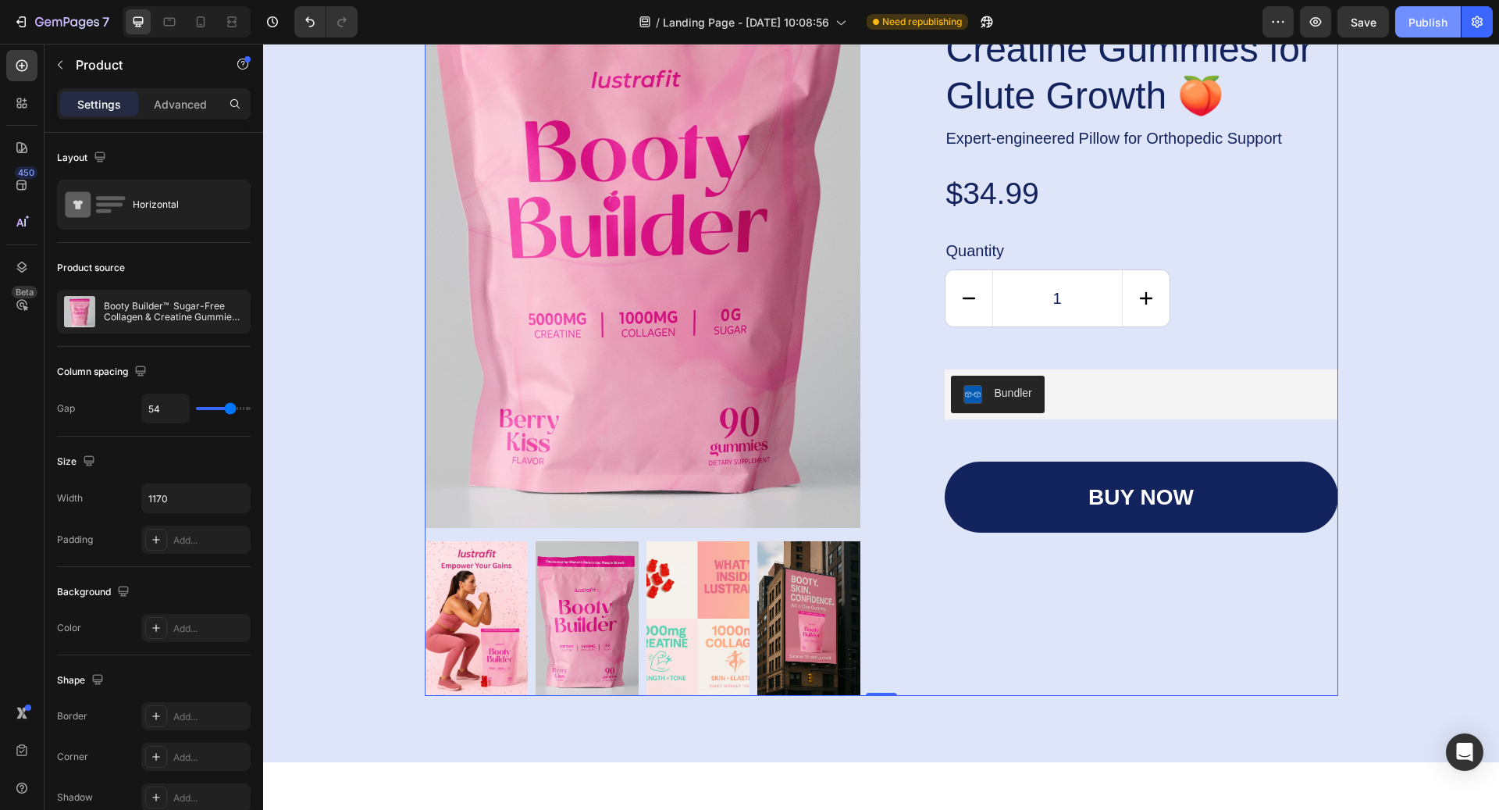
click at [1411, 26] on div "Publish" at bounding box center [1427, 22] width 39 height 16
click at [984, 23] on icon "button" at bounding box center [983, 25] width 4 height 4
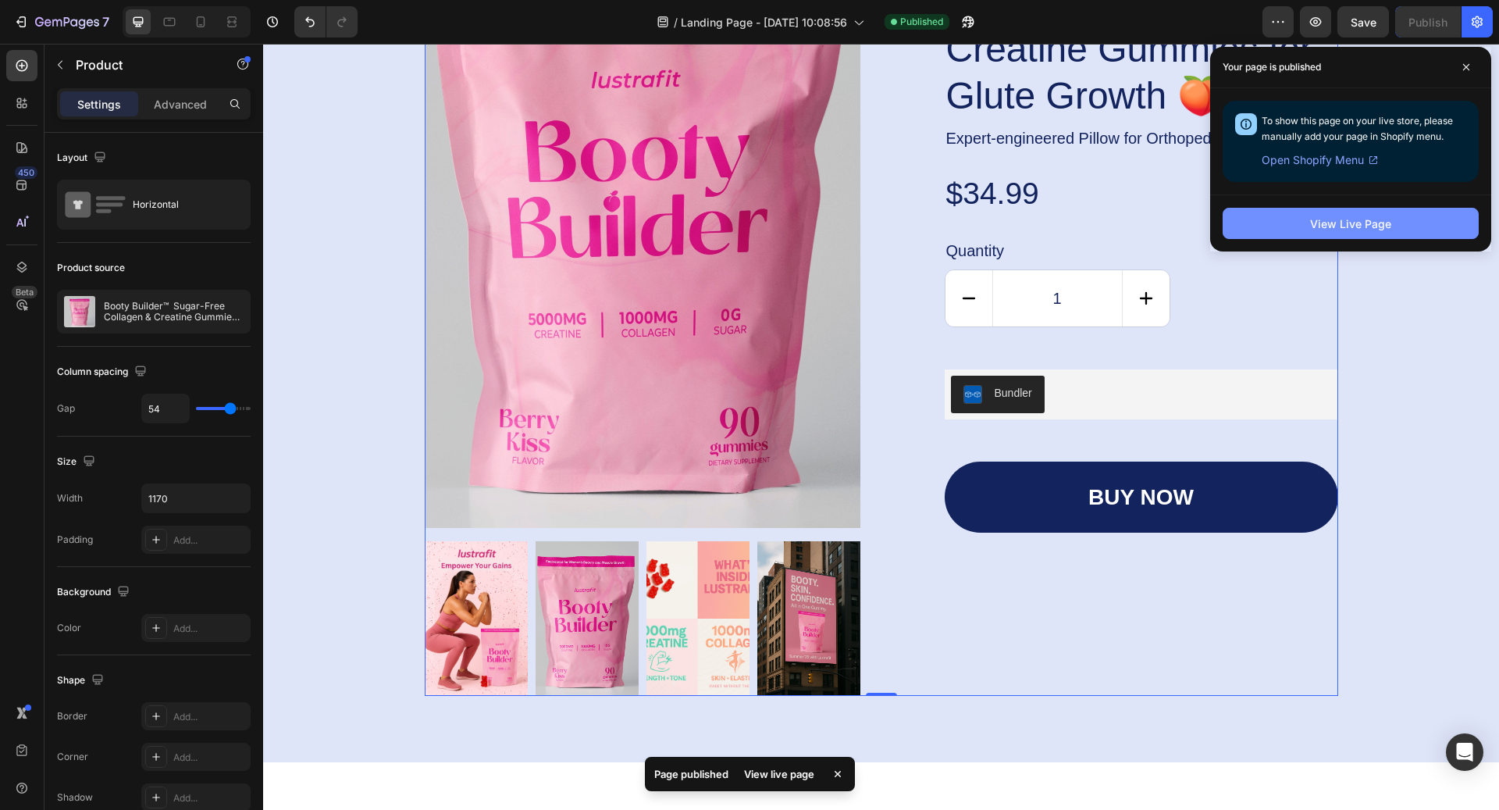
click at [1305, 222] on button "View Live Page" at bounding box center [1351, 223] width 256 height 31
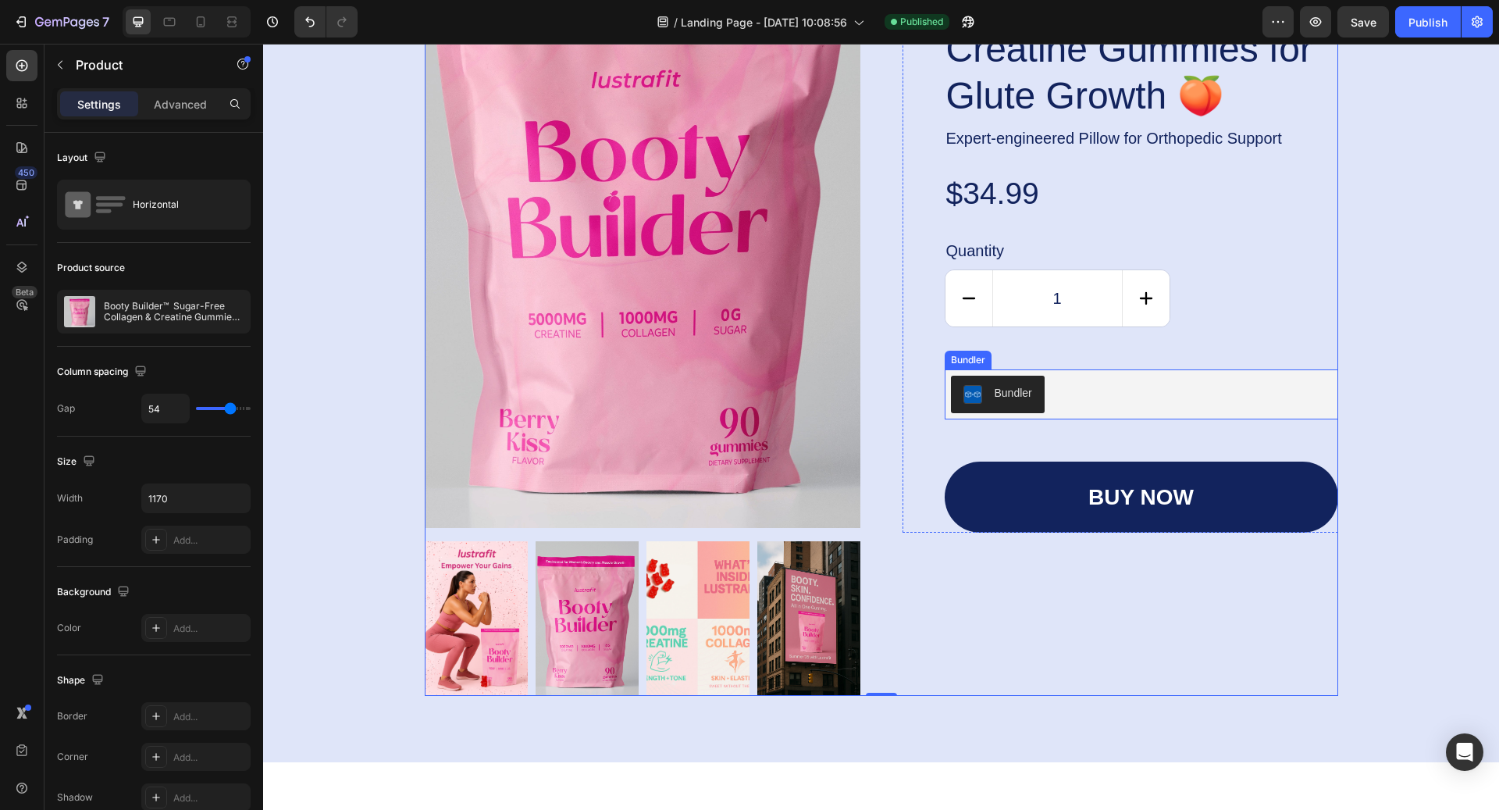
click at [1018, 385] on div "Bundler" at bounding box center [1013, 393] width 37 height 16
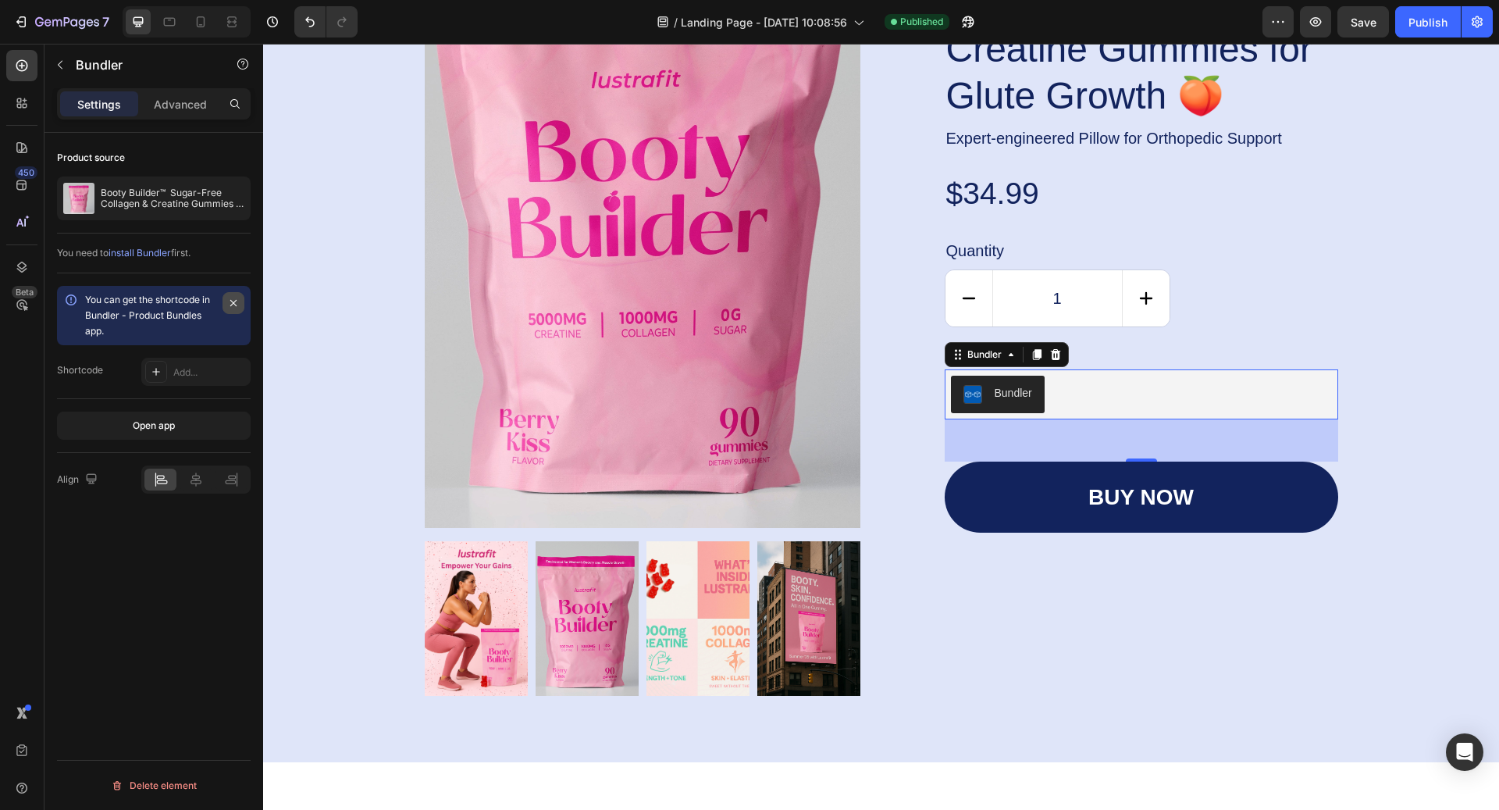
click at [227, 304] on icon "button" at bounding box center [233, 303] width 12 height 12
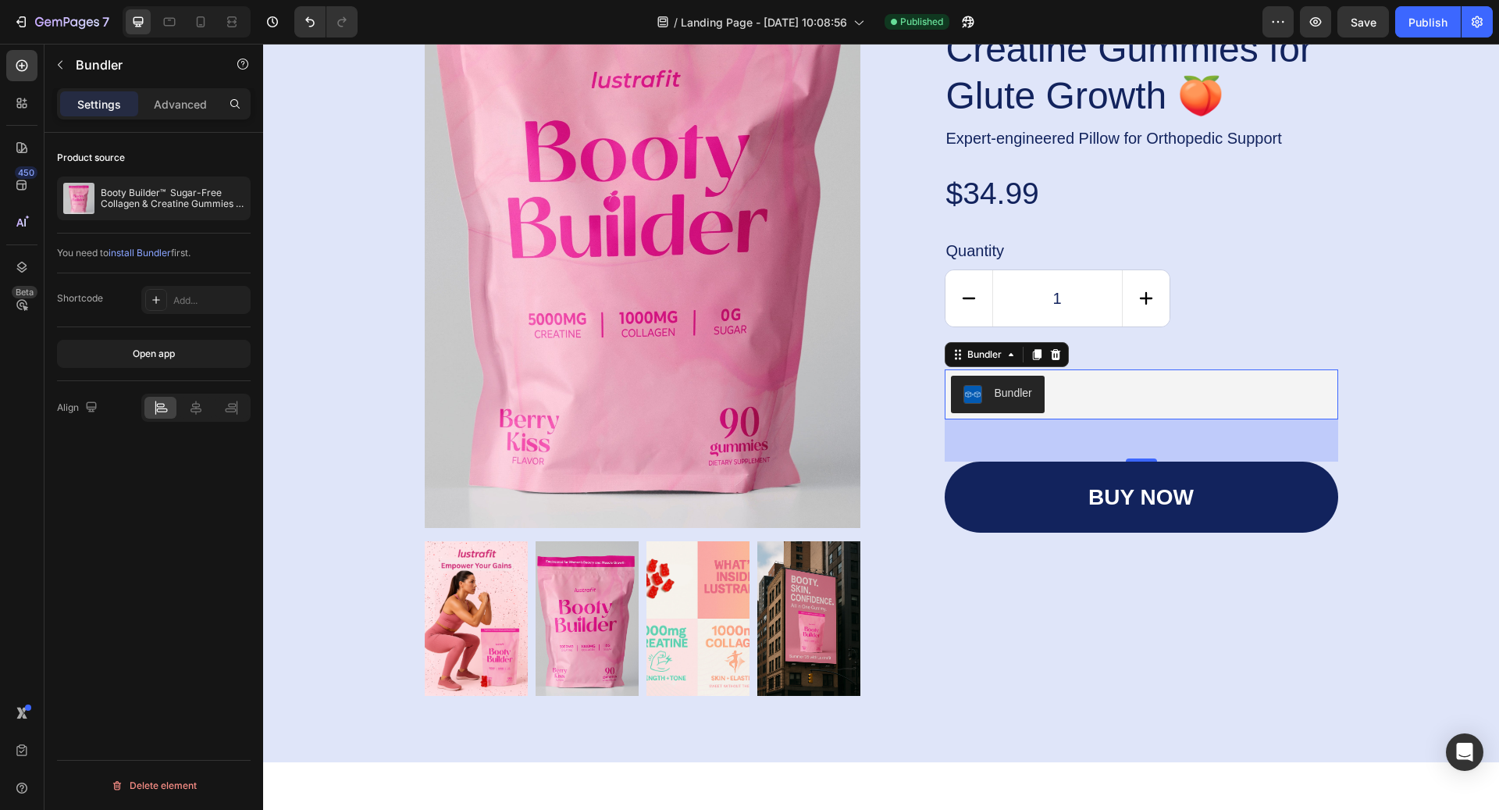
click at [143, 257] on span "install Bundler" at bounding box center [140, 253] width 62 height 12
click at [133, 352] on div "Open app" at bounding box center [154, 354] width 42 height 14
